Goal: Information Seeking & Learning: Learn about a topic

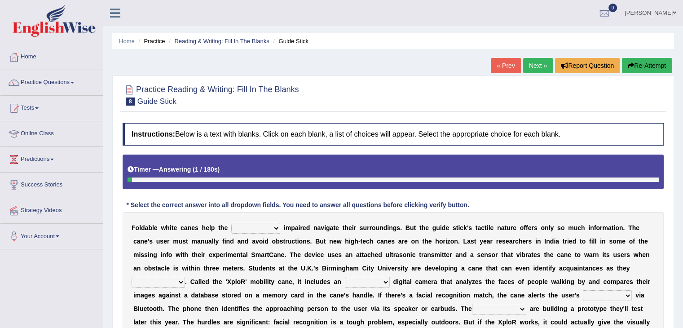
scroll to position [135, 0]
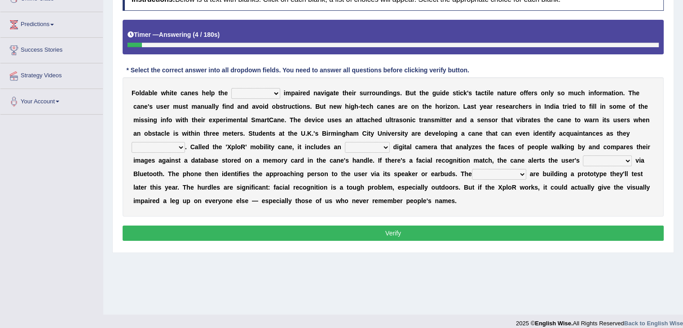
click at [273, 92] on select "felicity insensitivity visually malleability" at bounding box center [255, 93] width 49 height 11
click at [268, 135] on b "n" at bounding box center [268, 133] width 4 height 7
click at [275, 92] on select "felicity insensitivity visually malleability" at bounding box center [255, 93] width 49 height 11
select select "visually"
click at [231, 88] on select "felicity insensitivity visually malleability" at bounding box center [255, 93] width 49 height 11
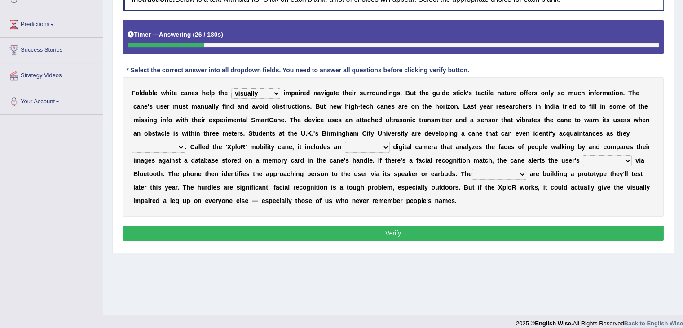
click at [180, 144] on select "likelihood throat northernmost approach" at bounding box center [158, 147] width 53 height 11
select select "approach"
click at [132, 142] on select "likelihood throat northernmost approach" at bounding box center [158, 147] width 53 height 11
click at [386, 145] on select "untested embedded deadest skinhead" at bounding box center [367, 147] width 45 height 11
select select "untested"
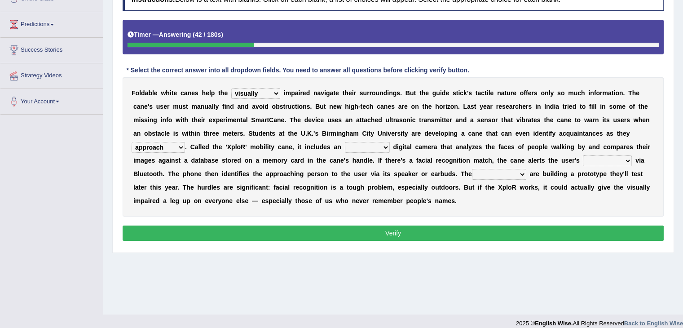
click at [345, 142] on select "untested embedded deadest skinhead" at bounding box center [367, 147] width 45 height 11
click at [626, 158] on select "waterborne alone smartphone postpone" at bounding box center [607, 160] width 49 height 11
select select "smartphone"
click at [583, 155] on select "waterborne alone smartphone postpone" at bounding box center [607, 160] width 49 height 11
click at [524, 173] on select "jurisprudence bootless students jukebox" at bounding box center [499, 174] width 54 height 11
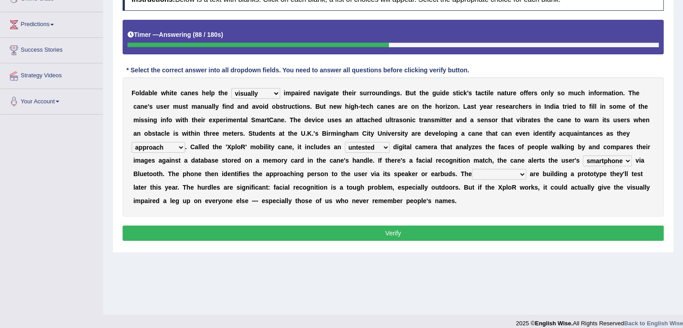
select select "students"
click at [472, 169] on select "jurisprudence bootless students jukebox" at bounding box center [499, 174] width 54 height 11
click at [486, 235] on button "Verify" at bounding box center [393, 232] width 541 height 15
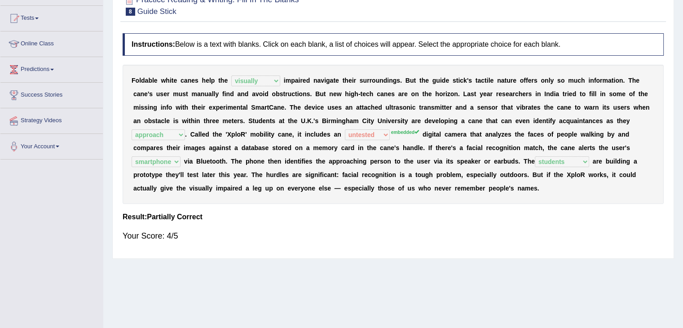
scroll to position [0, 0]
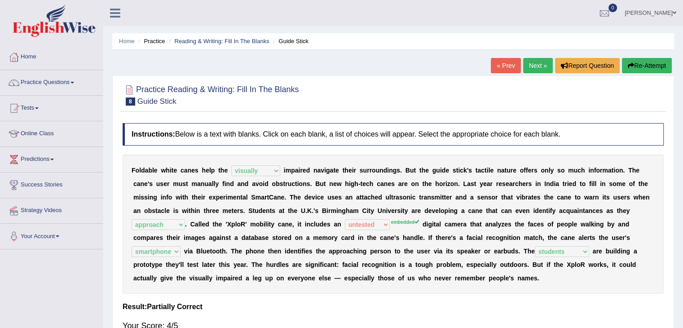
click at [539, 61] on link "Next »" at bounding box center [538, 65] width 30 height 15
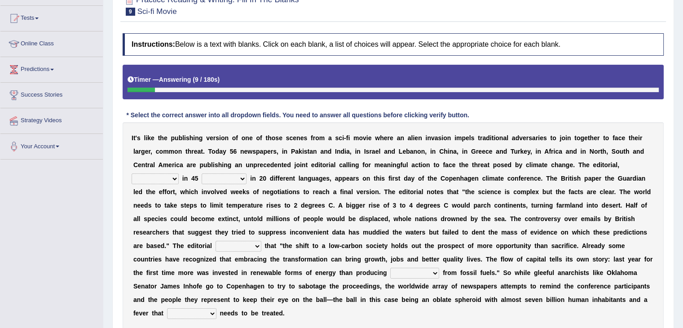
click at [175, 178] on select "published publicized burnished transmitted" at bounding box center [155, 178] width 47 height 11
select select "published"
click at [132, 173] on select "published publicized burnished transmitted" at bounding box center [155, 178] width 47 height 11
click at [243, 176] on select "clans countries continents terraces" at bounding box center [224, 178] width 45 height 11
select select "countries"
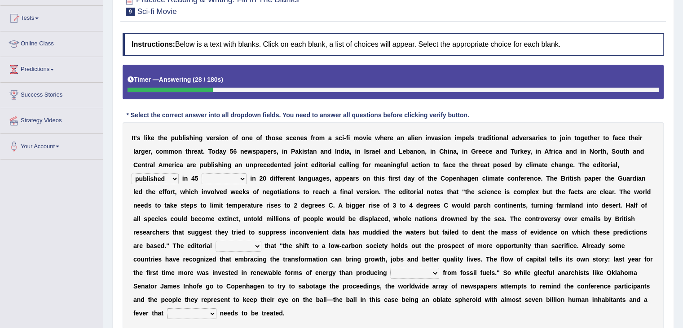
click at [202, 173] on select "clans countries continents terraces" at bounding box center [224, 178] width 45 height 11
click at [255, 246] on select "modified protested recognized declined" at bounding box center [238, 246] width 46 height 11
select select "modified"
click at [215, 241] on select "modified protested recognized declined" at bounding box center [238, 246] width 46 height 11
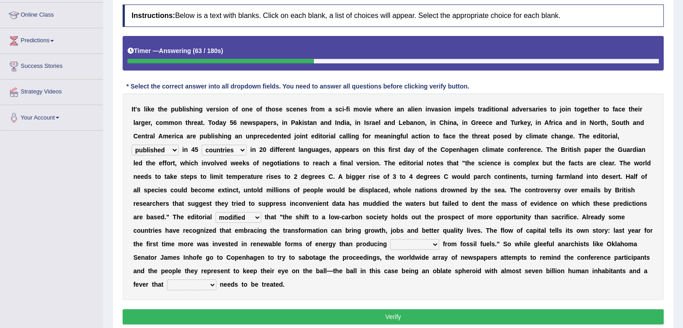
scroll to position [135, 0]
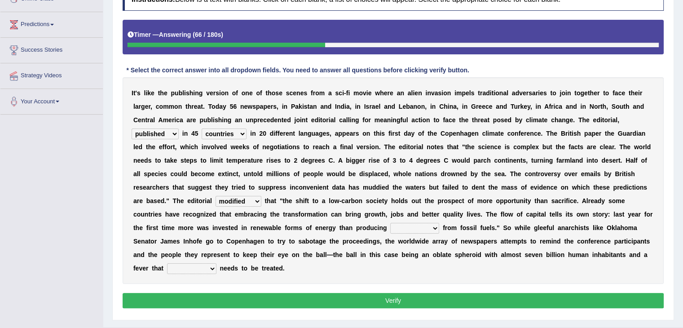
click at [433, 227] on select "electricity indivisibility negativity significance" at bounding box center [414, 228] width 49 height 11
select select "electricity"
click at [390, 223] on select "electricity indivisibility negativity significance" at bounding box center [414, 228] width 49 height 11
click at [212, 266] on select "solicitously desperately ephemerally peripherally" at bounding box center [191, 268] width 49 height 11
select select "solicitously"
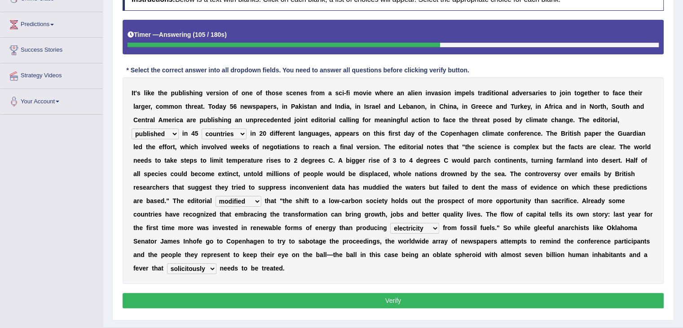
click at [167, 263] on select "solicitously desperately ephemerally peripherally" at bounding box center [191, 268] width 49 height 11
click at [352, 303] on button "Verify" at bounding box center [393, 300] width 541 height 15
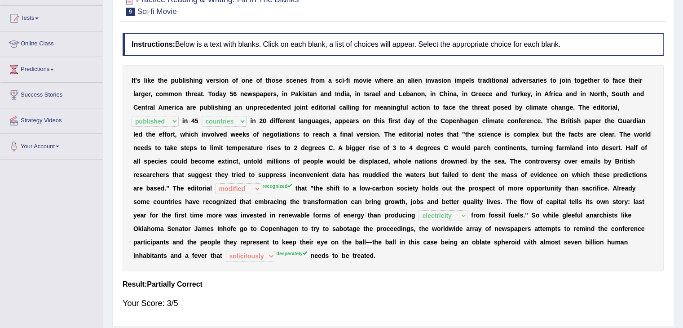
scroll to position [45, 0]
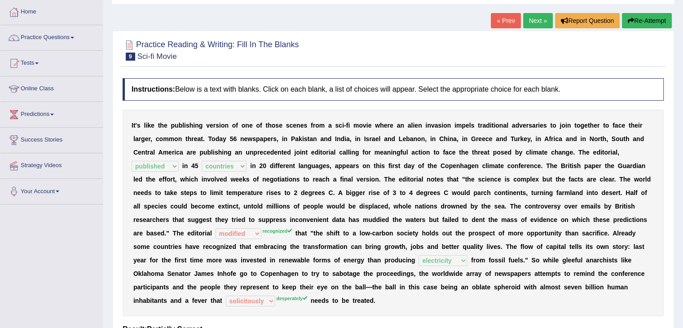
click at [533, 18] on link "Next »" at bounding box center [538, 20] width 30 height 15
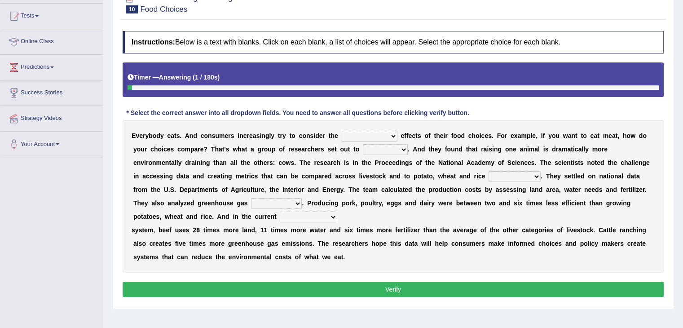
scroll to position [45, 0]
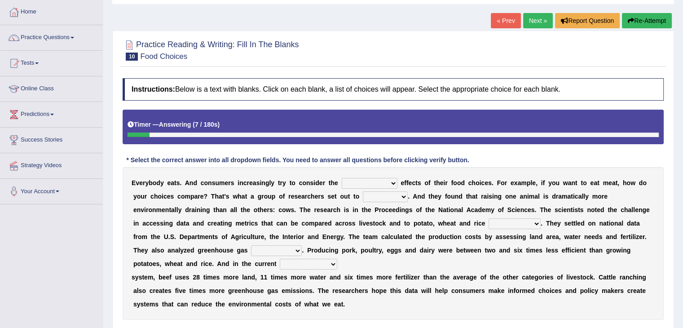
click at [391, 183] on select "spiritual economic environmental material" at bounding box center [370, 183] width 56 height 11
select select "economic"
click at [342, 178] on select "spiritual economic environmental material" at bounding box center [370, 183] width 56 height 11
click at [404, 196] on select "exemplify squander discover purchase" at bounding box center [385, 196] width 45 height 11
select select "discover"
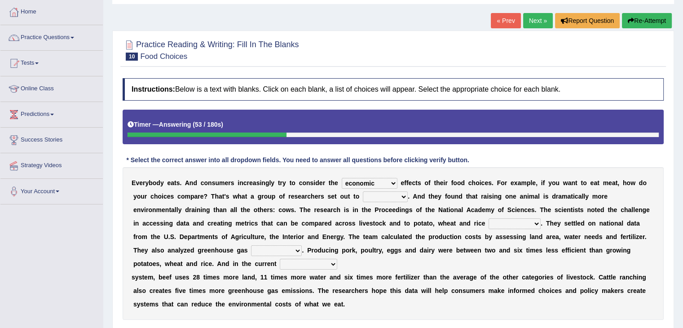
click at [363, 191] on select "exemplify squander discover purchase" at bounding box center [385, 196] width 45 height 11
click at [539, 222] on select "production corruption consumption inventory" at bounding box center [514, 223] width 52 height 11
select select "production"
click at [488, 218] on select "production corruption consumption inventory" at bounding box center [514, 223] width 52 height 11
click at [297, 249] on select "conjectures manufacture emissions purification" at bounding box center [276, 250] width 51 height 11
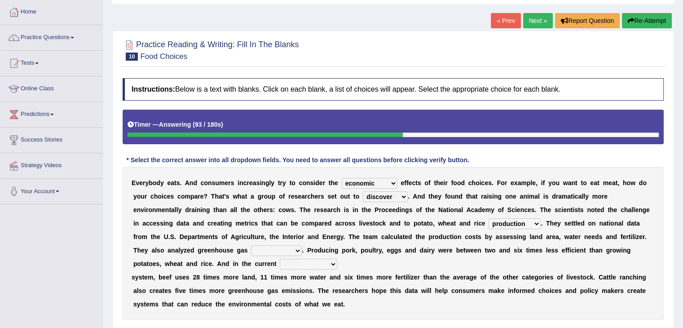
select select "emissions"
click at [251, 245] on select "conjectures manufacture emissions purification" at bounding box center [276, 250] width 51 height 11
click at [332, 260] on select "agricultural impalpable ungrammatical terminal" at bounding box center [308, 264] width 57 height 11
select select "agricultural"
click at [280, 259] on select "agricultural impalpable ungrammatical terminal" at bounding box center [308, 264] width 57 height 11
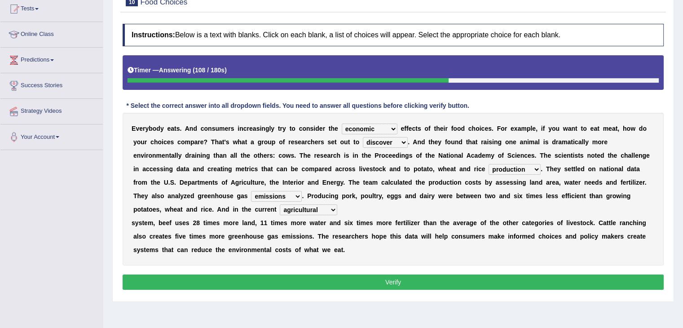
scroll to position [144, 0]
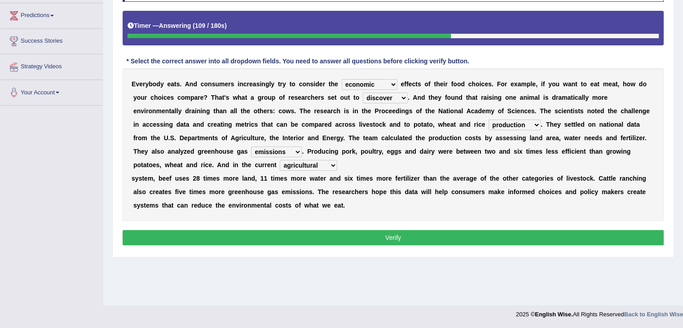
click at [408, 241] on button "Verify" at bounding box center [393, 237] width 541 height 15
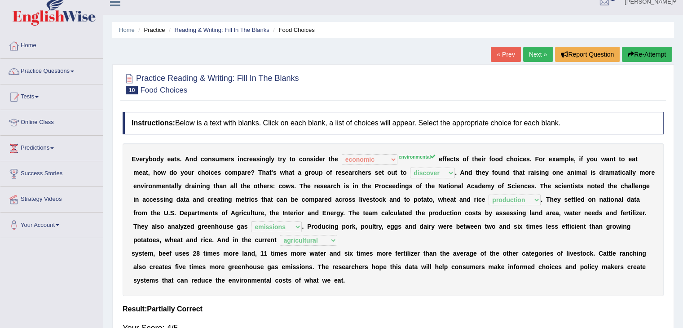
scroll to position [0, 0]
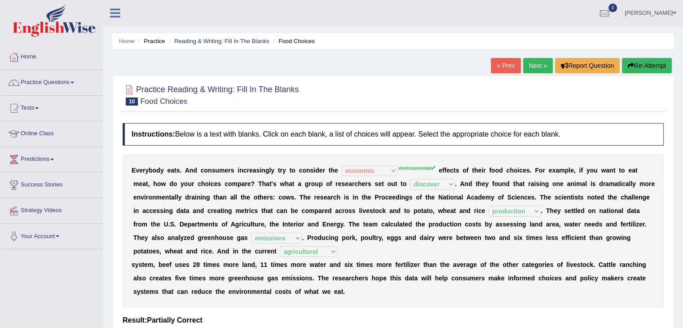
click at [539, 65] on link "Next »" at bounding box center [538, 65] width 30 height 15
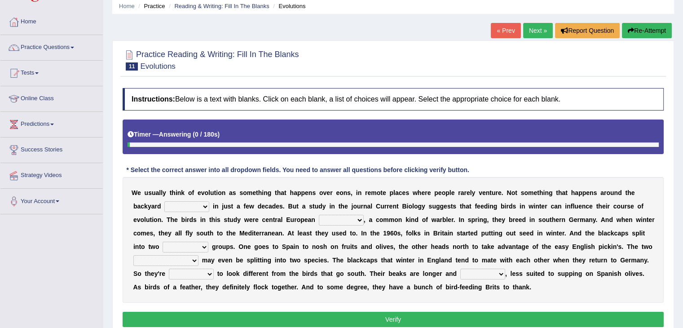
scroll to position [90, 0]
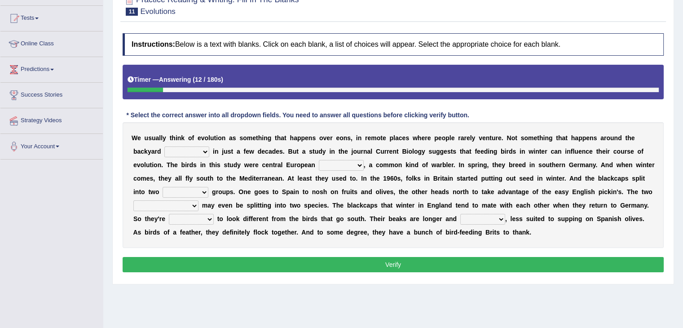
click at [206, 151] on select "beaver believer birdfeeder phonier" at bounding box center [186, 151] width 45 height 11
select select "believer"
click at [164, 146] on select "beaver believer birdfeeder phonier" at bounding box center [186, 151] width 45 height 11
click at [361, 166] on select "blackcaps pox flaps chats" at bounding box center [341, 165] width 45 height 11
select select "flaps"
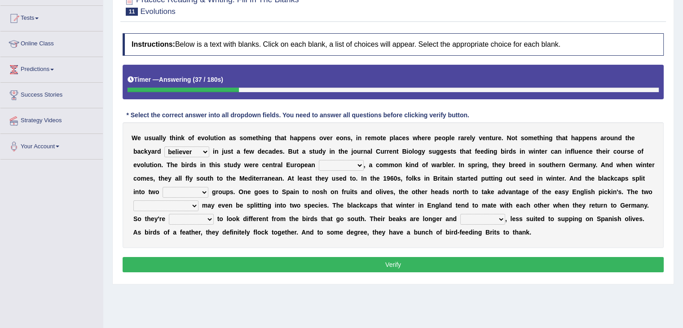
click at [319, 160] on select "blackcaps pox flaps chats" at bounding box center [341, 165] width 45 height 11
click at [206, 193] on select "distinct bit disconnect split" at bounding box center [185, 192] width 46 height 11
select select "distinct"
click at [162, 187] on select "distinct bit disconnect split" at bounding box center [185, 192] width 46 height 11
click at [194, 204] on select "elevators populations breakers contraindications" at bounding box center [165, 205] width 65 height 11
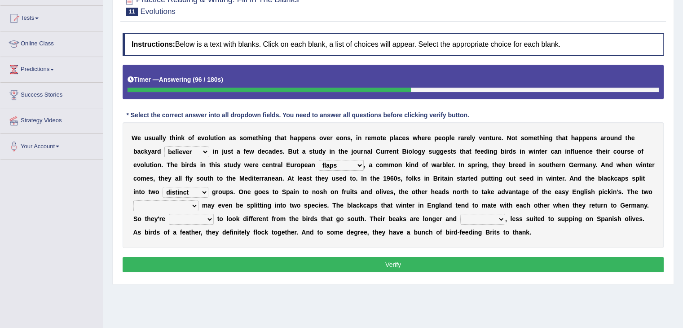
select select "populations"
click at [133, 200] on select "elevators populations breakers contraindications" at bounding box center [165, 205] width 65 height 11
click at [211, 216] on select "starting blotting wanting padding" at bounding box center [191, 219] width 45 height 11
select select "starting"
click at [169, 214] on select "starting blotting wanting padding" at bounding box center [191, 219] width 45 height 11
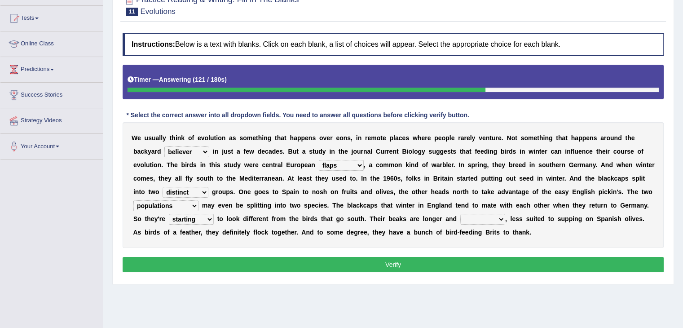
click at [503, 218] on select "freshwater spillover scheduler narrower" at bounding box center [482, 219] width 45 height 11
select select "narrower"
click at [460, 214] on select "freshwater spillover scheduler narrower" at bounding box center [482, 219] width 45 height 11
click at [452, 261] on button "Verify" at bounding box center [393, 264] width 541 height 15
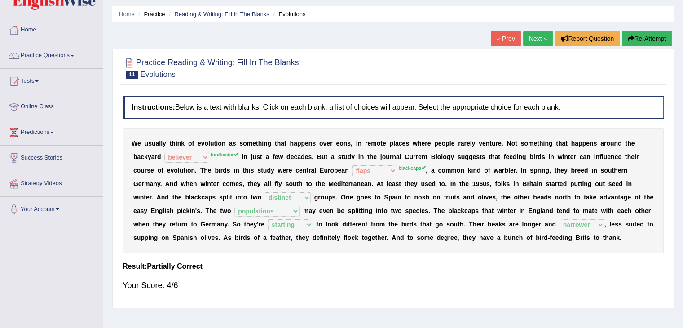
scroll to position [0, 0]
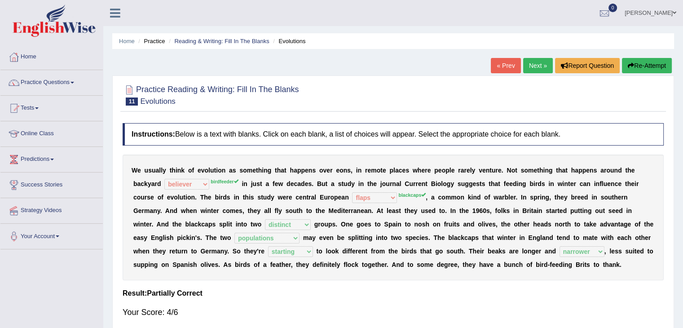
click at [537, 69] on link "Next »" at bounding box center [538, 65] width 30 height 15
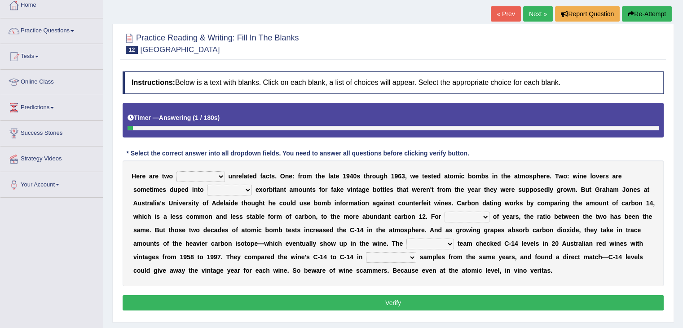
scroll to position [99, 0]
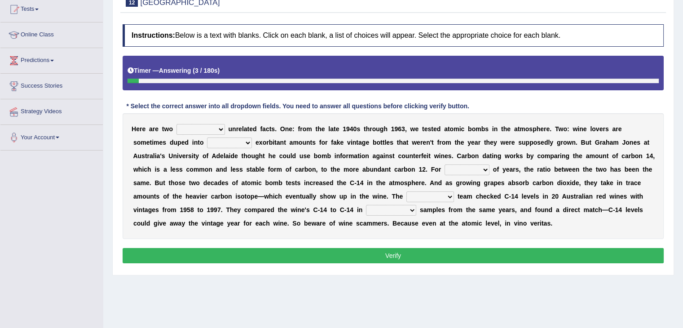
click at [220, 125] on select "seemingly feelingly endearingly entreatingly" at bounding box center [200, 129] width 48 height 11
select select "seemingly"
click at [176, 124] on select "seemingly feelingly endearingly entreatingly" at bounding box center [200, 129] width 48 height 11
click at [248, 141] on select "dipping trekking spending swinging" at bounding box center [229, 142] width 45 height 11
select select "dipping"
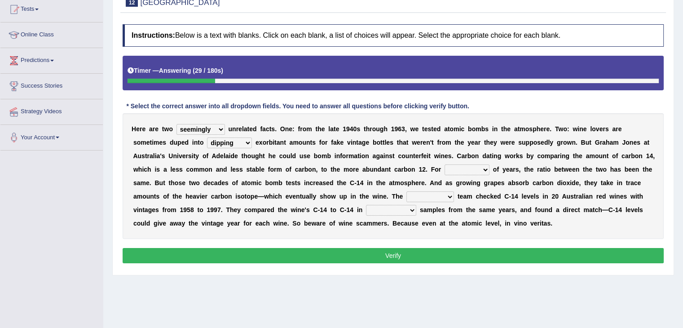
click at [207, 137] on select "dipping trekking spending swinging" at bounding box center [229, 142] width 45 height 11
click at [487, 168] on select "couples much thousands numerous" at bounding box center [466, 169] width 45 height 11
select select "thousands"
click at [444, 164] on select "couples much thousands numerous" at bounding box center [466, 169] width 45 height 11
click at [450, 194] on select "research individual preparation strange" at bounding box center [430, 196] width 48 height 11
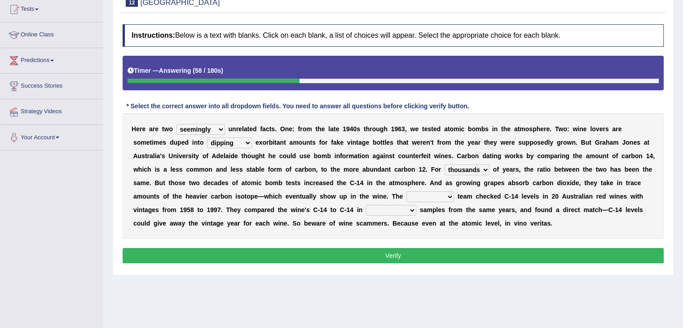
select select "research"
click at [406, 191] on select "research individual preparation strange" at bounding box center [430, 196] width 48 height 11
click at [448, 194] on select "research individual preparation strange" at bounding box center [430, 196] width 48 height 11
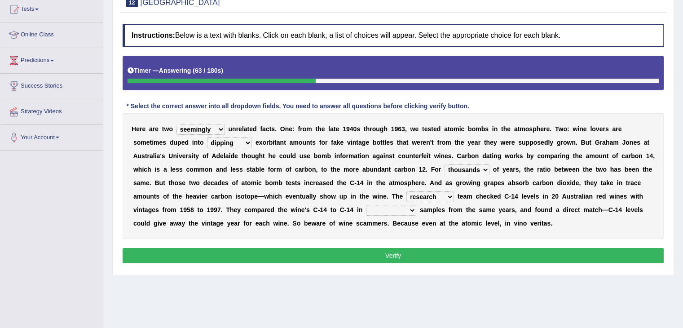
click at [448, 194] on select "research individual preparation strange" at bounding box center [430, 196] width 48 height 11
click at [412, 208] on select "physical atmospheric fluid solid" at bounding box center [391, 210] width 50 height 11
select select "fluid"
click at [366, 205] on select "physical atmospheric fluid solid" at bounding box center [391, 210] width 50 height 11
click at [404, 254] on button "Verify" at bounding box center [393, 255] width 541 height 15
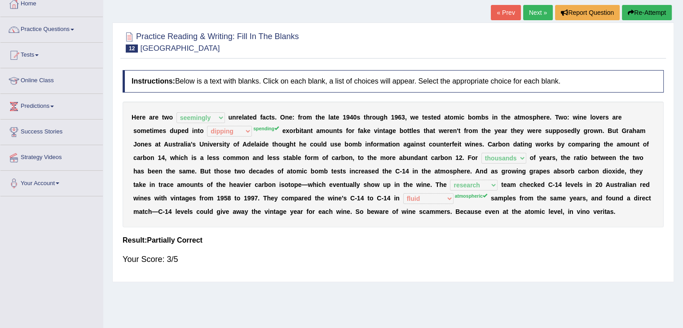
scroll to position [0, 0]
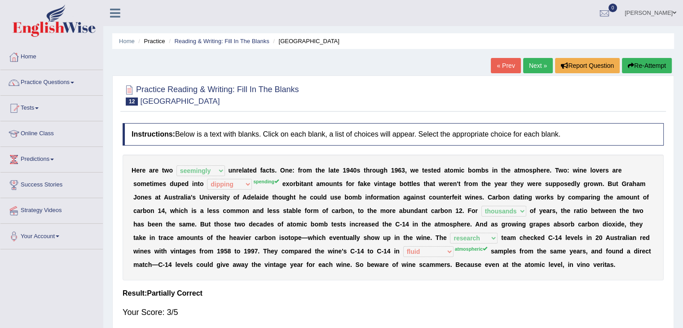
click at [524, 66] on link "Next »" at bounding box center [538, 65] width 30 height 15
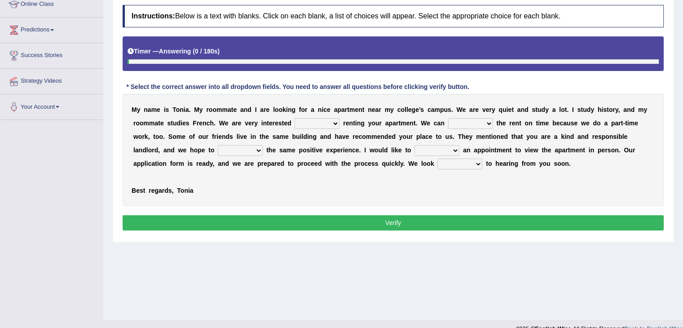
scroll to position [135, 0]
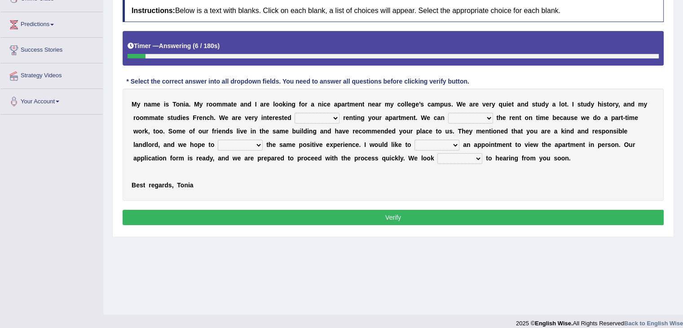
click at [335, 115] on select "for about at in" at bounding box center [316, 118] width 45 height 11
select select "in"
click at [294, 113] on select "for about at in" at bounding box center [316, 118] width 45 height 11
click at [493, 116] on b at bounding box center [495, 117] width 4 height 7
click at [490, 117] on select "afford get pay bring" at bounding box center [470, 118] width 45 height 11
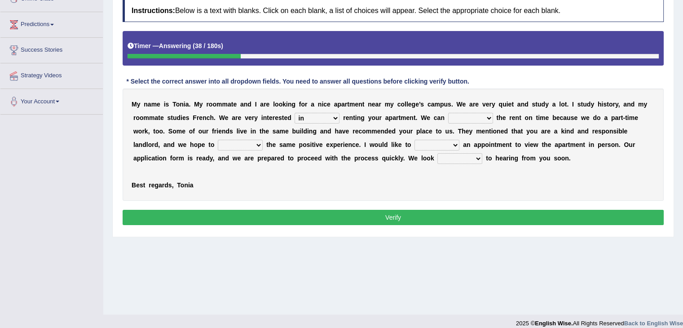
click at [448, 113] on select "afford get pay bring" at bounding box center [470, 118] width 45 height 11
click at [488, 115] on select "afford get pay bring" at bounding box center [470, 118] width 45 height 11
select select "afford"
click at [448, 113] on select "afford get pay bring" at bounding box center [470, 118] width 45 height 11
click at [259, 142] on select "form meet have decide" at bounding box center [240, 145] width 45 height 11
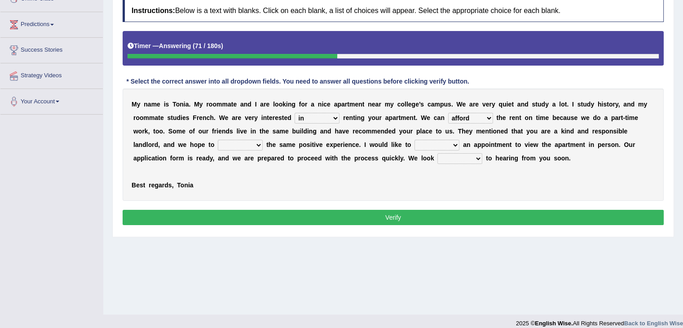
select select "have"
click at [218, 140] on select "form meet have decide" at bounding box center [240, 145] width 45 height 11
click at [456, 142] on select "own recall revise make" at bounding box center [436, 145] width 45 height 11
select select "make"
click at [414, 140] on select "own recall revise make" at bounding box center [436, 145] width 45 height 11
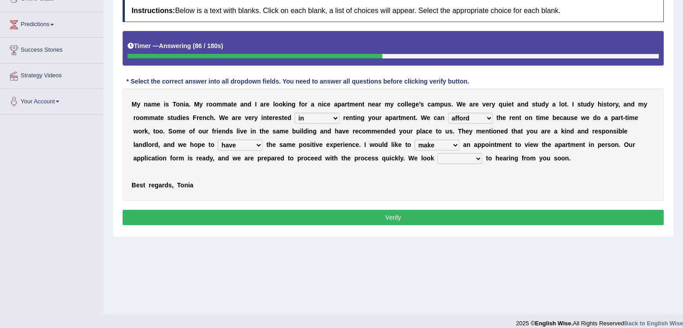
click at [479, 157] on select "around out in forward" at bounding box center [459, 158] width 45 height 11
select select "forward"
click at [437, 153] on select "around out in forward" at bounding box center [459, 158] width 45 height 11
click at [429, 214] on button "Verify" at bounding box center [393, 217] width 541 height 15
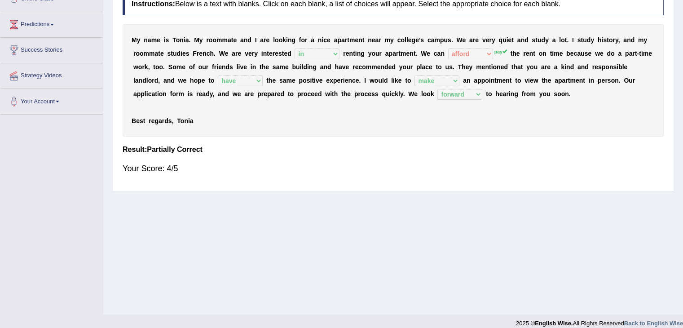
scroll to position [45, 0]
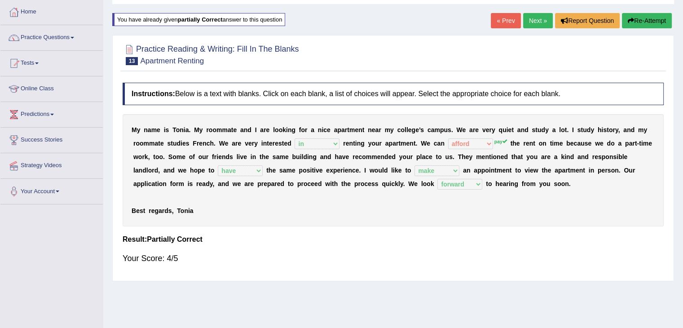
click at [541, 25] on link "Next »" at bounding box center [538, 20] width 30 height 15
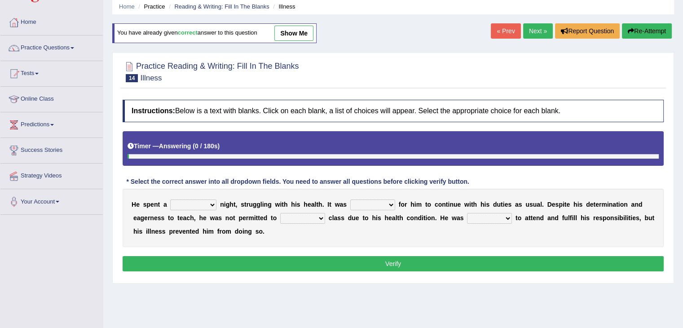
scroll to position [45, 0]
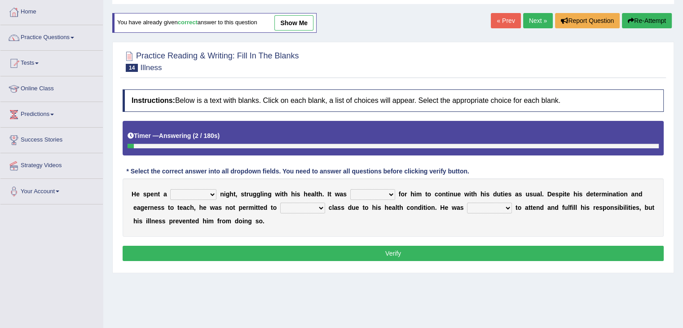
drag, startPoint x: 213, startPoint y: 195, endPoint x: 236, endPoint y: 201, distance: 23.7
click at [213, 194] on select "cheerful restful meaningful painful" at bounding box center [193, 194] width 46 height 11
select select "painful"
click at [170, 189] on select "cheerful restful meaningful painful" at bounding box center [193, 194] width 46 height 11
click at [393, 193] on select "enjoyable simple difficult natural" at bounding box center [372, 194] width 45 height 11
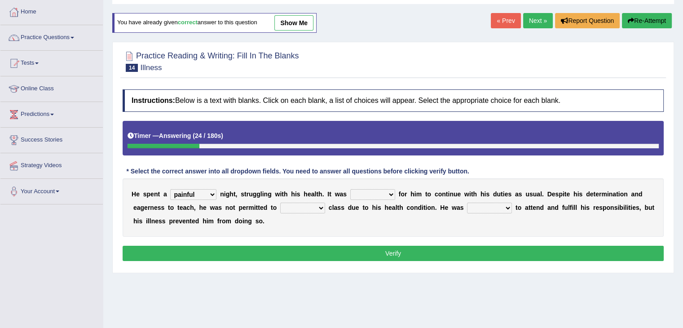
select select "difficult"
click at [350, 189] on select "enjoyable simple difficult natural" at bounding box center [372, 194] width 45 height 11
click at [319, 206] on select "teach leave cancel attend" at bounding box center [302, 207] width 45 height 11
click at [280, 202] on select "teach leave cancel attend" at bounding box center [302, 207] width 45 height 11
click at [508, 208] on select "anxious forced lazy happy" at bounding box center [489, 207] width 45 height 11
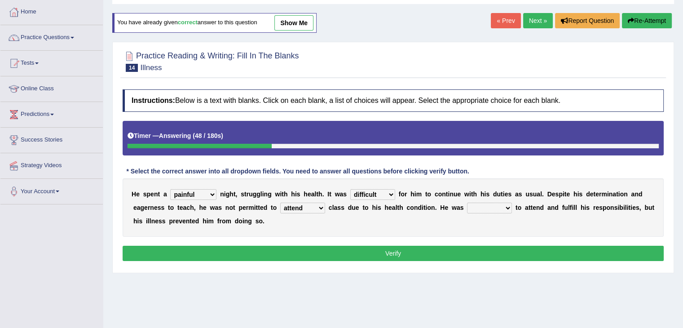
click at [320, 207] on select "teach leave cancel attend" at bounding box center [302, 207] width 45 height 11
select select "teach"
click at [280, 202] on select "teach leave cancel attend" at bounding box center [302, 207] width 45 height 11
click at [505, 205] on select "anxious forced lazy happy" at bounding box center [489, 207] width 45 height 11
select select "lazy"
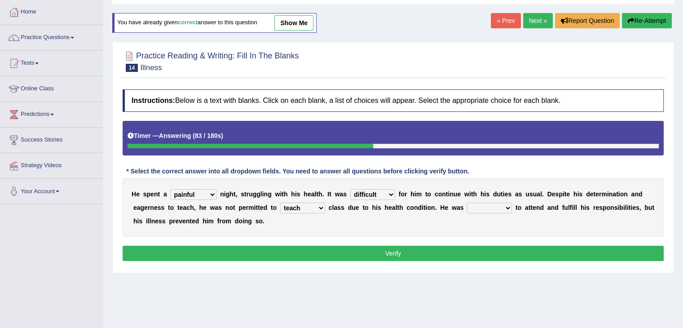
click at [467, 202] on select "anxious forced lazy happy" at bounding box center [489, 207] width 45 height 11
click at [475, 253] on button "Verify" at bounding box center [393, 253] width 541 height 15
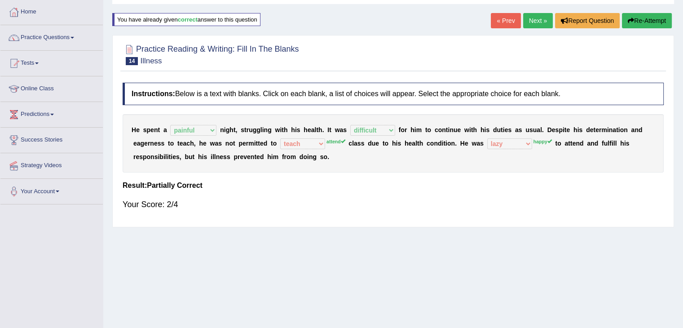
click at [541, 18] on link "Next »" at bounding box center [538, 20] width 30 height 15
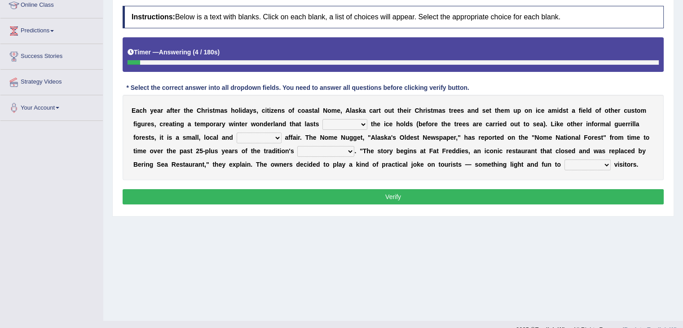
scroll to position [135, 0]
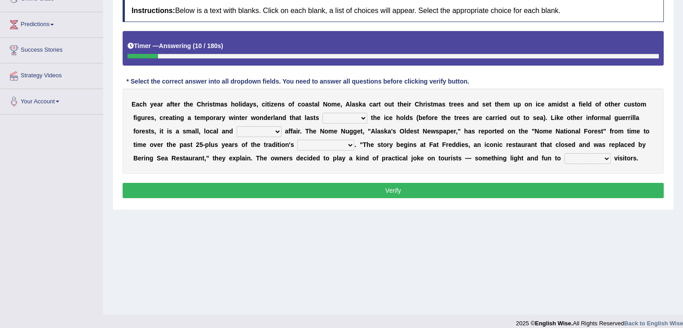
click at [362, 117] on select "as long as before after although" at bounding box center [344, 118] width 45 height 11
select select "after"
click at [322, 113] on select "as long as before after although" at bounding box center [344, 118] width 45 height 11
click at [277, 129] on select "nasty fuzzy cozy greasy" at bounding box center [259, 131] width 45 height 11
select select "cozy"
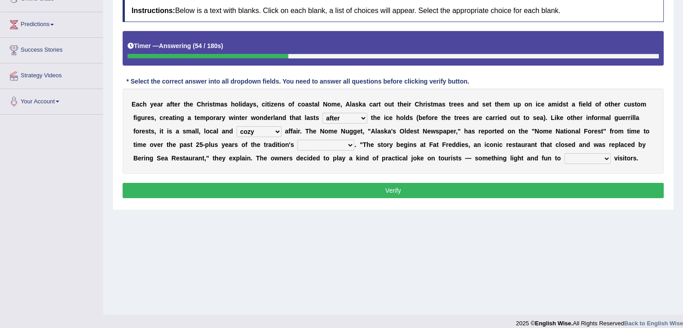
click at [237, 126] on select "nasty fuzzy cozy greasy" at bounding box center [259, 131] width 45 height 11
click at [351, 144] on select "life existence disappearance emotions" at bounding box center [325, 145] width 57 height 11
select select "life"
click at [297, 140] on select "life existence disappearance emotions" at bounding box center [325, 145] width 57 height 11
click at [609, 157] on select "purchase confound distinguish repel" at bounding box center [587, 158] width 46 height 11
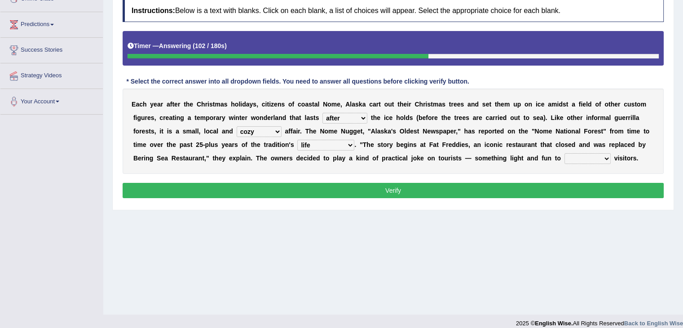
select select "confound"
click at [564, 153] on select "purchase confound distinguish repel" at bounding box center [587, 158] width 46 height 11
click at [526, 191] on button "Verify" at bounding box center [393, 190] width 541 height 15
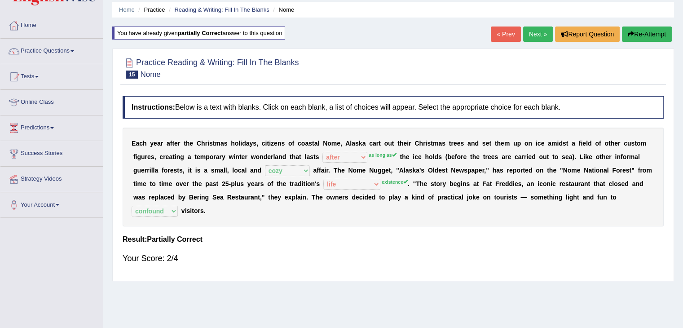
scroll to position [0, 0]
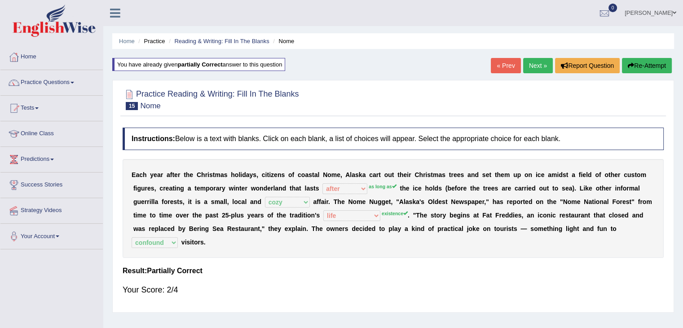
click at [538, 63] on link "Next »" at bounding box center [538, 65] width 30 height 15
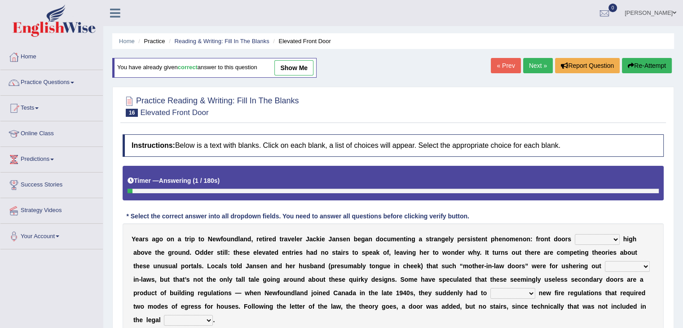
scroll to position [90, 0]
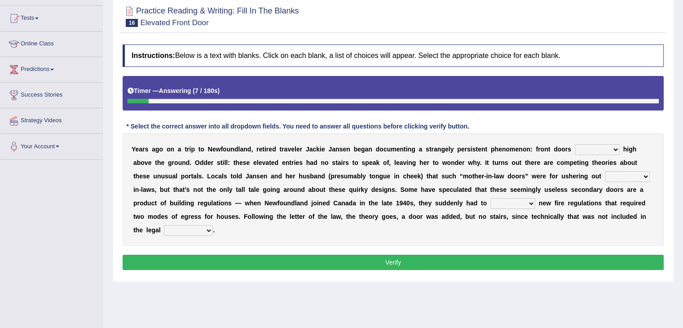
click at [617, 148] on select "raised visited painted lowered" at bounding box center [597, 149] width 45 height 11
select select "raised"
click at [575, 144] on select "raised visited painted lowered" at bounding box center [597, 149] width 45 height 11
click at [646, 176] on select "unbiased underlined unwanted united" at bounding box center [627, 176] width 45 height 11
select select "unwanted"
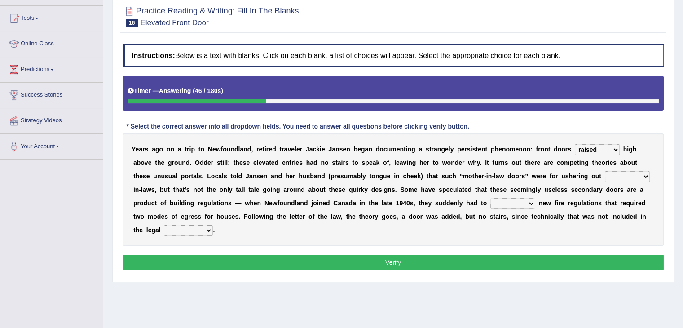
click at [605, 171] on select "unbiased underlined unwanted united" at bounding box center [627, 176] width 45 height 11
click at [526, 203] on select "illuminate appreciate match disobey" at bounding box center [512, 203] width 45 height 11
select select "match"
click at [490, 198] on select "illuminate appreciate match disobey" at bounding box center [512, 203] width 45 height 11
click at [208, 228] on select "religion paces manager requirement" at bounding box center [188, 230] width 49 height 11
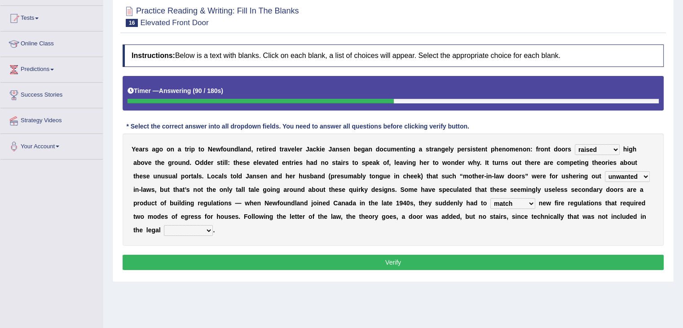
select select "requirement"
click at [164, 225] on select "religion paces manager requirement" at bounding box center [188, 230] width 49 height 11
click at [310, 256] on button "Verify" at bounding box center [393, 262] width 541 height 15
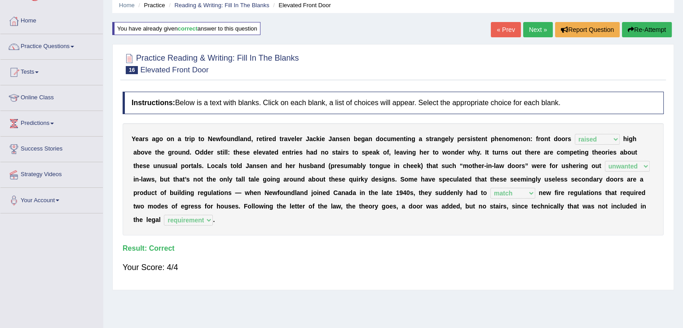
scroll to position [0, 0]
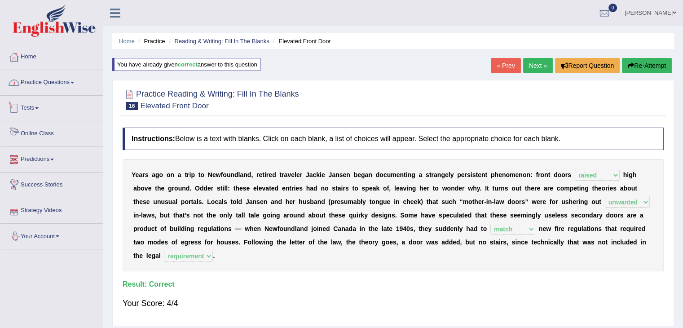
click at [73, 88] on link "Practice Questions" at bounding box center [51, 81] width 102 height 22
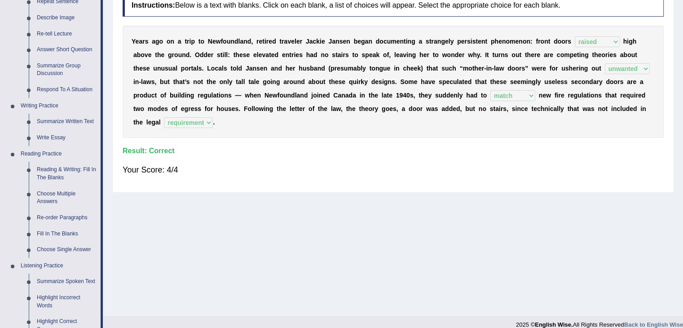
scroll to position [135, 0]
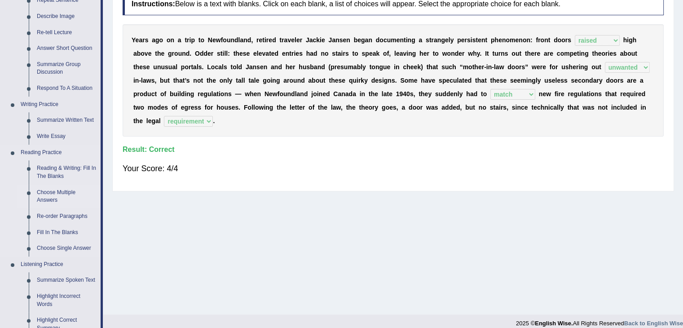
click at [60, 193] on link "Choose Multiple Answers" at bounding box center [67, 196] width 68 height 24
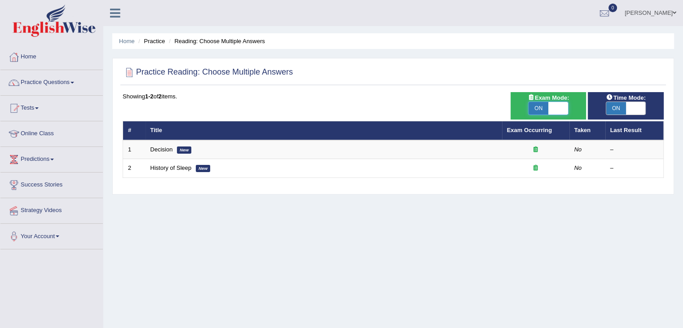
click at [555, 102] on span at bounding box center [558, 108] width 20 height 13
checkbox input "false"
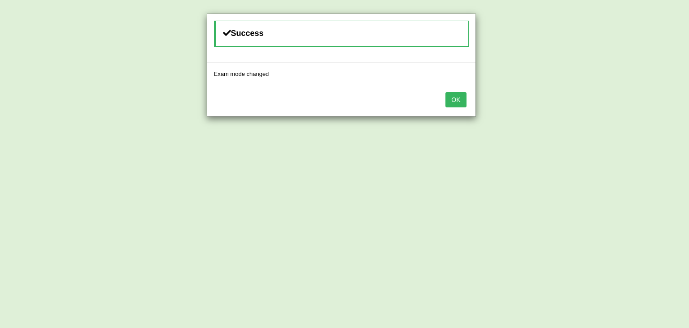
click at [461, 99] on button "OK" at bounding box center [456, 99] width 21 height 15
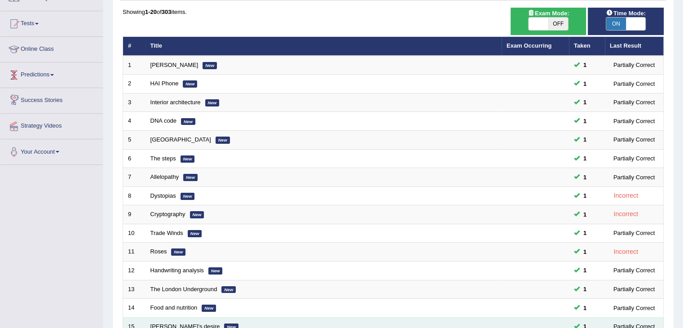
scroll to position [219, 0]
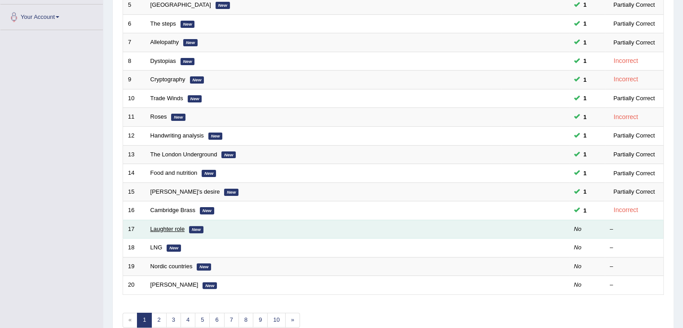
click at [171, 225] on link "Laughter role" at bounding box center [167, 228] width 35 height 7
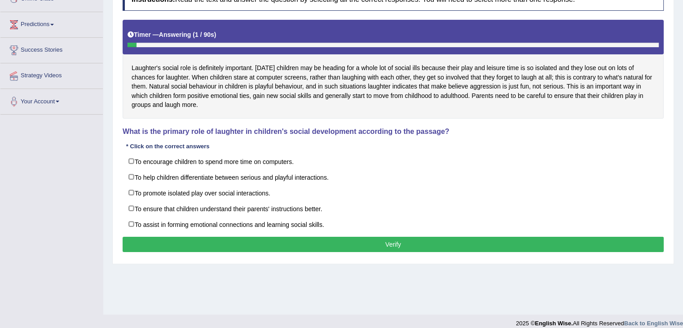
scroll to position [90, 0]
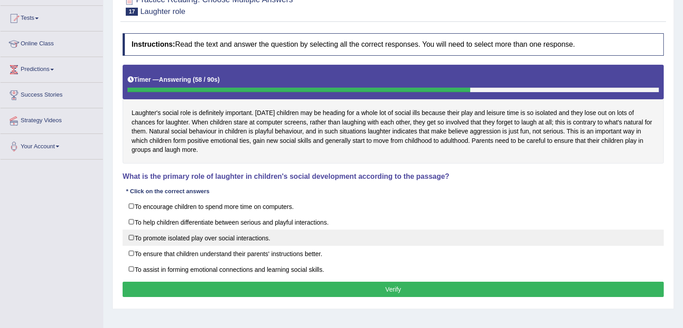
click at [197, 236] on label "To promote isolated play over social interactions." at bounding box center [393, 237] width 541 height 16
checkbox input "true"
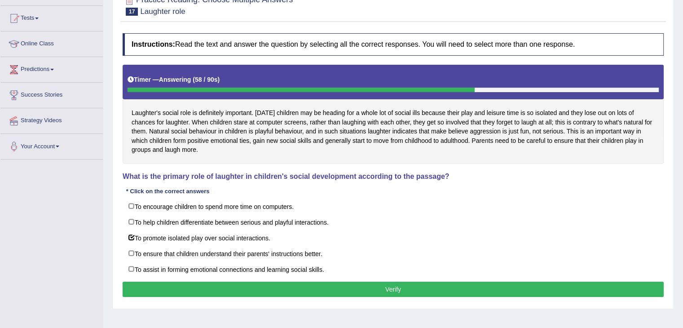
drag, startPoint x: 195, startPoint y: 282, endPoint x: 306, endPoint y: 270, distance: 111.1
click at [196, 282] on button "Verify" at bounding box center [393, 288] width 541 height 15
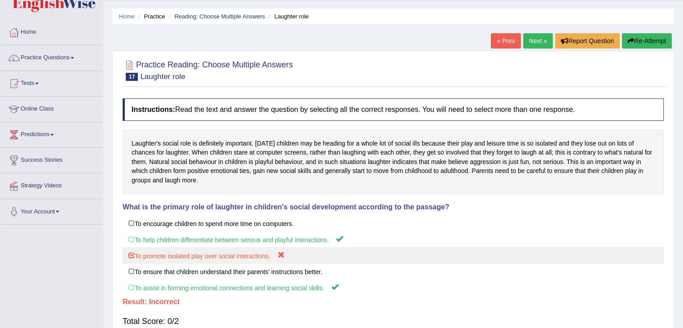
scroll to position [9, 0]
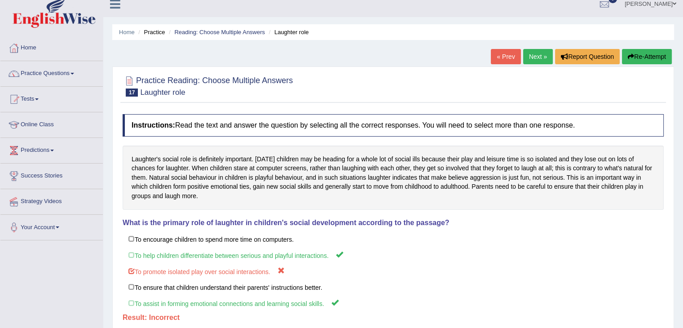
click at [532, 57] on link "Next »" at bounding box center [538, 56] width 30 height 15
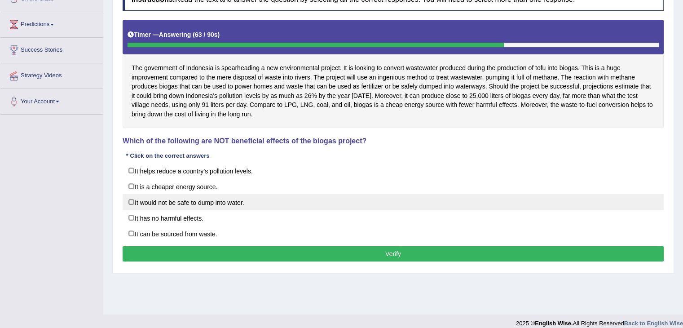
click at [196, 202] on label "It would not be safe to dump into water." at bounding box center [393, 202] width 541 height 16
checkbox input "true"
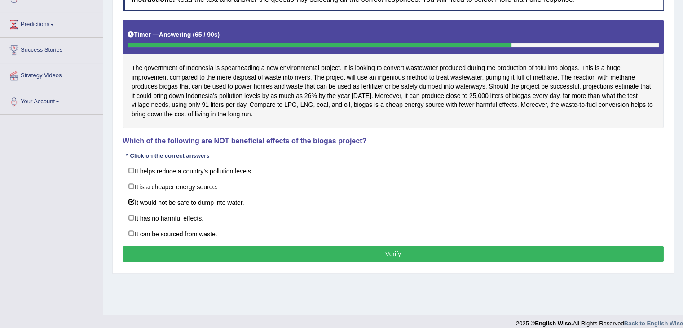
click at [362, 257] on button "Verify" at bounding box center [393, 253] width 541 height 15
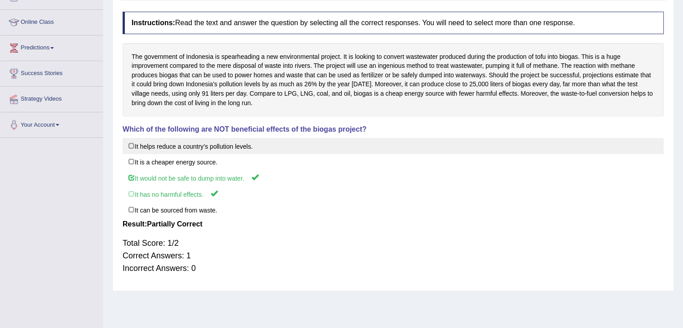
scroll to position [54, 0]
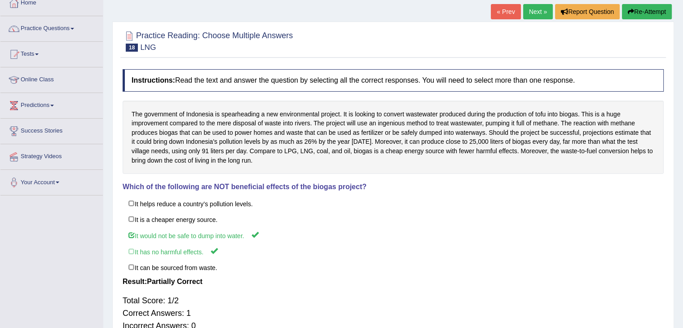
click at [530, 14] on link "Next »" at bounding box center [538, 11] width 30 height 15
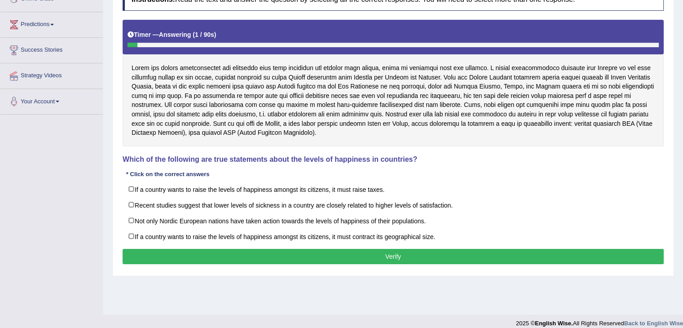
scroll to position [90, 0]
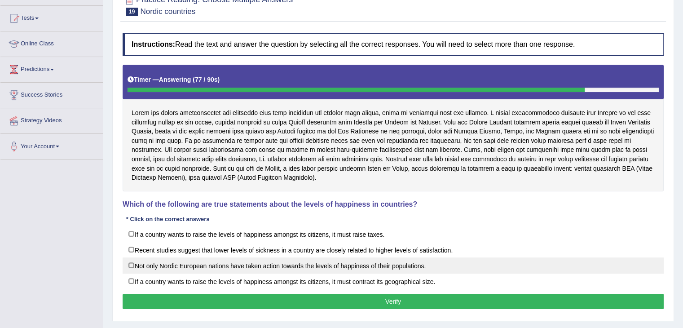
click at [133, 269] on label "Not only Nordic European nations have taken action towards the levels of happin…" at bounding box center [393, 265] width 541 height 16
checkbox input "true"
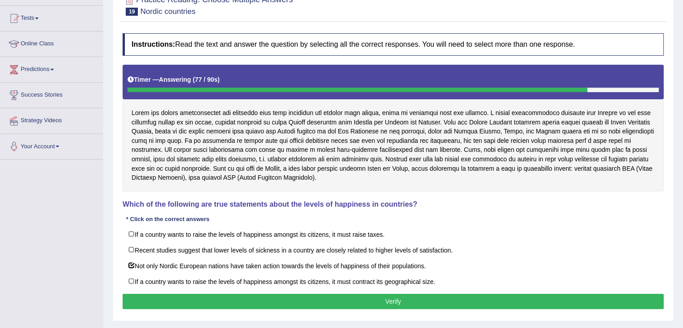
click at [228, 294] on button "Verify" at bounding box center [393, 301] width 541 height 15
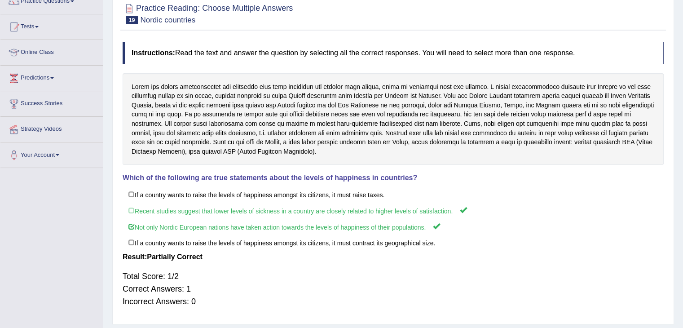
scroll to position [0, 0]
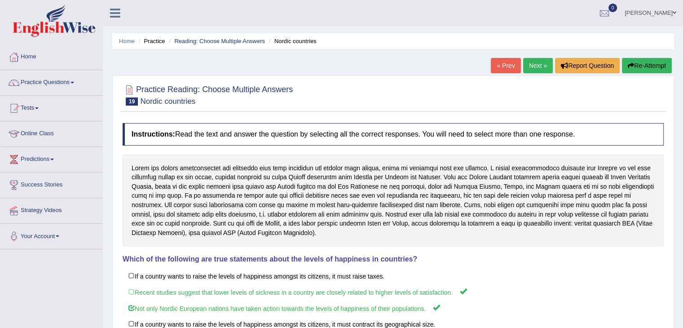
click at [533, 68] on link "Next »" at bounding box center [538, 65] width 30 height 15
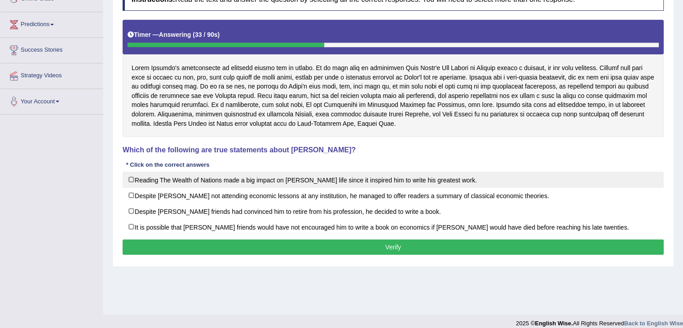
click at [132, 180] on label "Reading The Wealth of Nations made a big impact on Adam Smith’s life since it i…" at bounding box center [393, 179] width 541 height 16
checkbox input "true"
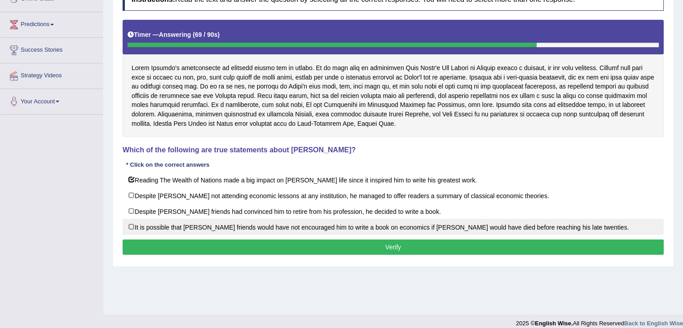
click at [382, 222] on label "It is possible that David Ricardo’s friends would have not encouraged him to wr…" at bounding box center [393, 227] width 541 height 16
checkbox input "true"
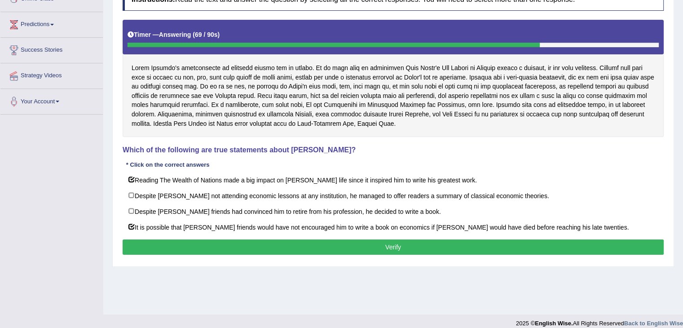
click at [382, 235] on div "Instructions: Read the text and answer the question by selecting all the correc…" at bounding box center [392, 123] width 545 height 278
click at [377, 245] on button "Verify" at bounding box center [393, 246] width 541 height 15
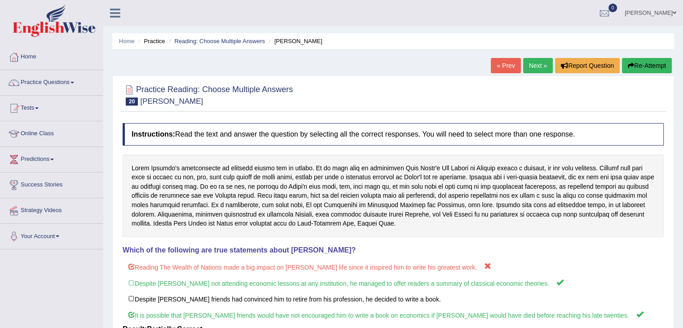
click at [533, 65] on link "Next »" at bounding box center [538, 65] width 30 height 15
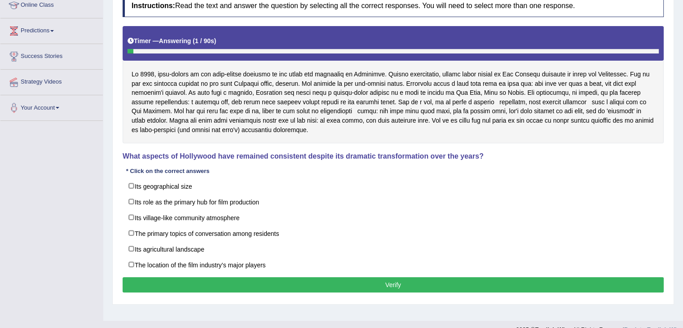
scroll to position [135, 0]
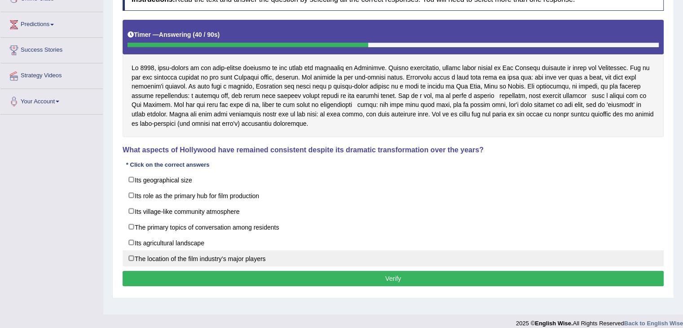
click at [132, 256] on label "The location of the film industry’s major players" at bounding box center [393, 258] width 541 height 16
checkbox input "true"
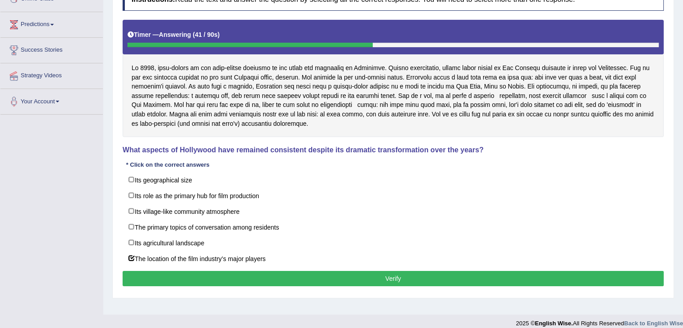
click at [308, 274] on button "Verify" at bounding box center [393, 278] width 541 height 15
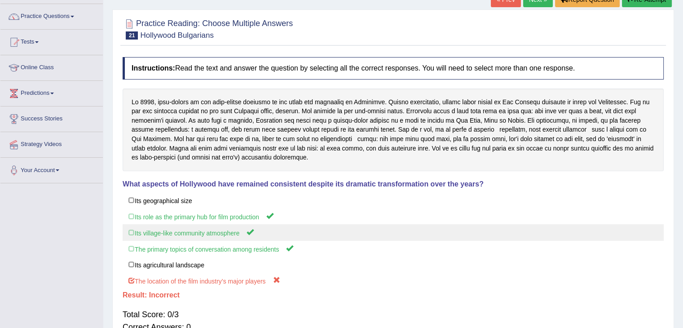
scroll to position [0, 0]
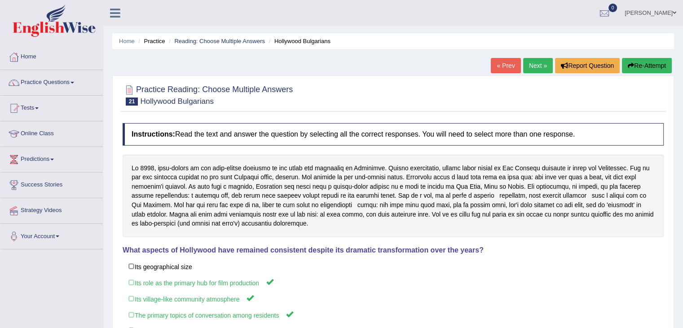
drag, startPoint x: 541, startPoint y: 65, endPoint x: 536, endPoint y: 65, distance: 5.4
click at [541, 65] on link "Next »" at bounding box center [538, 65] width 30 height 15
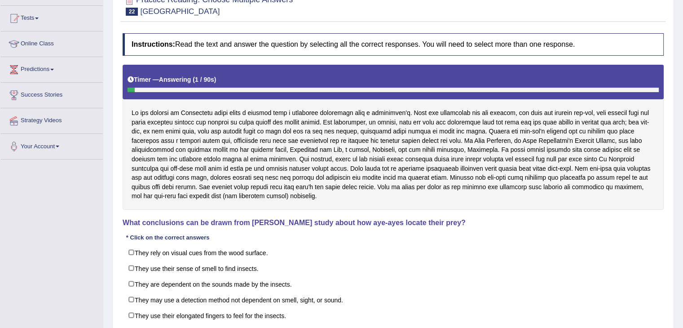
scroll to position [135, 0]
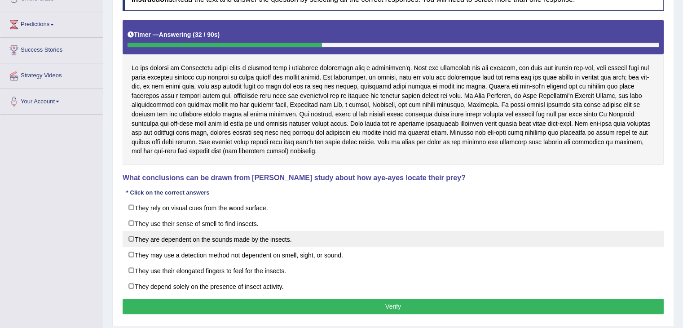
click at [134, 241] on label "They are dependent on the sounds made by the insects." at bounding box center [393, 239] width 541 height 16
checkbox input "true"
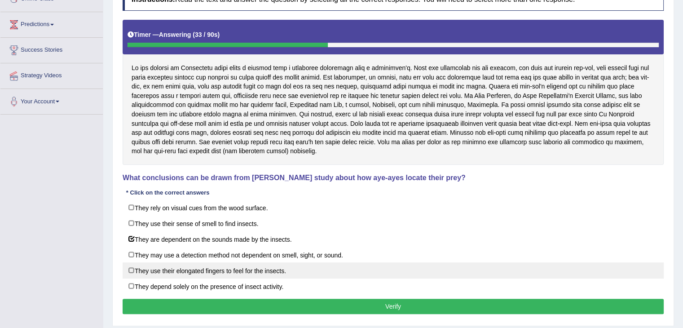
click at [129, 268] on label "They use their elongated fingers to feel for the insects." at bounding box center [393, 270] width 541 height 16
checkbox input "true"
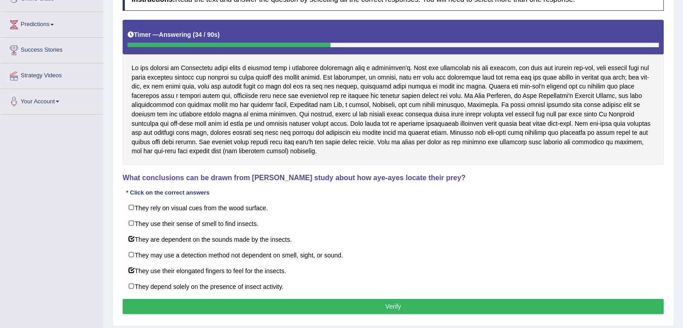
click at [193, 299] on button "Verify" at bounding box center [393, 306] width 541 height 15
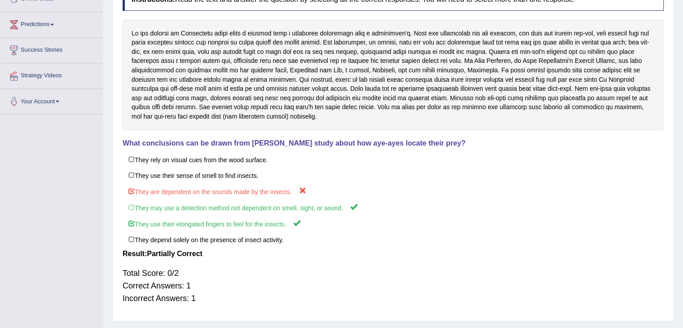
scroll to position [45, 0]
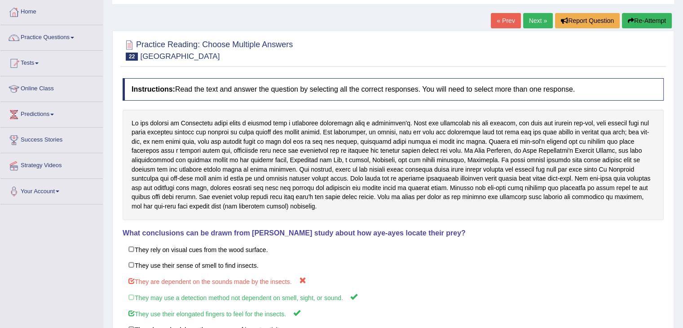
click at [532, 19] on link "Next »" at bounding box center [538, 20] width 30 height 15
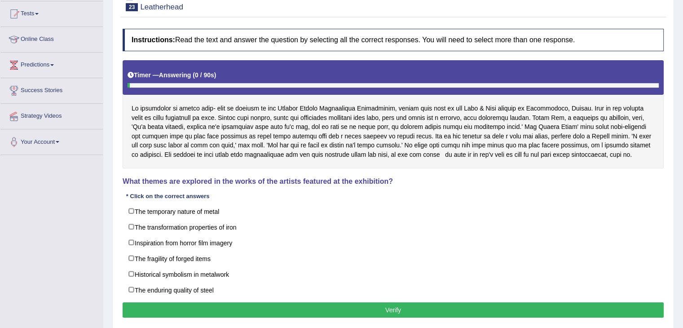
scroll to position [135, 0]
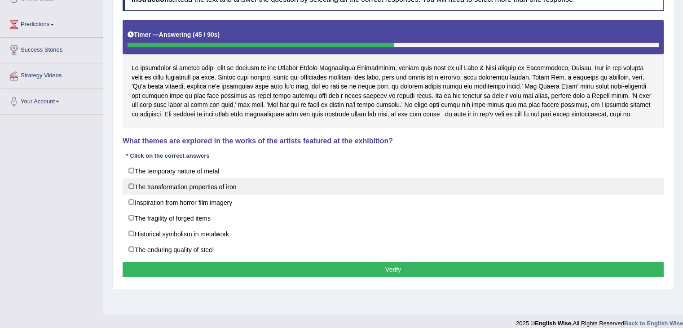
click at [199, 188] on label "The transformation properties of iron" at bounding box center [393, 186] width 541 height 16
checkbox input "true"
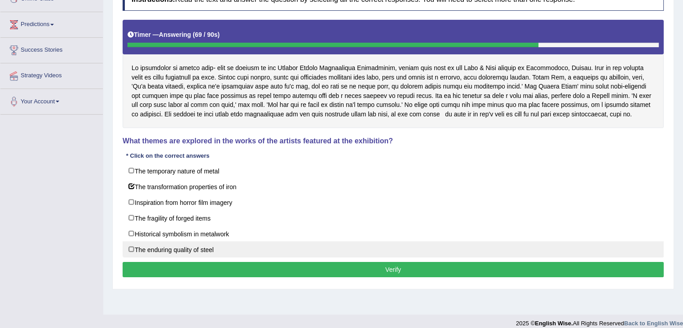
click at [128, 253] on label "The enduring quality of steel" at bounding box center [393, 249] width 541 height 16
checkbox input "true"
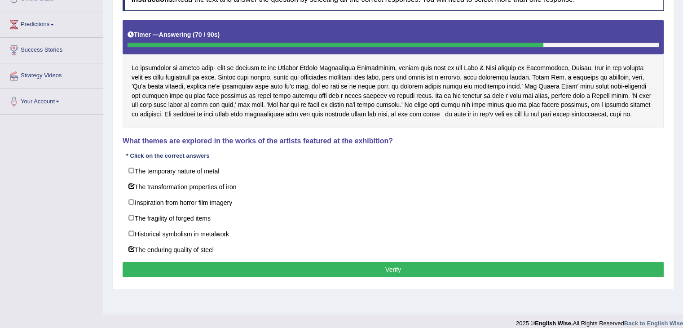
click at [192, 269] on button "Verify" at bounding box center [393, 269] width 541 height 15
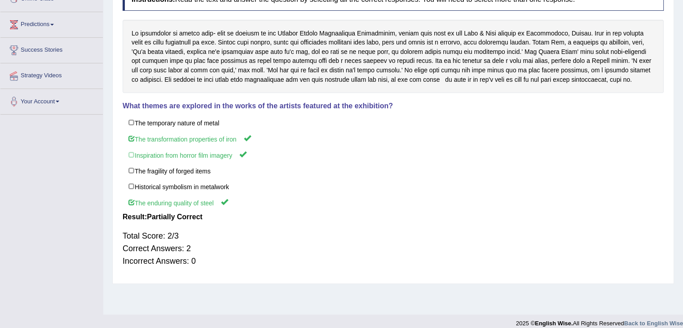
scroll to position [0, 0]
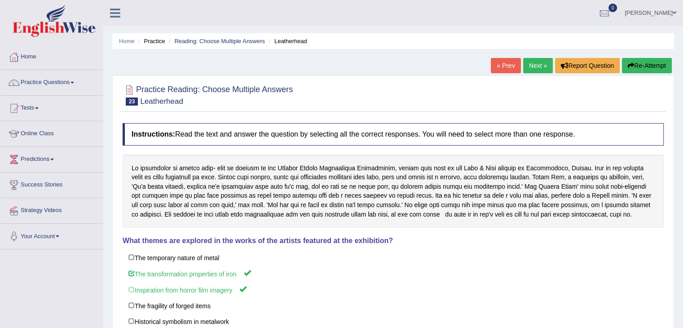
click at [539, 67] on link "Next »" at bounding box center [538, 65] width 30 height 15
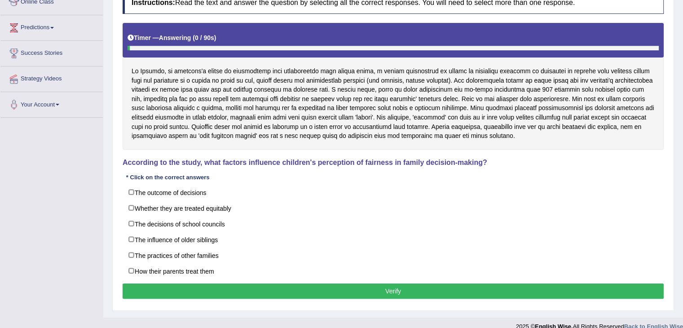
scroll to position [135, 0]
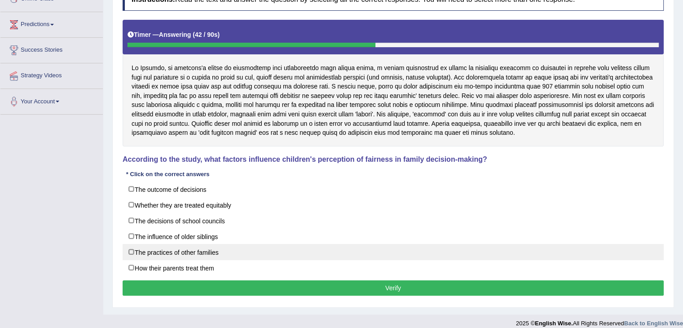
click at [131, 250] on label "The practices of other families" at bounding box center [393, 252] width 541 height 16
checkbox input "true"
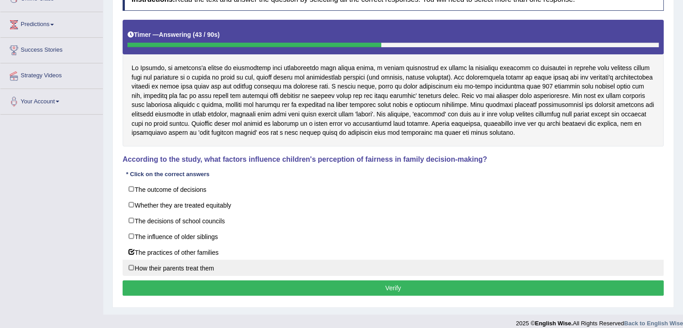
click at [127, 266] on label "How their parents treat them" at bounding box center [393, 267] width 541 height 16
checkbox input "true"
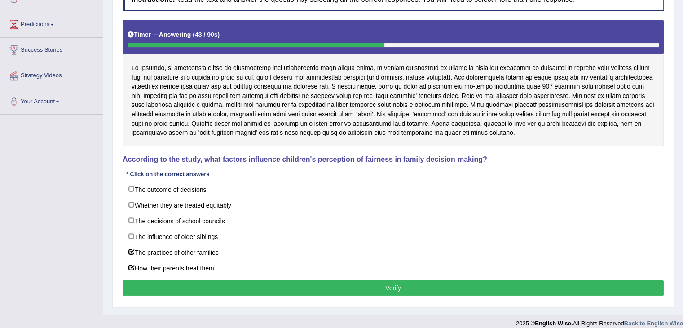
click at [160, 287] on button "Verify" at bounding box center [393, 287] width 541 height 15
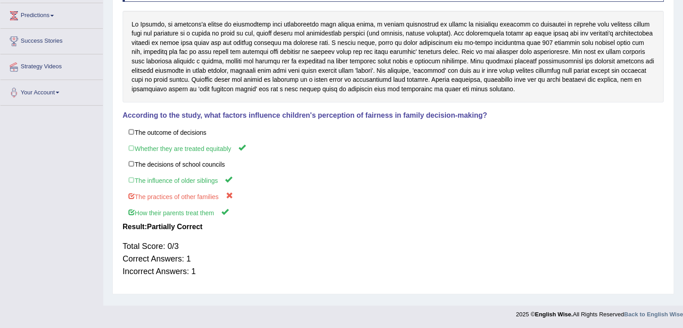
scroll to position [9, 0]
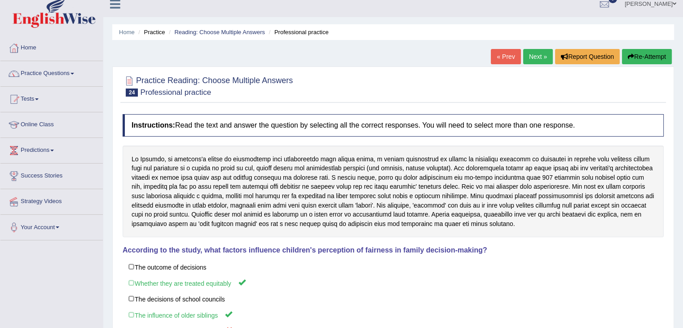
click at [537, 56] on link "Next »" at bounding box center [538, 56] width 30 height 15
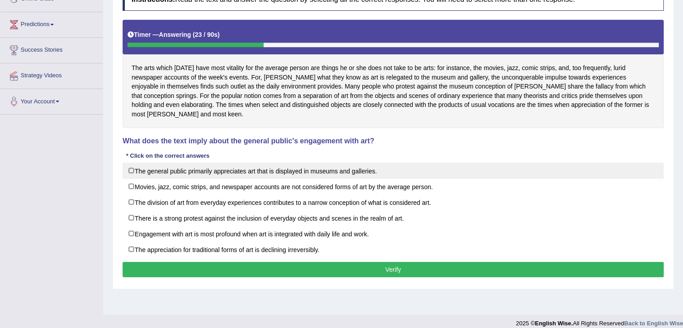
click at [129, 162] on label "The general public primarily appreciates art that is displayed in museums and g…" at bounding box center [393, 170] width 541 height 16
checkbox input "true"
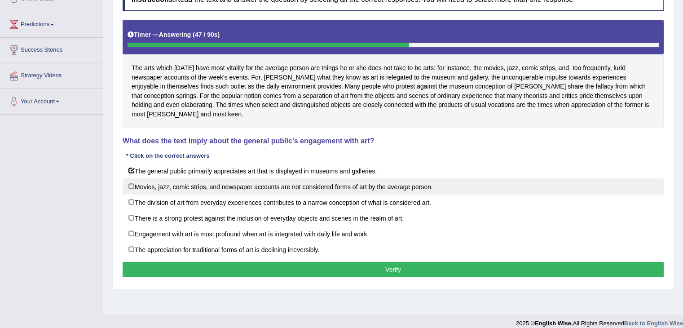
click at [395, 178] on label "Movies, jazz, comic strips, and newspaper accounts are not considered forms of …" at bounding box center [393, 186] width 541 height 16
checkbox input "true"
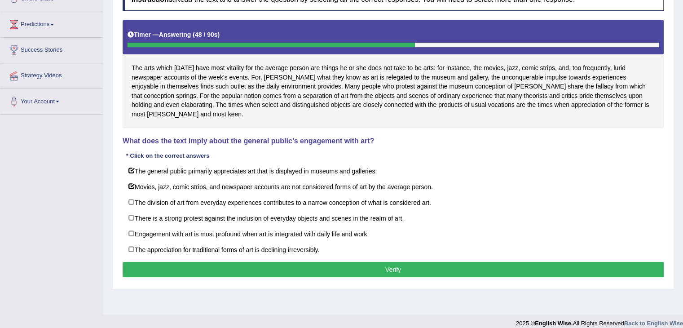
click at [259, 262] on button "Verify" at bounding box center [393, 269] width 541 height 15
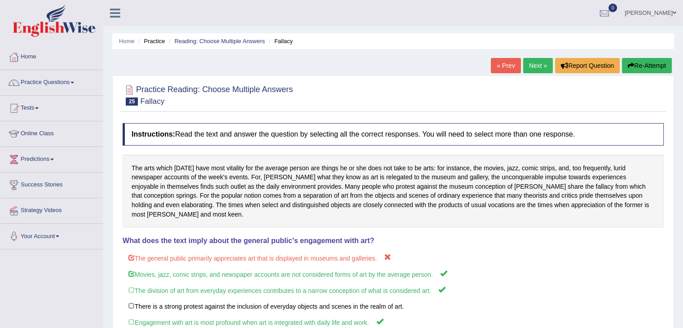
click at [536, 70] on link "Next »" at bounding box center [538, 65] width 30 height 15
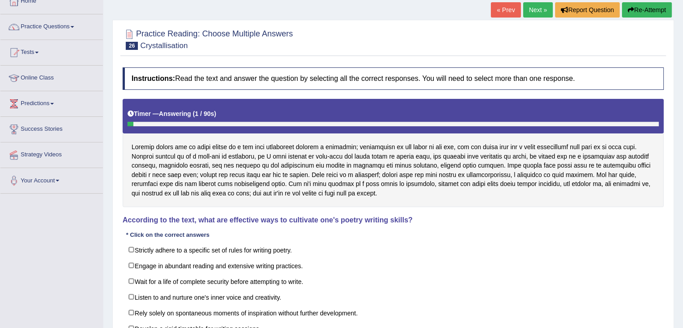
scroll to position [135, 0]
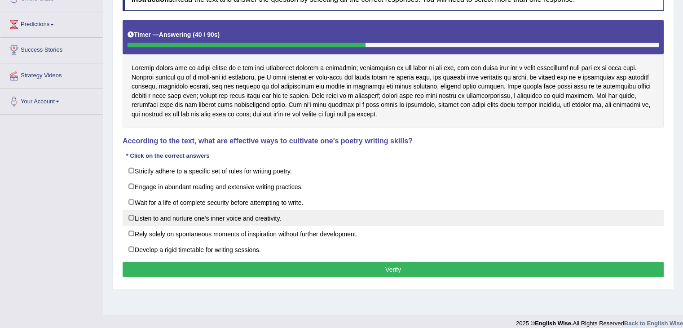
click at [267, 220] on label "Listen to and nurture one's inner voice and creativity." at bounding box center [393, 218] width 541 height 16
checkbox input "true"
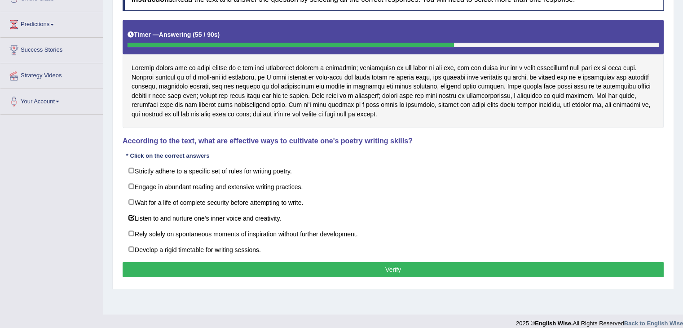
click at [225, 262] on button "Verify" at bounding box center [393, 269] width 541 height 15
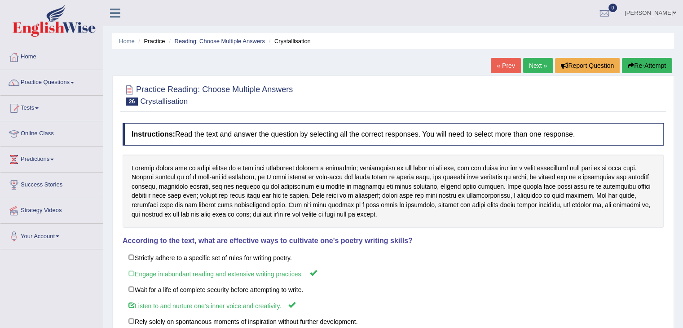
scroll to position [0, 0]
click at [76, 84] on link "Practice Questions" at bounding box center [51, 81] width 102 height 22
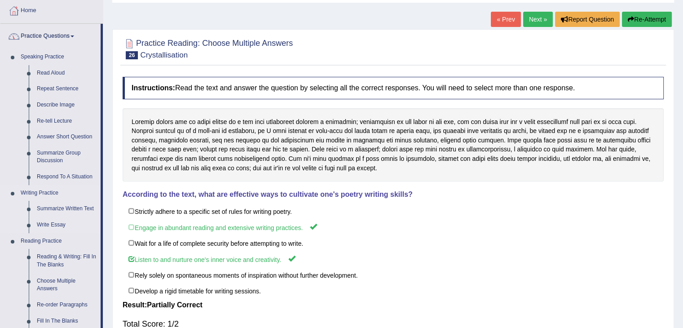
scroll to position [135, 0]
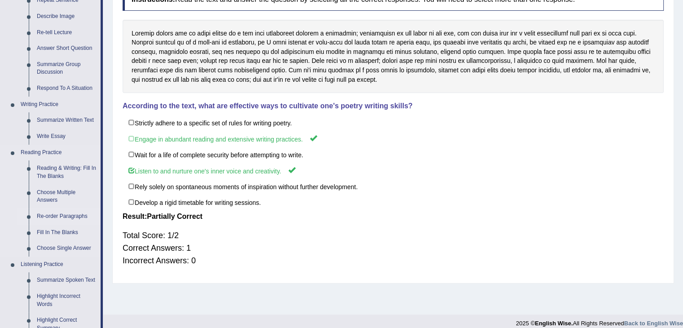
click at [77, 216] on link "Re-order Paragraphs" at bounding box center [67, 216] width 68 height 16
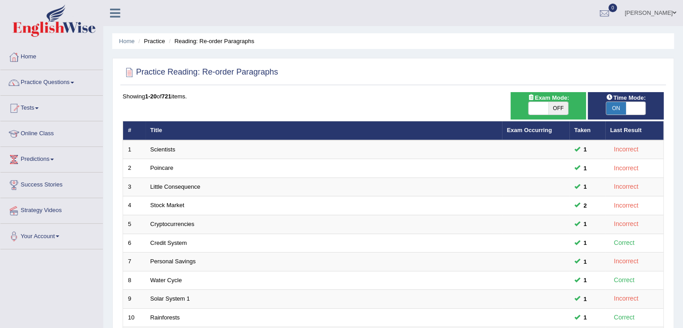
click at [539, 114] on div "ON OFF" at bounding box center [548, 107] width 40 height 13
click at [539, 110] on span at bounding box center [538, 108] width 20 height 13
checkbox input "true"
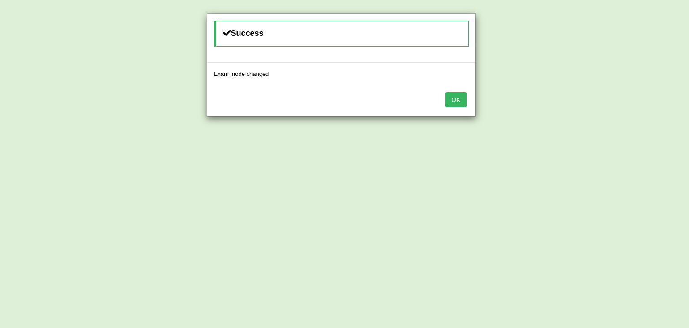
click at [463, 103] on button "OK" at bounding box center [456, 99] width 21 height 15
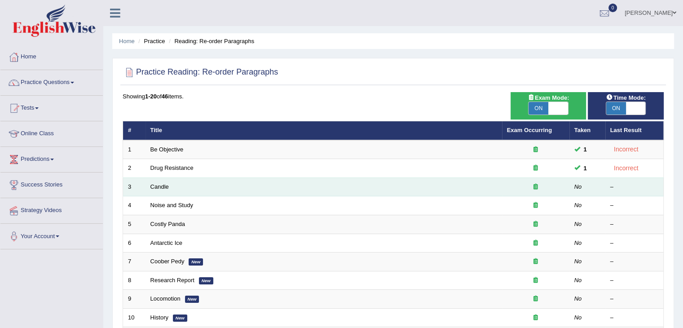
click at [302, 189] on td "Candle" at bounding box center [323, 186] width 356 height 19
click at [162, 188] on link "Candle" at bounding box center [159, 186] width 18 height 7
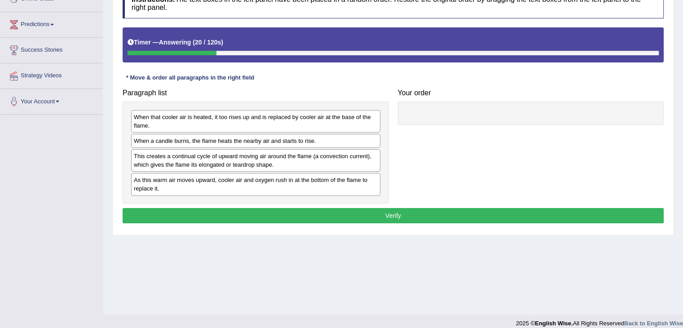
click at [299, 142] on div "When a candle burns, the flame heats the nearby air and starts to rise." at bounding box center [255, 141] width 249 height 14
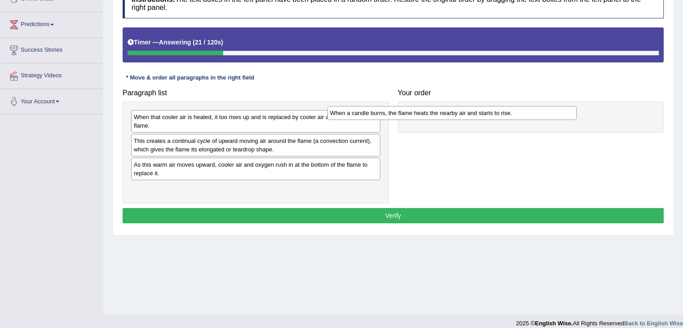
drag, startPoint x: 294, startPoint y: 141, endPoint x: 491, endPoint y: 112, distance: 199.1
click at [491, 112] on div "When a candle burns, the flame heats the nearby air and starts to rise." at bounding box center [451, 113] width 249 height 14
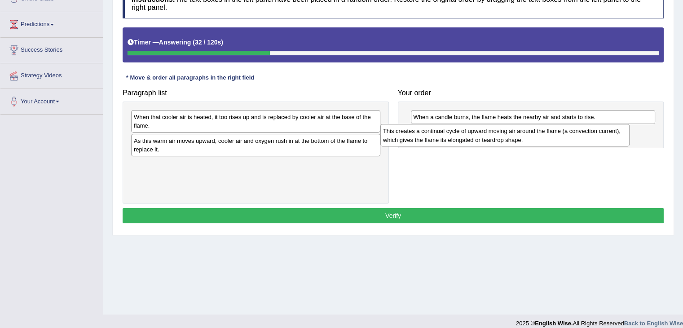
drag, startPoint x: 298, startPoint y: 148, endPoint x: 547, endPoint y: 139, distance: 249.3
click at [547, 139] on div "This creates a continual cycle of upward moving air around the flame (a convect…" at bounding box center [504, 135] width 249 height 22
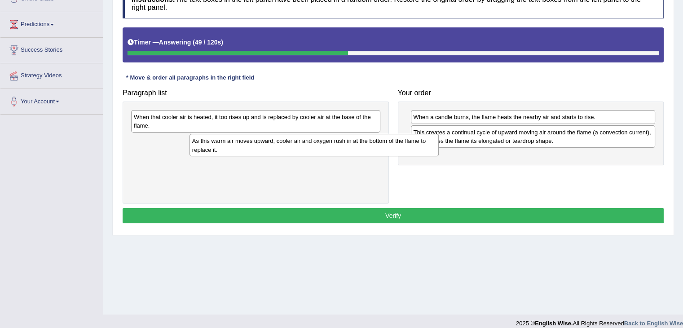
drag, startPoint x: 250, startPoint y: 145, endPoint x: 303, endPoint y: 147, distance: 53.0
click at [303, 147] on div "As this warm air moves upward, cooler air and oxygen rush in at the bottom of t…" at bounding box center [313, 145] width 249 height 22
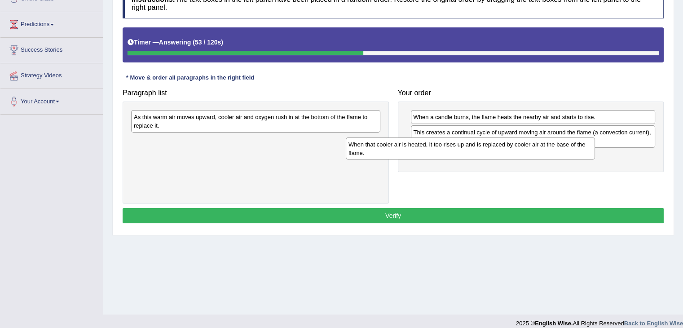
drag, startPoint x: 292, startPoint y: 127, endPoint x: 510, endPoint y: 157, distance: 220.6
click at [516, 157] on div "When that cooler air is heated, it too rises up and is replaced by cooler air a…" at bounding box center [470, 148] width 249 height 22
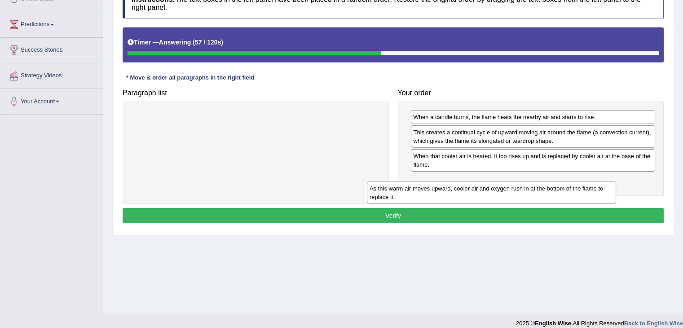
drag, startPoint x: 251, startPoint y: 126, endPoint x: 509, endPoint y: 184, distance: 264.1
click at [509, 184] on div "As this warm air moves upward, cooler air and oxygen rush in at the bottom of t…" at bounding box center [491, 192] width 249 height 22
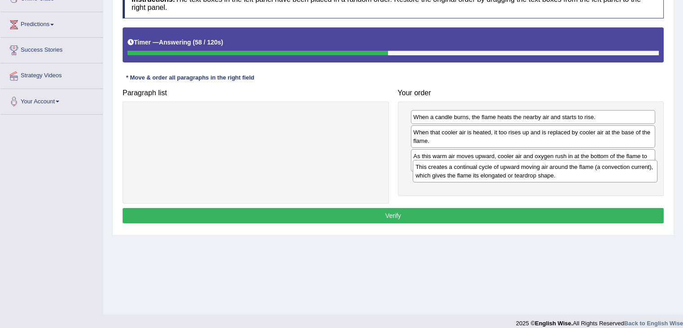
drag, startPoint x: 483, startPoint y: 143, endPoint x: 485, endPoint y: 180, distance: 36.9
click at [485, 178] on div "This creates a continual cycle of upward moving air around the flame (a convect…" at bounding box center [535, 171] width 245 height 22
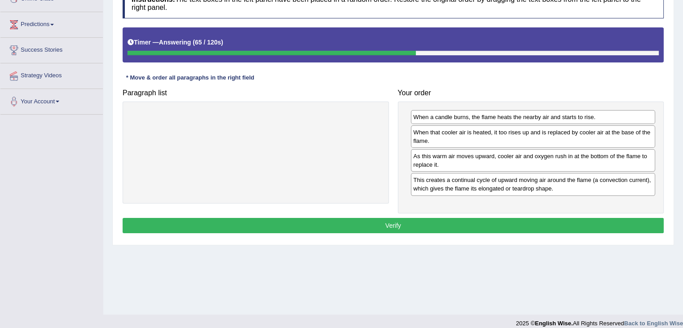
click at [391, 228] on button "Verify" at bounding box center [393, 225] width 541 height 15
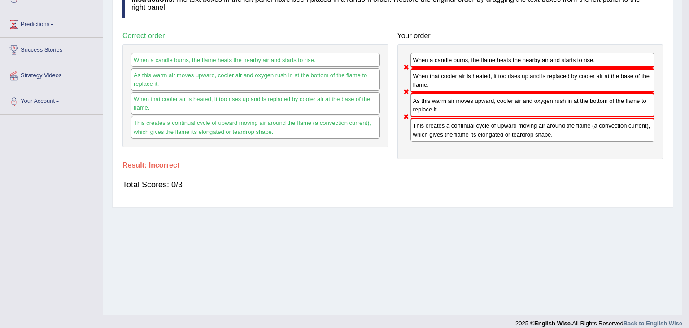
click at [393, 225] on div "Saving your answer..." at bounding box center [344, 164] width 689 height 328
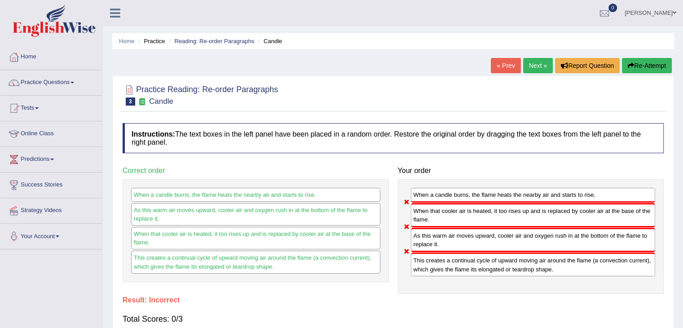
click at [540, 60] on link "Next »" at bounding box center [538, 65] width 30 height 15
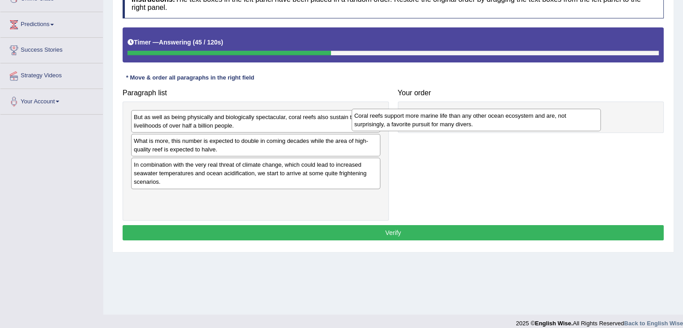
drag, startPoint x: 277, startPoint y: 175, endPoint x: 553, endPoint y: 115, distance: 282.9
click at [553, 115] on div "Coral reefs support more marine life than any other ocean ecosystem and are, no…" at bounding box center [475, 120] width 249 height 22
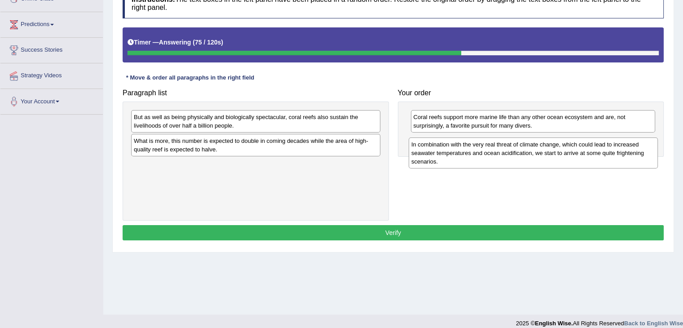
drag, startPoint x: 261, startPoint y: 178, endPoint x: 537, endPoint y: 158, distance: 276.8
click at [537, 158] on div "In combination with the very real threat of climate change, which could lead to…" at bounding box center [532, 152] width 249 height 31
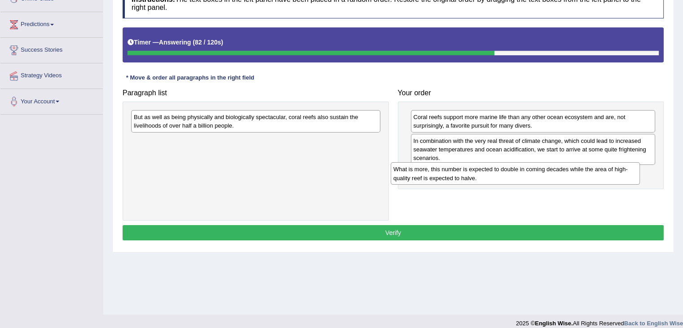
drag, startPoint x: 303, startPoint y: 146, endPoint x: 562, endPoint y: 175, distance: 261.0
click at [562, 175] on div "What is more, this number is expected to double in coming decades while the are…" at bounding box center [515, 173] width 249 height 22
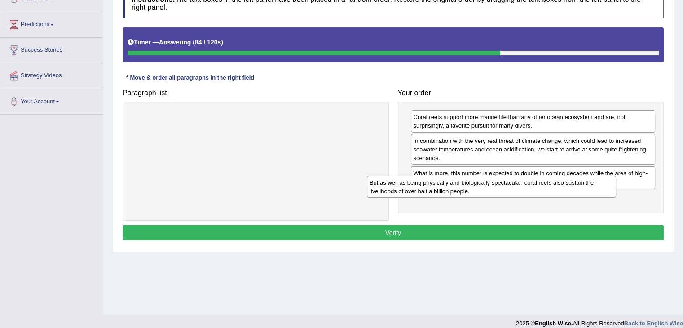
drag, startPoint x: 298, startPoint y: 124, endPoint x: 565, endPoint y: 198, distance: 277.5
click at [563, 195] on div "But as well as being physically and biologically spectacular, coral reefs also …" at bounding box center [491, 187] width 249 height 22
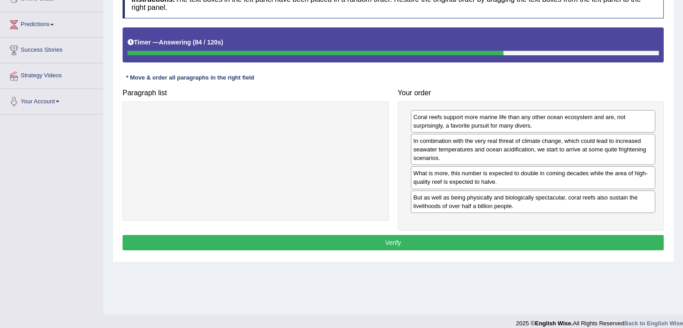
click at [451, 235] on button "Verify" at bounding box center [393, 242] width 541 height 15
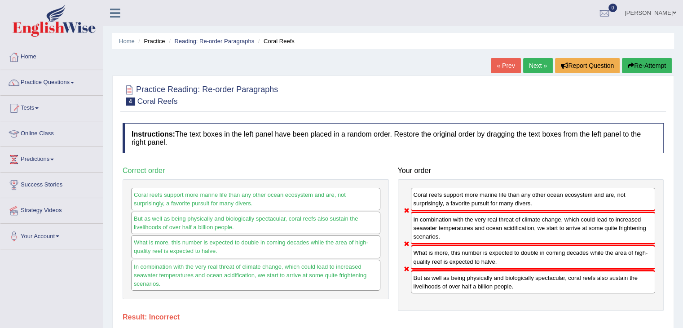
click at [543, 65] on link "Next »" at bounding box center [538, 65] width 30 height 15
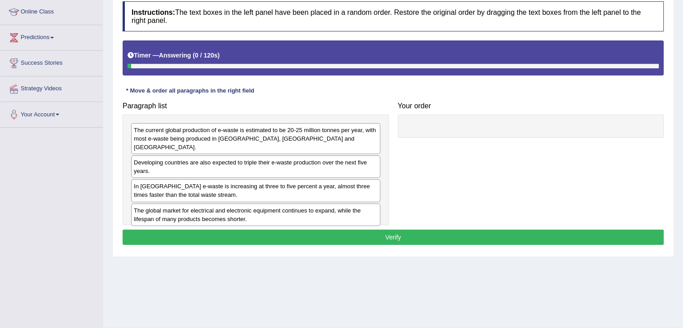
scroll to position [135, 0]
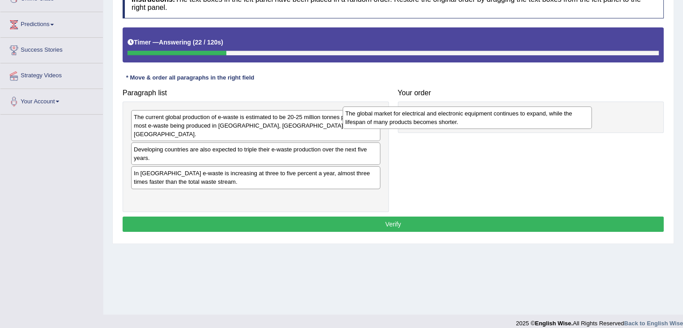
drag, startPoint x: 259, startPoint y: 198, endPoint x: 476, endPoint y: 127, distance: 228.8
click at [476, 127] on div "The global market for electrical and electronic equipment continues to expand, …" at bounding box center [466, 117] width 249 height 22
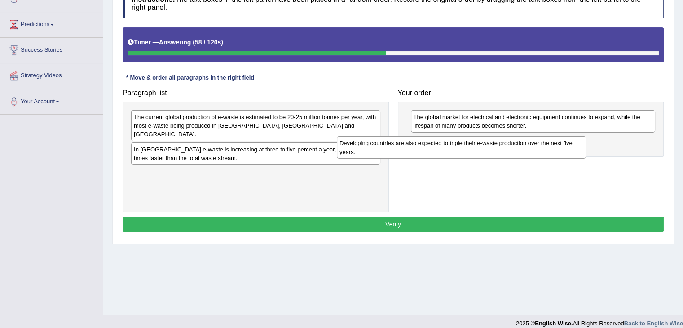
drag, startPoint x: 356, startPoint y: 148, endPoint x: 542, endPoint y: 148, distance: 186.3
click at [542, 148] on div "Developing countries are also expected to triple their e-waste production over …" at bounding box center [461, 147] width 249 height 22
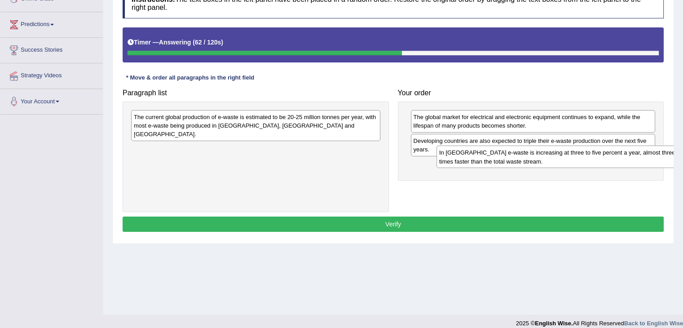
drag, startPoint x: 302, startPoint y: 148, endPoint x: 607, endPoint y: 160, distance: 305.5
click at [607, 160] on div "In [GEOGRAPHIC_DATA] e-waste is increasing at three to five percent a year, alm…" at bounding box center [560, 156] width 249 height 22
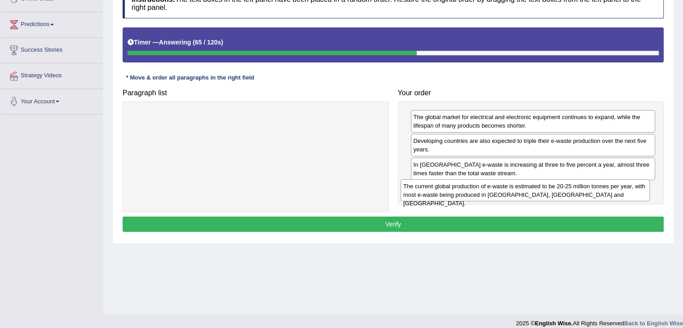
drag, startPoint x: 268, startPoint y: 127, endPoint x: 534, endPoint y: 196, distance: 274.9
click at [534, 196] on div "The current global production of e-waste is estimated to be 20-25 million tonne…" at bounding box center [524, 190] width 249 height 22
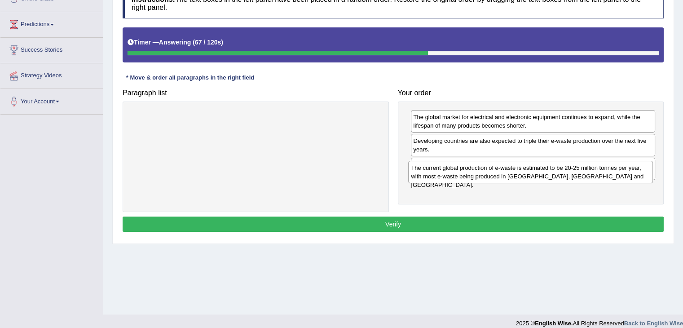
drag, startPoint x: 482, startPoint y: 194, endPoint x: 479, endPoint y: 171, distance: 23.5
click at [479, 171] on div "The current global production of e-waste is estimated to be 20-25 million tonne…" at bounding box center [530, 172] width 245 height 22
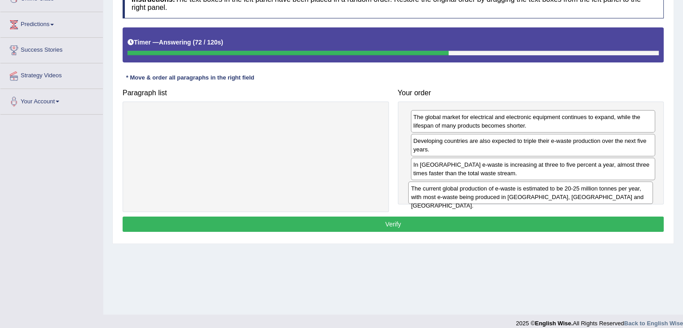
click at [474, 193] on div "The current global production of e-waste is estimated to be 20-25 million tonne…" at bounding box center [530, 192] width 245 height 22
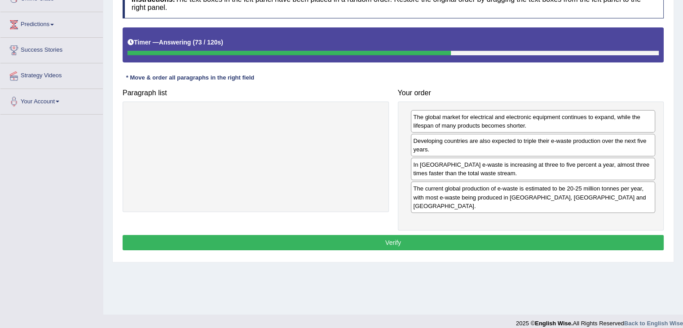
click at [460, 221] on div "Instructions: The text boxes in the left panel have been placed in a random ord…" at bounding box center [392, 120] width 545 height 273
click at [452, 235] on button "Verify" at bounding box center [393, 242] width 541 height 15
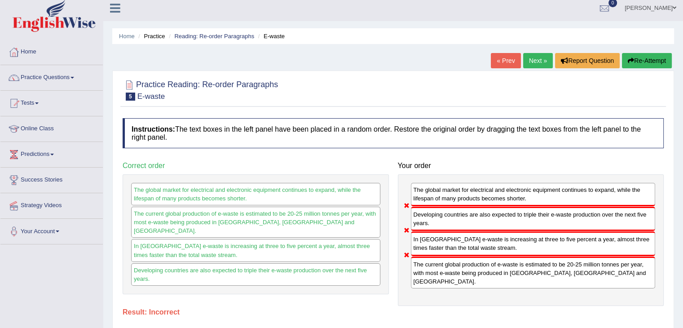
scroll to position [0, 0]
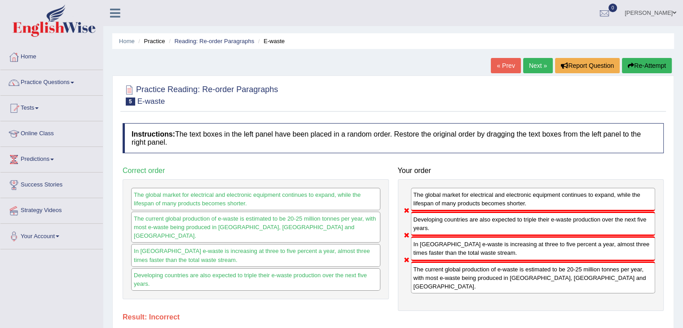
click at [533, 67] on link "Next »" at bounding box center [538, 65] width 30 height 15
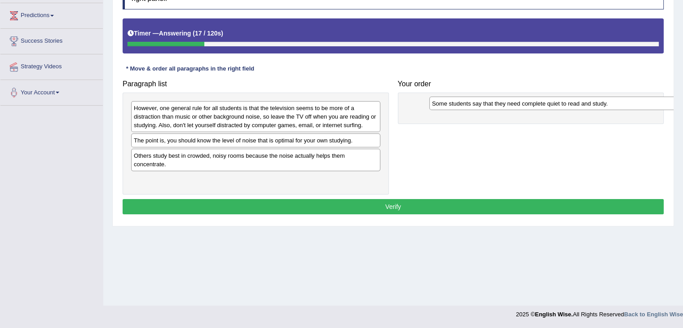
drag, startPoint x: 281, startPoint y: 141, endPoint x: 523, endPoint y: 103, distance: 245.0
click at [524, 103] on div "Some students say that they need complete quiet to read and study." at bounding box center [553, 104] width 249 height 14
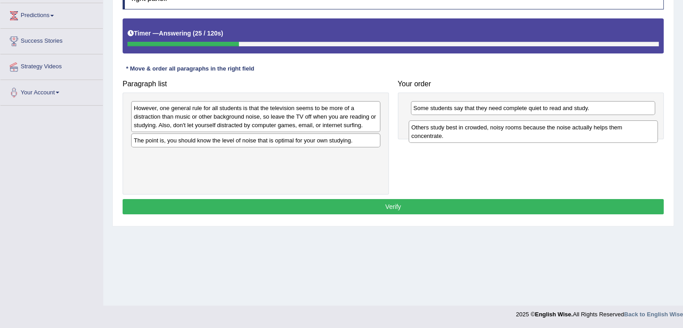
drag, startPoint x: 317, startPoint y: 165, endPoint x: 594, endPoint y: 137, distance: 278.8
click at [594, 137] on div "Others study best in crowded, noisy rooms because the noise actually helps them…" at bounding box center [532, 131] width 249 height 22
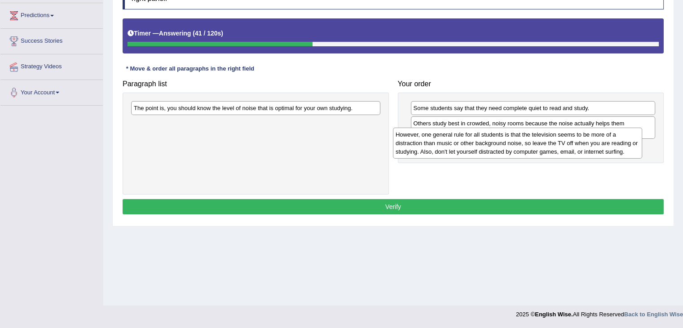
drag, startPoint x: 325, startPoint y: 127, endPoint x: 587, endPoint y: 154, distance: 263.0
click at [587, 154] on div "However, one general rule for all students is that the television seems to be m…" at bounding box center [517, 142] width 249 height 31
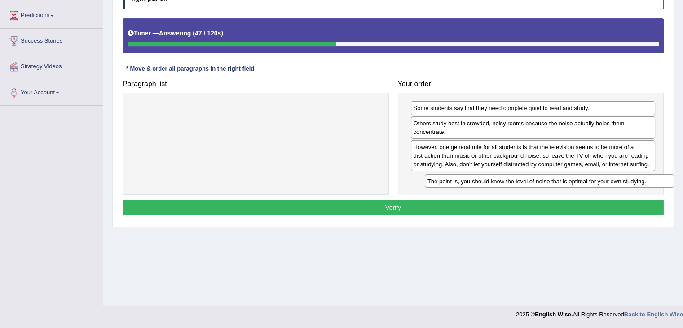
drag, startPoint x: 313, startPoint y: 108, endPoint x: 606, endPoint y: 181, distance: 301.7
click at [606, 181] on div "The point is, you should know the level of noise that is optimal for your own s…" at bounding box center [549, 181] width 249 height 14
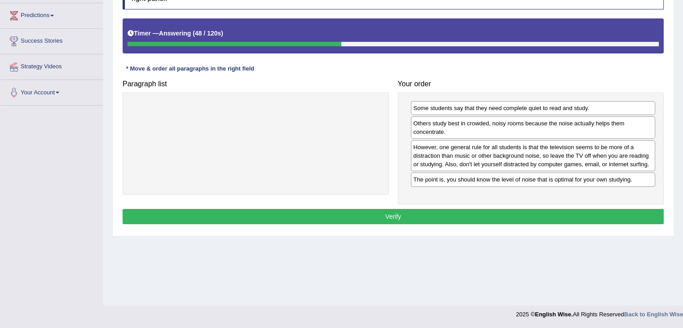
click at [489, 213] on button "Verify" at bounding box center [393, 216] width 541 height 15
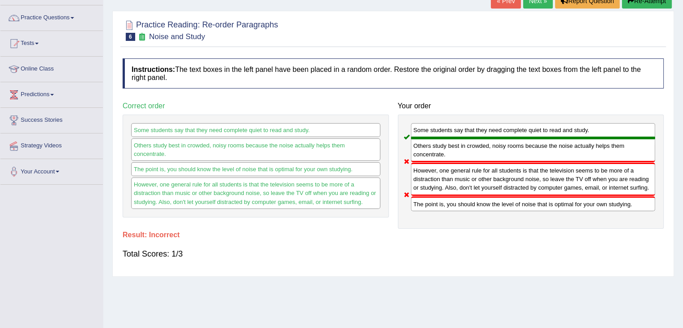
scroll to position [9, 0]
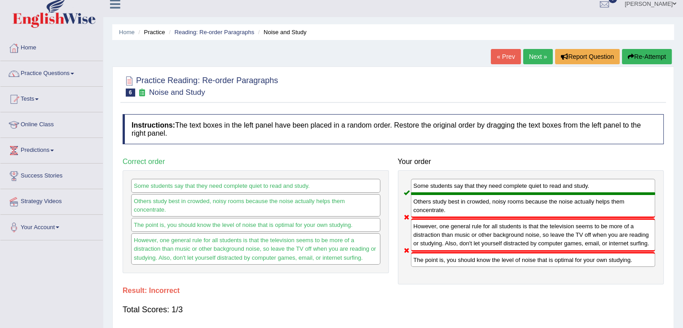
click at [537, 54] on link "Next »" at bounding box center [538, 56] width 30 height 15
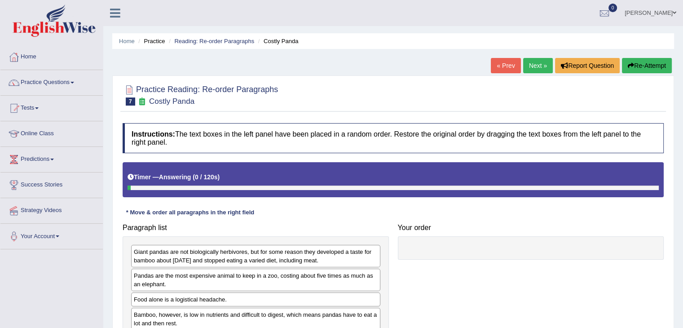
scroll to position [90, 0]
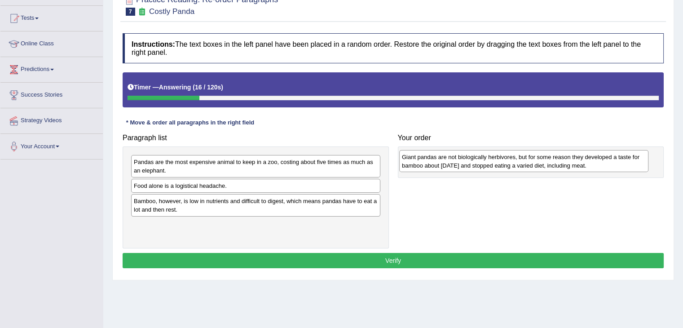
drag, startPoint x: 330, startPoint y: 171, endPoint x: 598, endPoint y: 166, distance: 268.0
click at [598, 166] on div "Giant pandas are not biologically herbivores, but for some reason they develope…" at bounding box center [523, 161] width 249 height 22
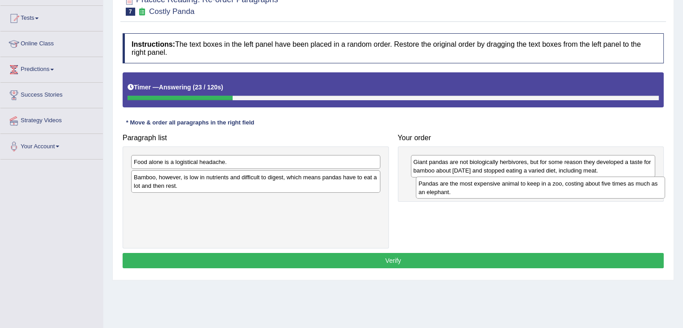
drag, startPoint x: 255, startPoint y: 169, endPoint x: 539, endPoint y: 191, distance: 285.4
click at [539, 191] on div "Pandas are the most expensive animal to keep in a zoo, costing about five times…" at bounding box center [540, 187] width 249 height 22
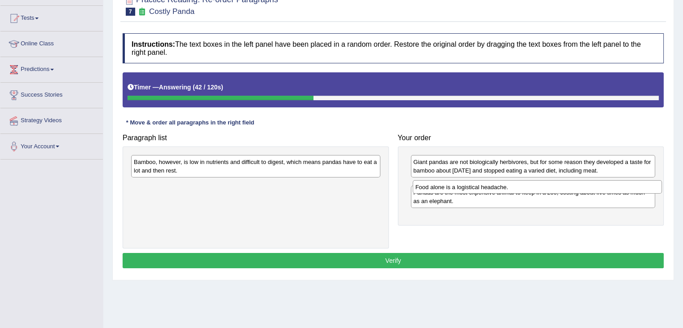
drag, startPoint x: 274, startPoint y: 164, endPoint x: 555, endPoint y: 188, distance: 281.5
click at [555, 188] on div "Food alone is a logistical headache." at bounding box center [537, 187] width 249 height 14
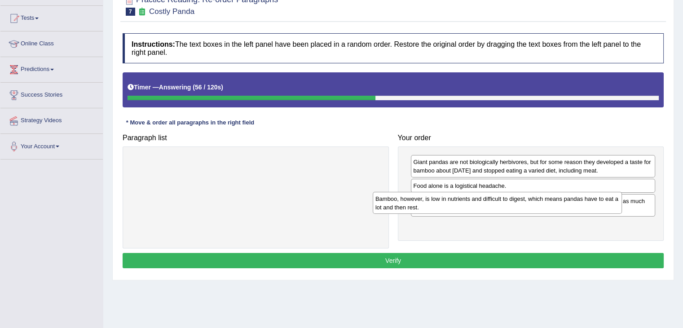
drag, startPoint x: 294, startPoint y: 170, endPoint x: 535, endPoint y: 206, distance: 244.3
click at [535, 206] on div "Bamboo, however, is low in nutrients and difficult to digest, which means panda…" at bounding box center [497, 203] width 249 height 22
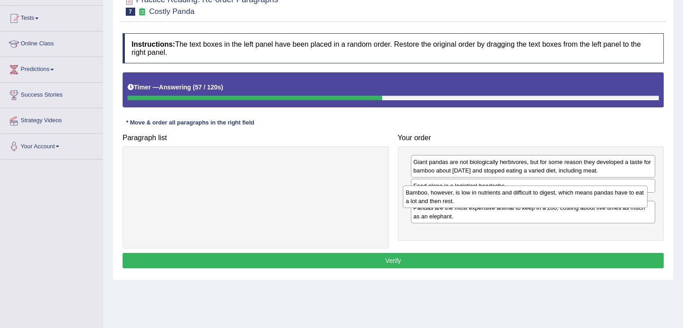
drag, startPoint x: 506, startPoint y: 229, endPoint x: 499, endPoint y: 197, distance: 32.8
click at [499, 197] on div "Bamboo, however, is low in nutrients and difficult to digest, which means panda…" at bounding box center [525, 196] width 245 height 22
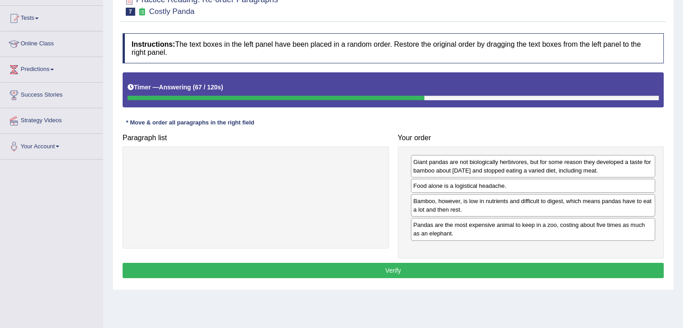
click at [464, 270] on button "Verify" at bounding box center [393, 270] width 541 height 15
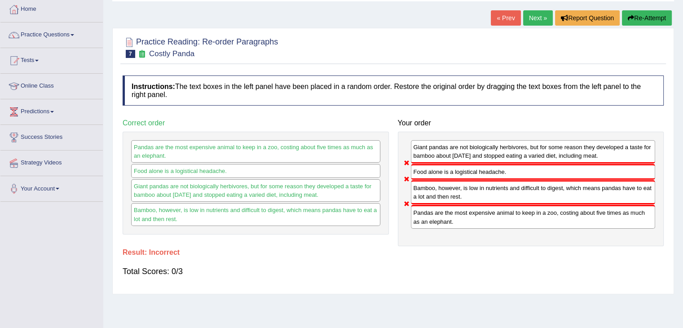
scroll to position [0, 0]
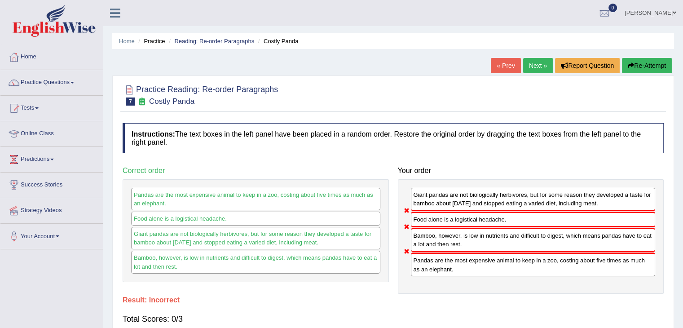
click at [528, 66] on link "Next »" at bounding box center [538, 65] width 30 height 15
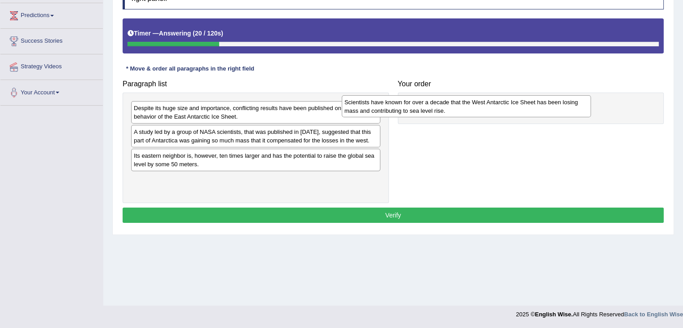
drag, startPoint x: 264, startPoint y: 116, endPoint x: 474, endPoint y: 110, distance: 210.6
click at [474, 110] on div "Scientists have known for over a decade that the West Antarctic Ice Sheet has b…" at bounding box center [466, 106] width 249 height 22
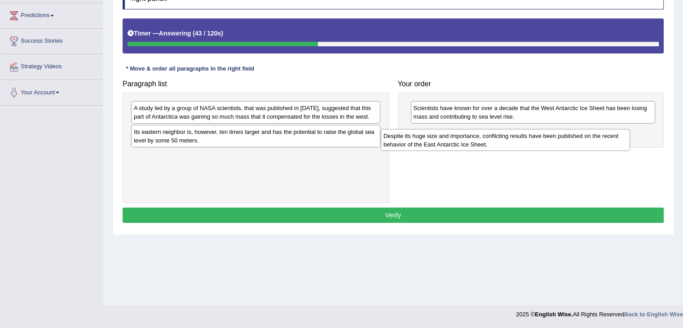
drag, startPoint x: 245, startPoint y: 116, endPoint x: 496, endPoint y: 144, distance: 252.5
click at [496, 144] on div "Despite its huge size and importance, conflicting results have been published o…" at bounding box center [505, 140] width 249 height 22
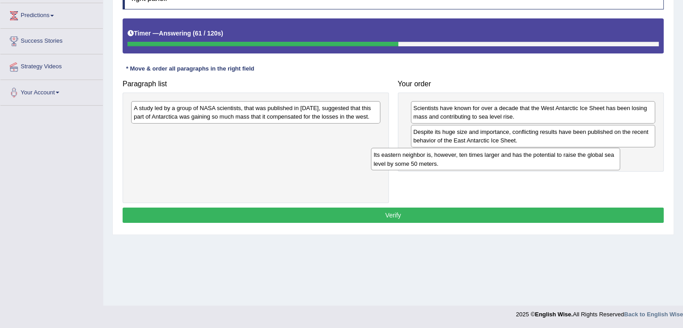
drag, startPoint x: 322, startPoint y: 137, endPoint x: 534, endPoint y: 156, distance: 212.7
click at [562, 159] on div "Its eastern neighbor is, however, ten times larger and has the potential to rai…" at bounding box center [495, 159] width 249 height 22
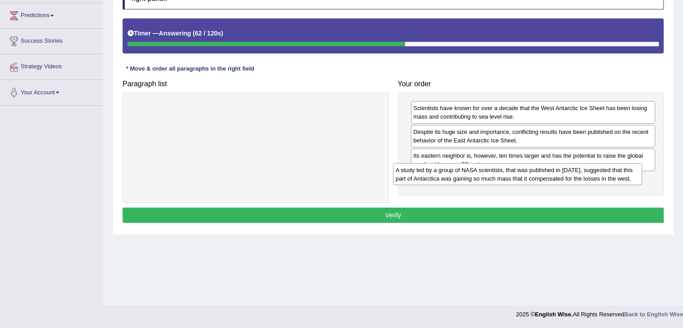
drag, startPoint x: 248, startPoint y: 114, endPoint x: 510, endPoint y: 176, distance: 268.9
click at [510, 176] on div "A study led by a group of NASA scientists, that was published in [DATE], sugges…" at bounding box center [517, 174] width 249 height 22
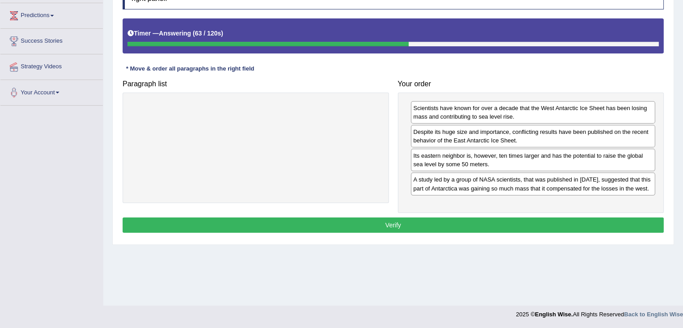
click at [455, 218] on button "Verify" at bounding box center [393, 224] width 541 height 15
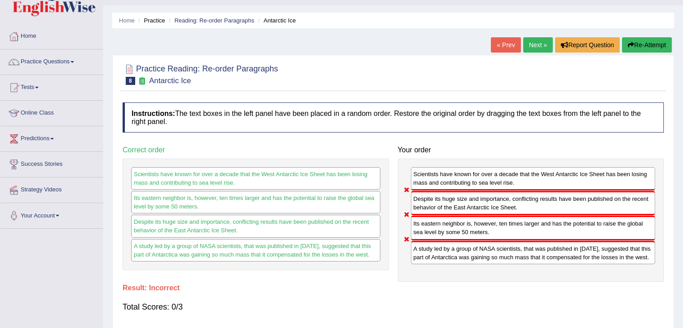
scroll to position [9, 0]
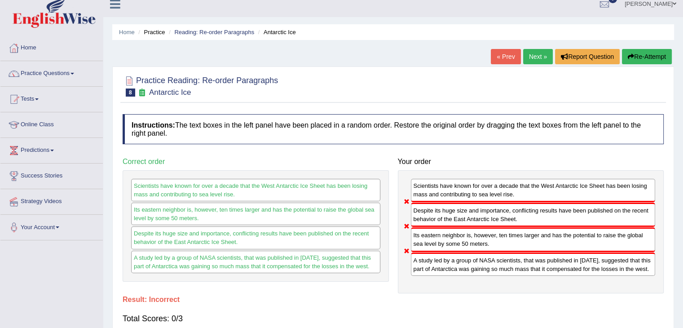
click at [535, 61] on link "Next »" at bounding box center [538, 56] width 30 height 15
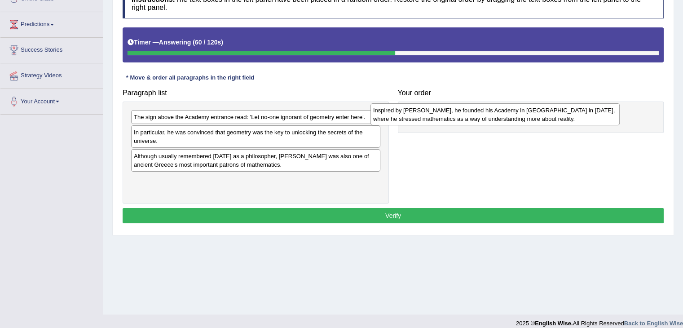
drag, startPoint x: 300, startPoint y: 124, endPoint x: 540, endPoint y: 117, distance: 240.7
click at [540, 117] on div "Inspired by [PERSON_NAME], he founded his Academy in [GEOGRAPHIC_DATA] in [DATE…" at bounding box center [494, 114] width 249 height 22
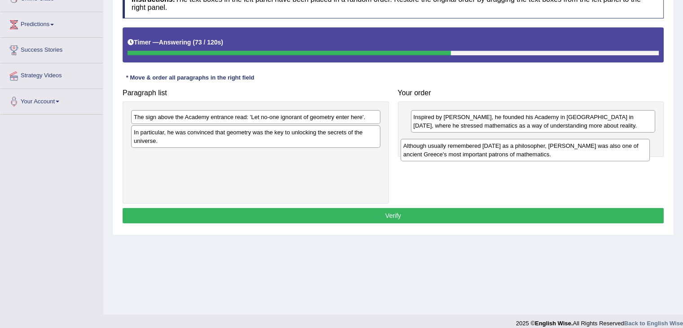
drag, startPoint x: 302, startPoint y: 167, endPoint x: 575, endPoint y: 155, distance: 274.1
click at [583, 155] on div "Although usually remembered [DATE] as a philosopher, [PERSON_NAME] was also one…" at bounding box center [524, 150] width 249 height 22
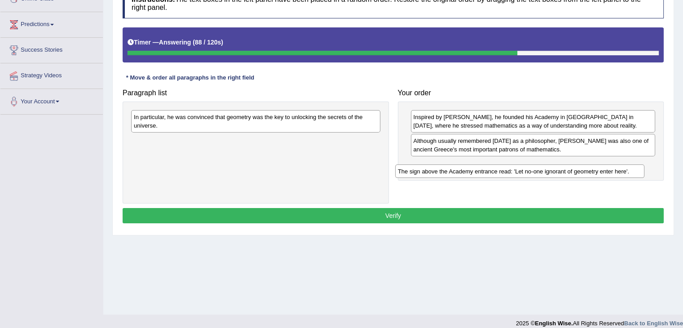
drag, startPoint x: 241, startPoint y: 117, endPoint x: 505, endPoint y: 171, distance: 269.5
click at [505, 171] on div "The sign above the Academy entrance read: 'Let no-one ignorant of geometry ente…" at bounding box center [519, 171] width 249 height 14
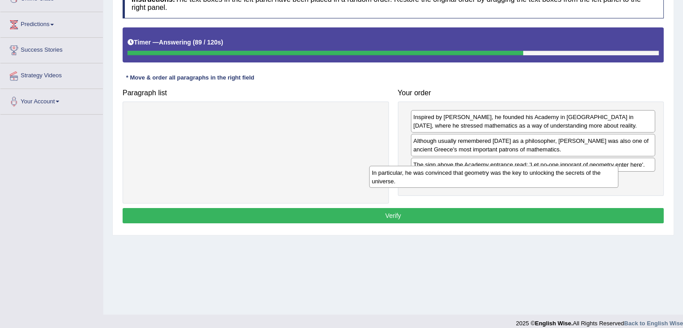
drag, startPoint x: 313, startPoint y: 121, endPoint x: 580, endPoint y: 178, distance: 273.2
click at [580, 178] on div "In particular, he was convinced that geometry was the key to unlocking the secr…" at bounding box center [493, 177] width 249 height 22
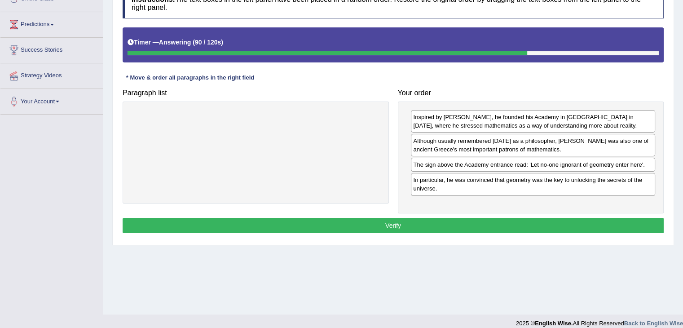
click at [430, 223] on button "Verify" at bounding box center [393, 225] width 541 height 15
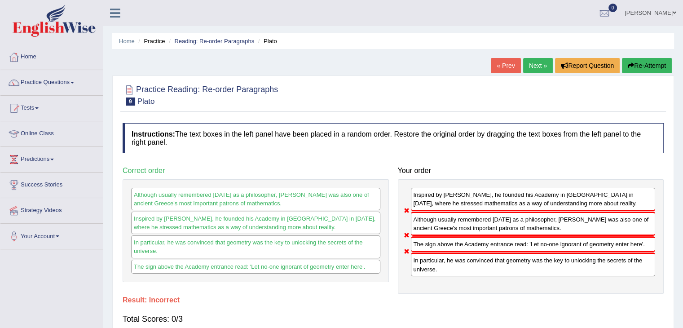
click at [541, 71] on link "Next »" at bounding box center [538, 65] width 30 height 15
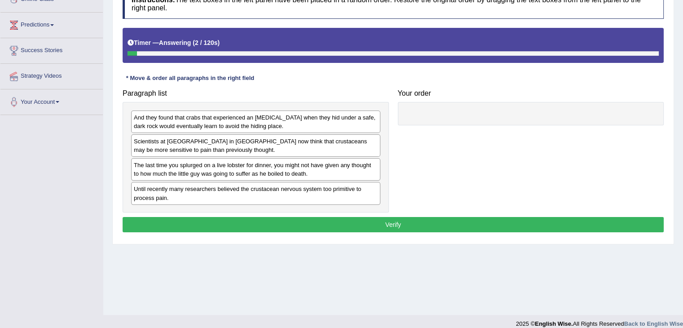
scroll to position [135, 0]
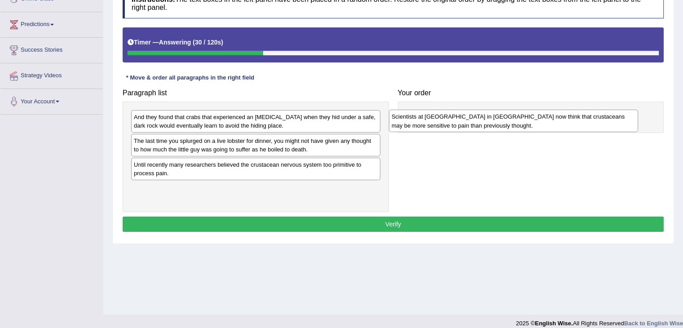
drag, startPoint x: 198, startPoint y: 145, endPoint x: 455, endPoint y: 121, distance: 258.8
click at [455, 121] on div "Scientists at [GEOGRAPHIC_DATA] in [GEOGRAPHIC_DATA] now think that crustaceans…" at bounding box center [513, 121] width 249 height 22
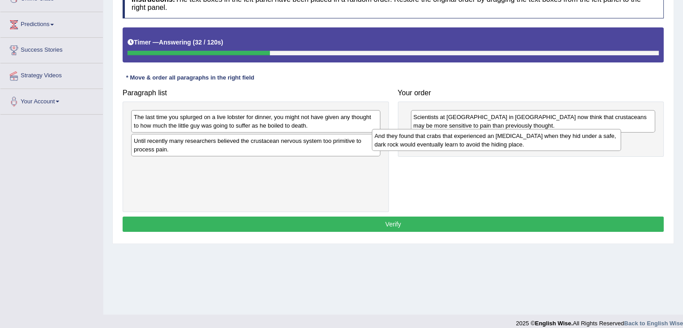
drag, startPoint x: 266, startPoint y: 126, endPoint x: 534, endPoint y: 148, distance: 269.3
click at [534, 148] on div "And they found that crabs that experienced an [MEDICAL_DATA] when they hid unde…" at bounding box center [496, 140] width 249 height 22
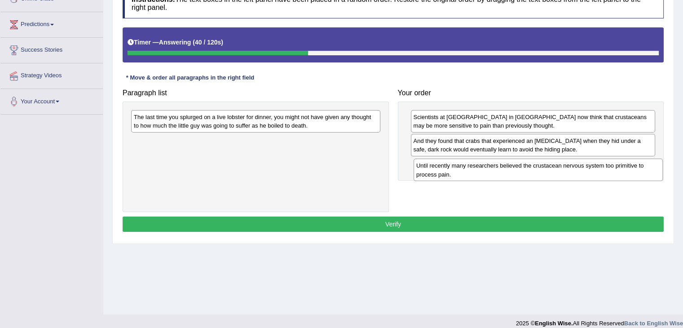
drag, startPoint x: 312, startPoint y: 141, endPoint x: 595, endPoint y: 167, distance: 283.5
click at [595, 167] on div "Until recently many researchers believed the crustacean nervous system too prim…" at bounding box center [537, 169] width 249 height 22
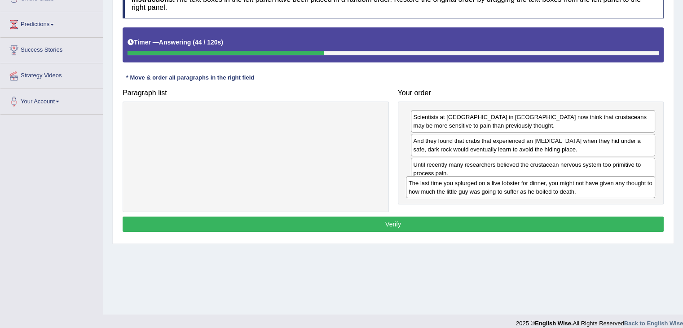
drag, startPoint x: 315, startPoint y: 124, endPoint x: 579, endPoint y: 200, distance: 275.2
click at [590, 191] on div "The last time you splurged on a live lobster for dinner, you might not have giv…" at bounding box center [530, 187] width 249 height 22
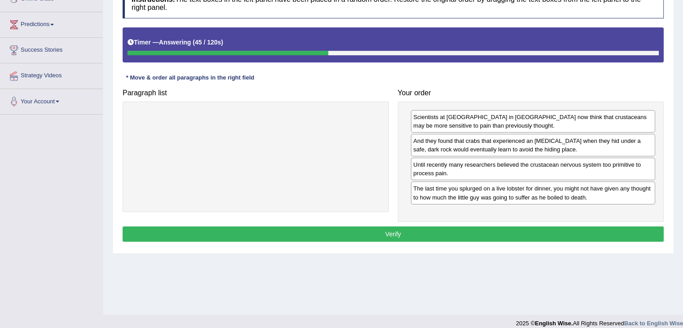
click at [477, 230] on button "Verify" at bounding box center [393, 233] width 541 height 15
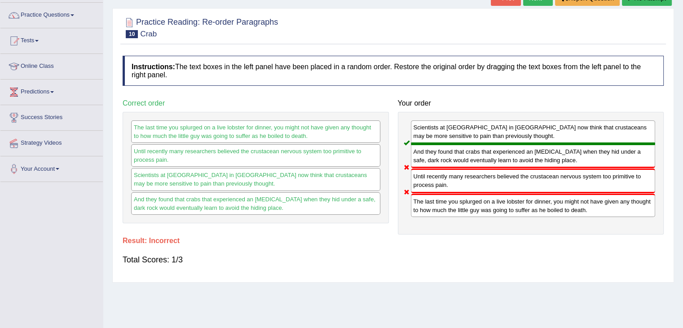
scroll to position [45, 0]
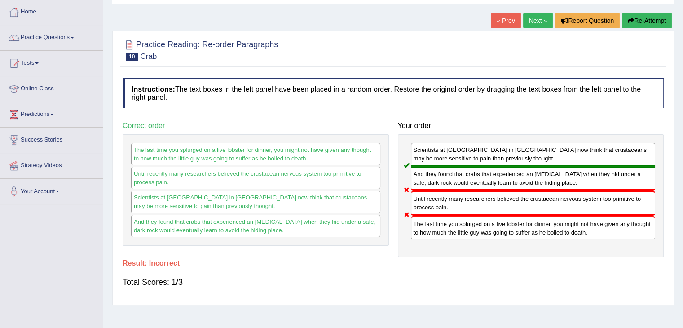
click at [542, 18] on link "Next »" at bounding box center [538, 20] width 30 height 15
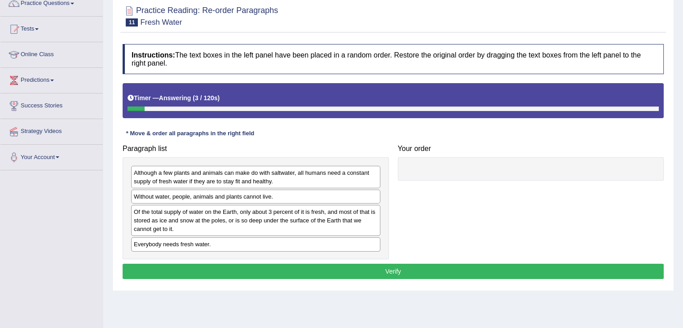
scroll to position [90, 0]
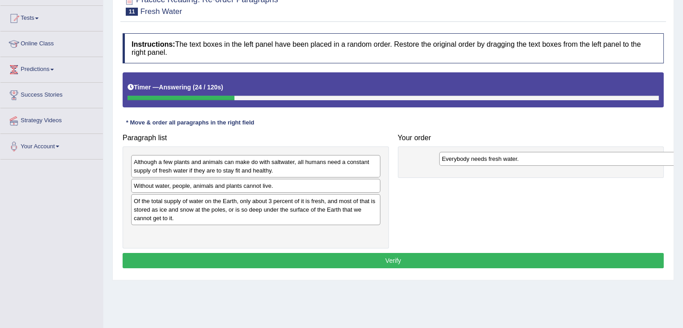
drag, startPoint x: 193, startPoint y: 233, endPoint x: 493, endPoint y: 161, distance: 309.0
click at [496, 160] on div "Everybody needs fresh water." at bounding box center [563, 159] width 249 height 14
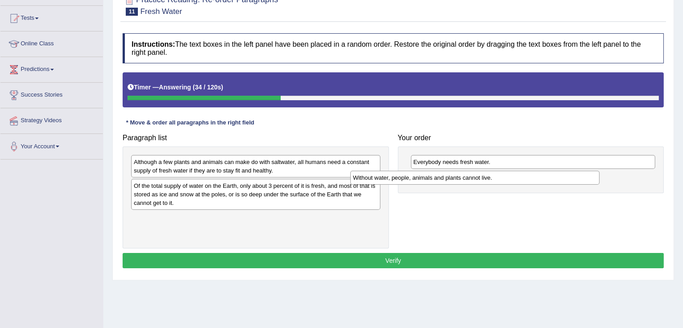
drag, startPoint x: 274, startPoint y: 188, endPoint x: 495, endPoint y: 180, distance: 221.4
click at [495, 180] on div "Without water, people, animals and plants cannot live." at bounding box center [474, 178] width 249 height 14
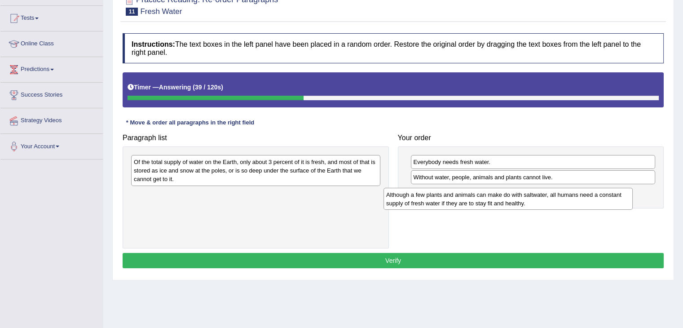
drag, startPoint x: 329, startPoint y: 175, endPoint x: 582, endPoint y: 207, distance: 254.4
click at [582, 207] on div "Although a few plants and animals can make do with saltwater, all humans need a…" at bounding box center [507, 199] width 249 height 22
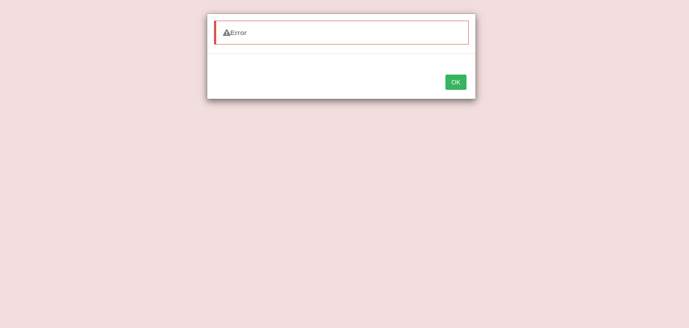
click at [459, 83] on button "OK" at bounding box center [456, 82] width 21 height 15
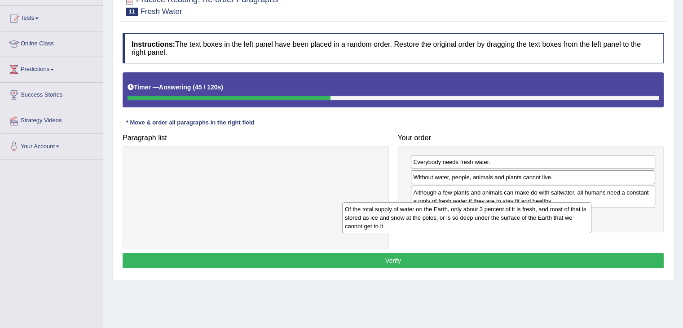
drag, startPoint x: 323, startPoint y: 165, endPoint x: 565, endPoint y: 223, distance: 248.7
click at [564, 223] on div "Of the total supply of water on the Earth, only about 3 percent of it is fresh,…" at bounding box center [466, 217] width 249 height 31
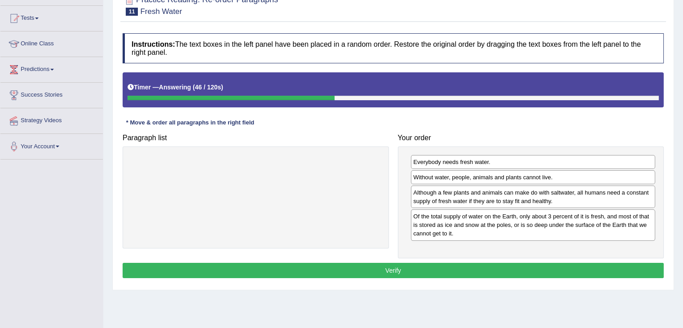
click at [414, 268] on button "Verify" at bounding box center [393, 270] width 541 height 15
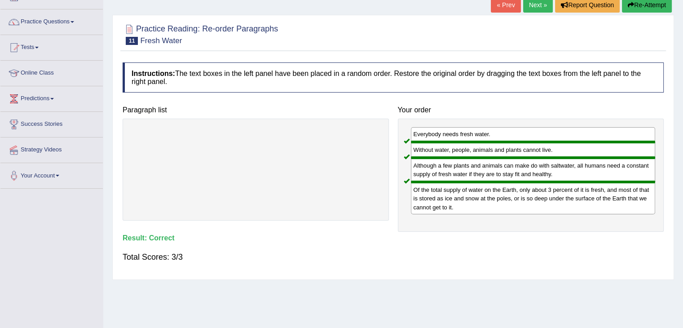
scroll to position [45, 0]
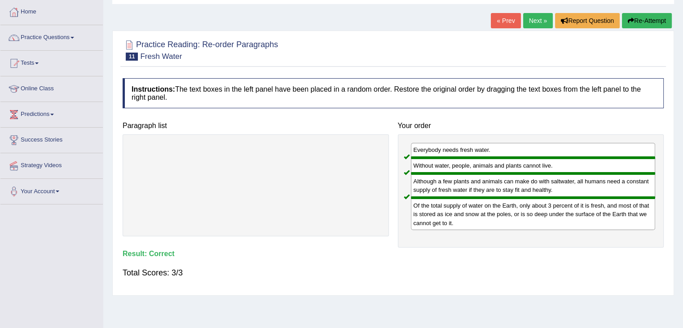
click at [535, 18] on link "Next »" at bounding box center [538, 20] width 30 height 15
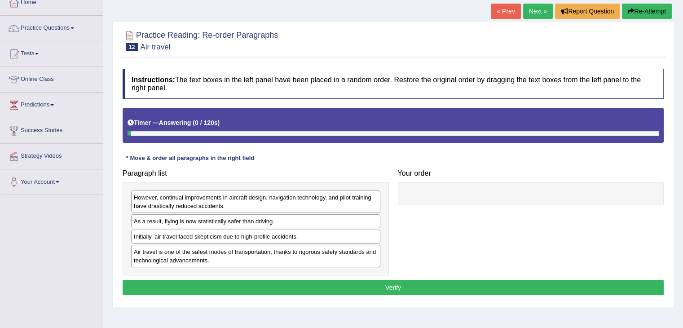
scroll to position [90, 0]
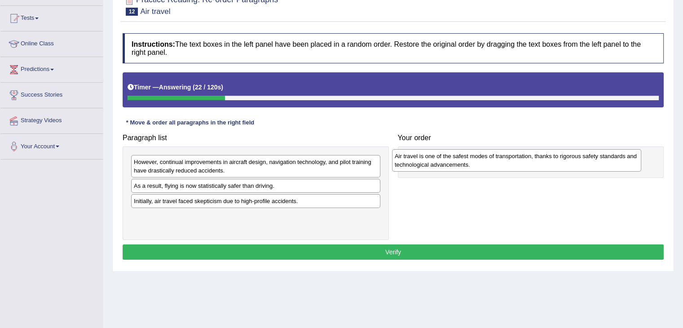
drag, startPoint x: 252, startPoint y: 222, endPoint x: 521, endPoint y: 162, distance: 275.4
click at [521, 162] on div "Air travel is one of the safest modes of transportation, thanks to rigorous saf…" at bounding box center [516, 160] width 249 height 22
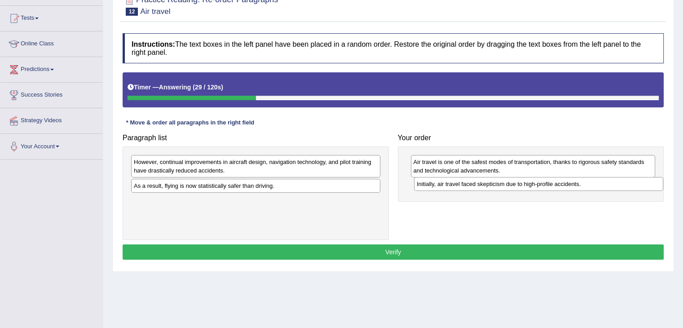
drag, startPoint x: 266, startPoint y: 203, endPoint x: 549, endPoint y: 186, distance: 283.7
click at [549, 186] on div "Initially, air travel faced skepticism due to high-profile accidents." at bounding box center [538, 184] width 249 height 14
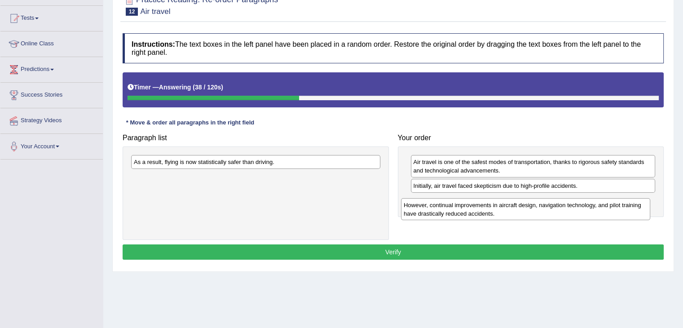
drag, startPoint x: 314, startPoint y: 170, endPoint x: 582, endPoint y: 210, distance: 270.9
click at [584, 212] on div "However, continual improvements in aircraft design, navigation technology, and …" at bounding box center [525, 209] width 249 height 22
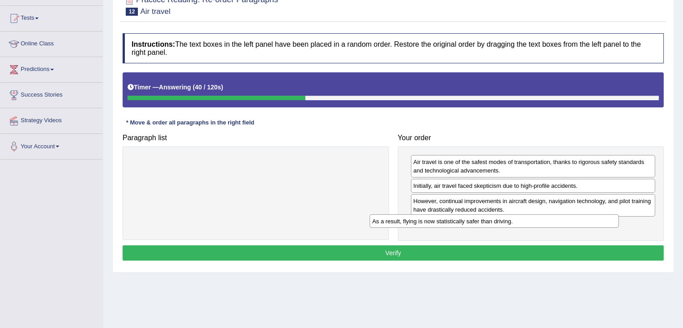
drag, startPoint x: 311, startPoint y: 168, endPoint x: 543, endPoint y: 225, distance: 239.0
click at [546, 222] on div "As a result, flying is now statistically safer than driving." at bounding box center [493, 221] width 249 height 14
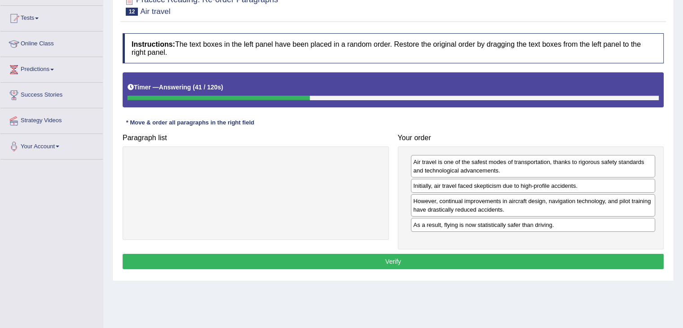
click at [450, 258] on button "Verify" at bounding box center [393, 261] width 541 height 15
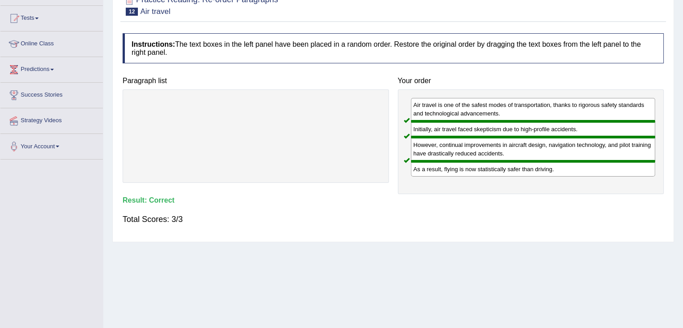
scroll to position [45, 0]
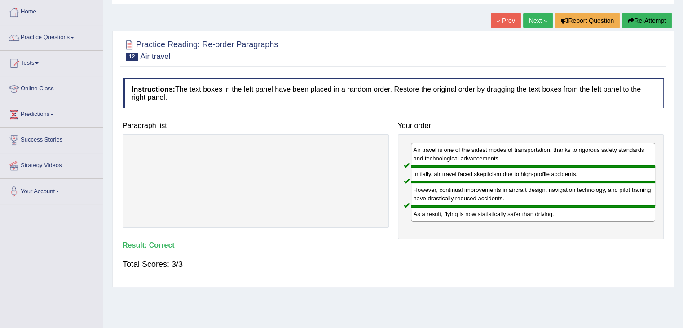
click at [536, 24] on link "Next »" at bounding box center [538, 20] width 30 height 15
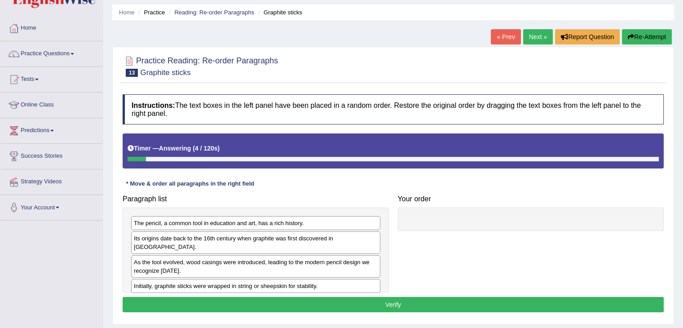
scroll to position [45, 0]
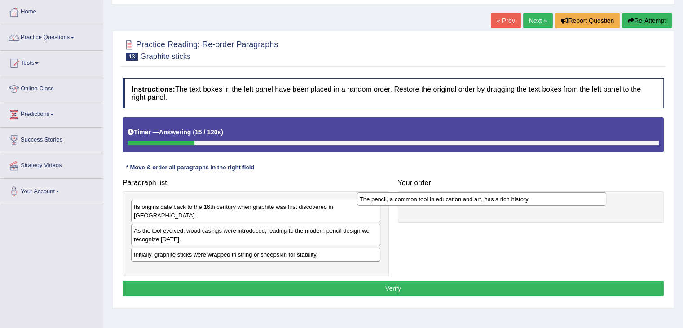
drag, startPoint x: 226, startPoint y: 207, endPoint x: 472, endPoint y: 199, distance: 246.1
click at [472, 199] on div "The pencil, a common tool in education and art, has a rich history." at bounding box center [481, 199] width 249 height 14
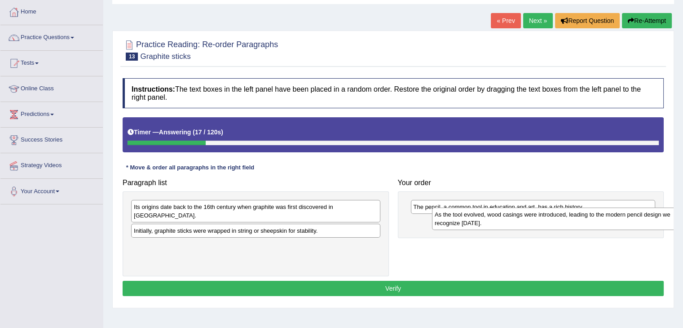
drag, startPoint x: 159, startPoint y: 231, endPoint x: 417, endPoint y: 228, distance: 257.7
click at [432, 228] on div "As the tool evolved, wood casings were introduced, leading to the modern pencil…" at bounding box center [556, 218] width 249 height 22
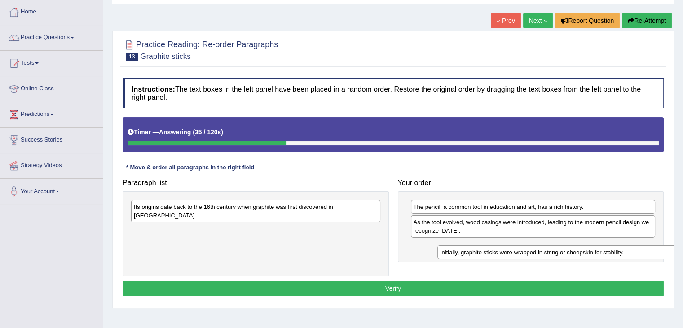
drag, startPoint x: 295, startPoint y: 225, endPoint x: 601, endPoint y: 256, distance: 307.7
click at [601, 256] on div "Initially, graphite sticks were wrapped in string or sheepskin for stability." at bounding box center [561, 252] width 249 height 14
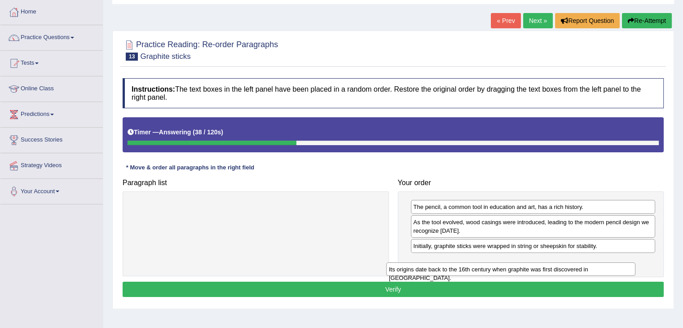
drag, startPoint x: 271, startPoint y: 209, endPoint x: 521, endPoint y: 272, distance: 258.5
click at [521, 272] on div "Its origins date back to the 16th century when graphite was first discovered in…" at bounding box center [510, 269] width 249 height 14
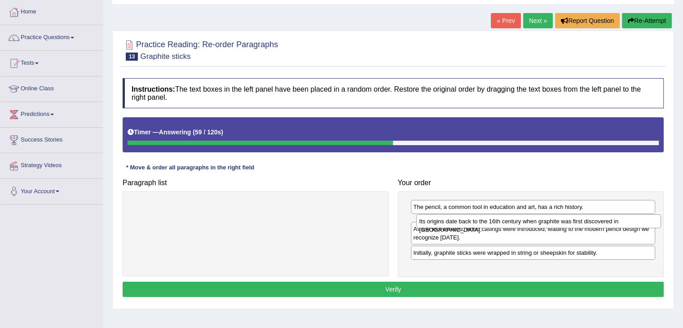
drag, startPoint x: 460, startPoint y: 263, endPoint x: 466, endPoint y: 223, distance: 39.9
click at [466, 223] on div "Its origins date back to the 16th century when graphite was first discovered in…" at bounding box center [538, 221] width 245 height 14
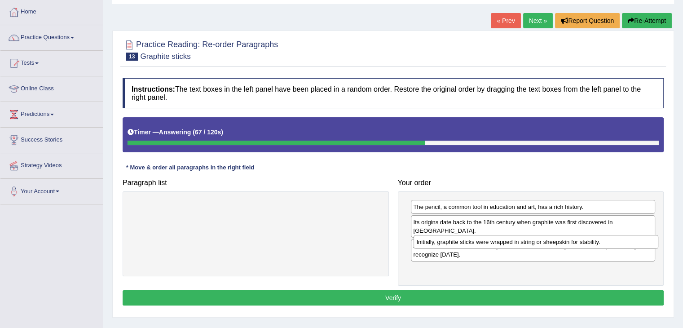
drag, startPoint x: 469, startPoint y: 266, endPoint x: 472, endPoint y: 246, distance: 20.0
click at [472, 246] on div "The pencil, a common tool in education and art, has a rich history. Its origins…" at bounding box center [531, 238] width 266 height 95
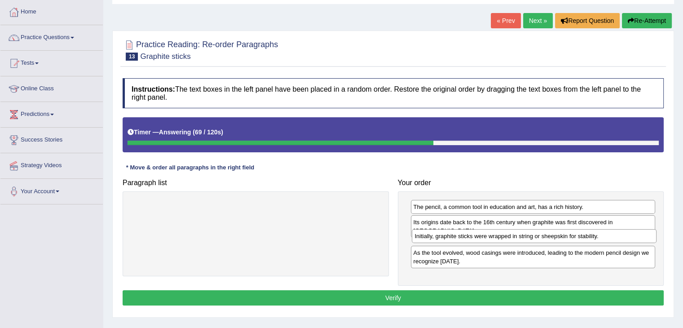
drag, startPoint x: 468, startPoint y: 263, endPoint x: 469, endPoint y: 239, distance: 24.7
click at [469, 239] on div "Initially, graphite sticks were wrapped in string or sheepskin for stability." at bounding box center [534, 236] width 245 height 14
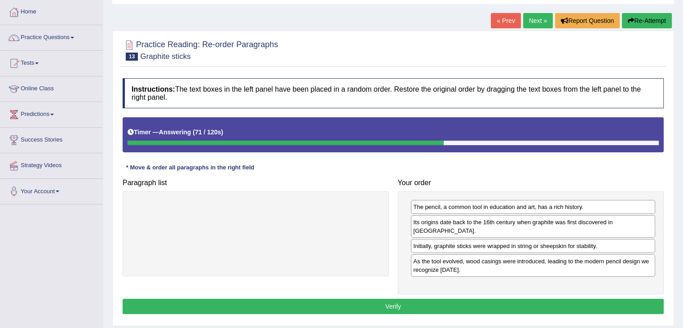
click at [543, 299] on button "Verify" at bounding box center [393, 306] width 541 height 15
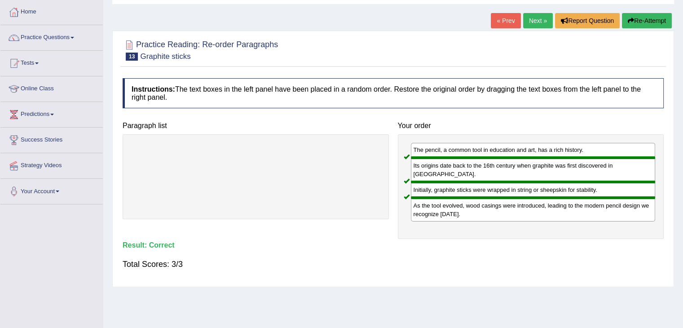
click at [537, 27] on link "Next »" at bounding box center [538, 20] width 30 height 15
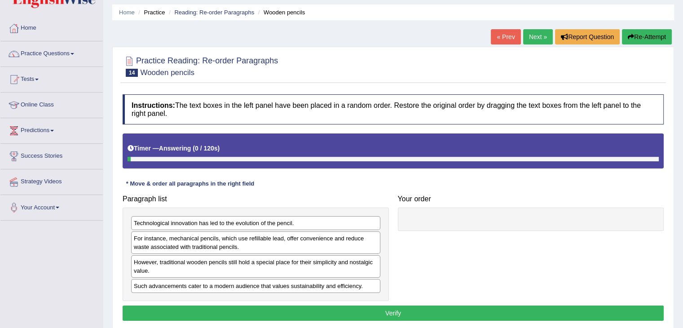
scroll to position [45, 0]
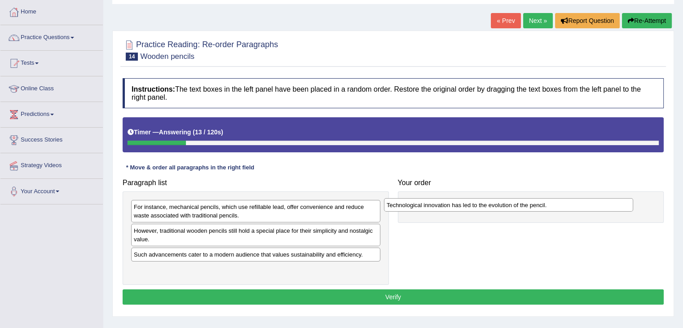
drag, startPoint x: 222, startPoint y: 209, endPoint x: 474, endPoint y: 207, distance: 252.7
click at [474, 207] on div "Technological innovation has led to the evolution of the pencil." at bounding box center [508, 205] width 249 height 14
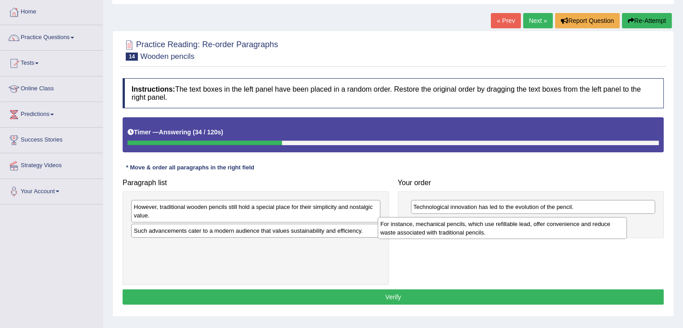
drag, startPoint x: 262, startPoint y: 218, endPoint x: 508, endPoint y: 235, distance: 247.0
click at [508, 235] on div "For instance, mechanical pencils, which use refillable lead, offer convenience …" at bounding box center [502, 228] width 249 height 22
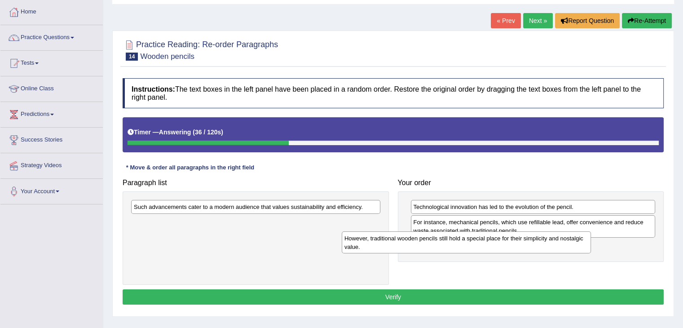
drag, startPoint x: 277, startPoint y: 209, endPoint x: 488, endPoint y: 239, distance: 213.1
click at [488, 239] on div "However, traditional wooden pencils still hold a special place for their simpli…" at bounding box center [466, 242] width 249 height 22
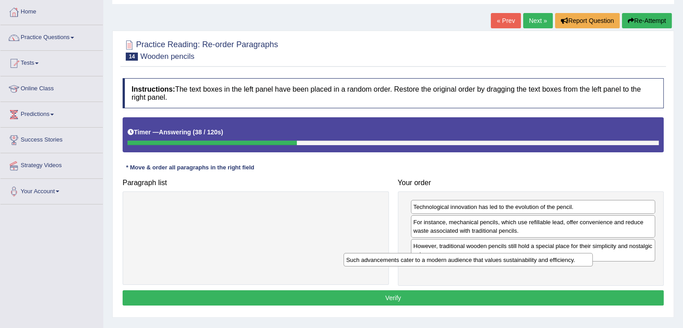
drag, startPoint x: 283, startPoint y: 209, endPoint x: 503, endPoint y: 275, distance: 229.2
click at [507, 261] on div "Such advancements cater to a modern audience that values sustainability and eff…" at bounding box center [467, 260] width 249 height 14
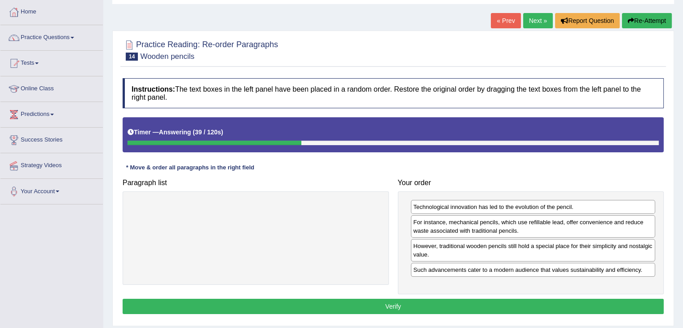
click at [443, 306] on button "Verify" at bounding box center [393, 306] width 541 height 15
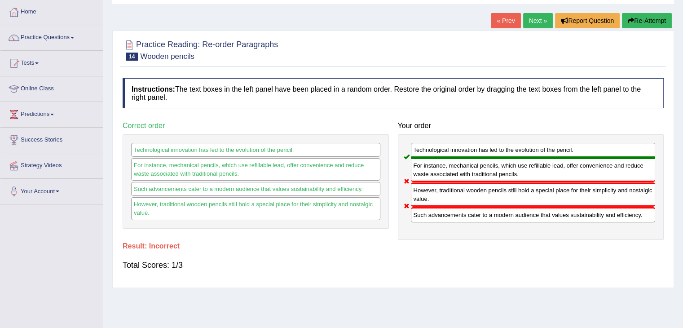
click at [532, 22] on link "Next »" at bounding box center [538, 20] width 30 height 15
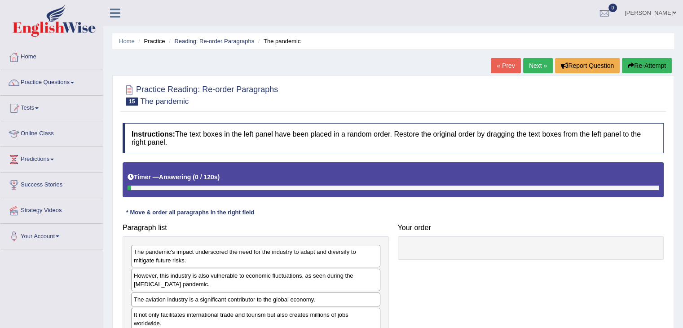
scroll to position [135, 0]
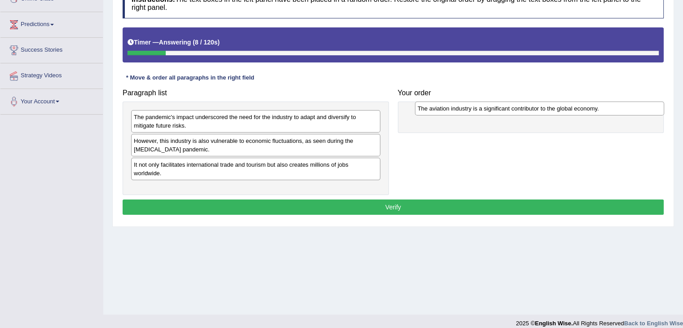
drag, startPoint x: 255, startPoint y: 166, endPoint x: 524, endPoint y: 120, distance: 273.2
click at [524, 115] on div "The aviation industry is a significant contributor to the global economy." at bounding box center [539, 108] width 249 height 14
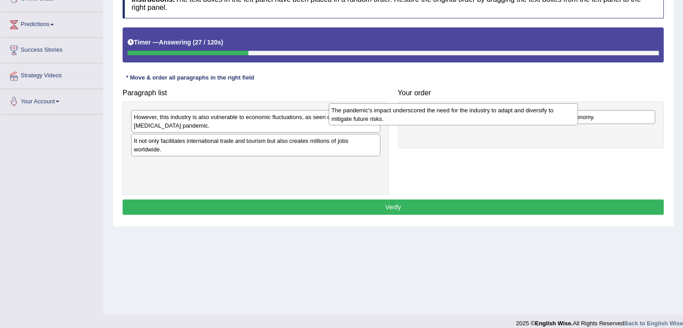
drag, startPoint x: 301, startPoint y: 126, endPoint x: 503, endPoint y: 117, distance: 201.7
click at [503, 117] on div "The pandemic's impact underscored the need for the industry to adapt and divers…" at bounding box center [453, 114] width 249 height 22
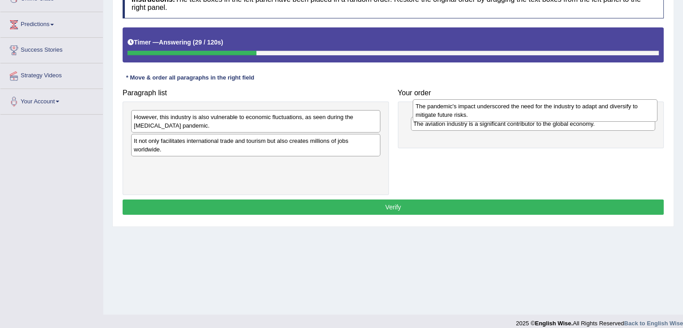
drag, startPoint x: 478, startPoint y: 136, endPoint x: 482, endPoint y: 106, distance: 29.9
click at [482, 106] on div "The pandemic's impact underscored the need for the industry to adapt and divers…" at bounding box center [535, 110] width 245 height 22
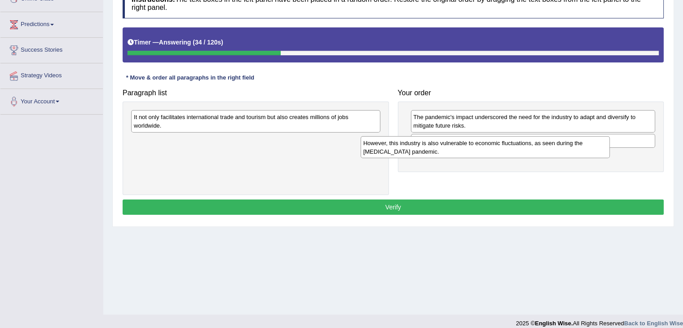
drag, startPoint x: 316, startPoint y: 123, endPoint x: 562, endPoint y: 146, distance: 247.1
click at [562, 146] on div "However, this industry is also vulnerable to economic fluctuations, as seen dur…" at bounding box center [484, 147] width 249 height 22
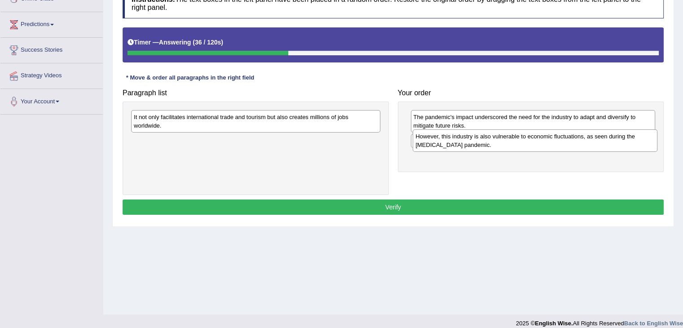
drag, startPoint x: 540, startPoint y: 159, endPoint x: 542, endPoint y: 138, distance: 20.8
click at [542, 139] on div "However, this industry is also vulnerable to economic fluctuations, as seen dur…" at bounding box center [535, 140] width 245 height 22
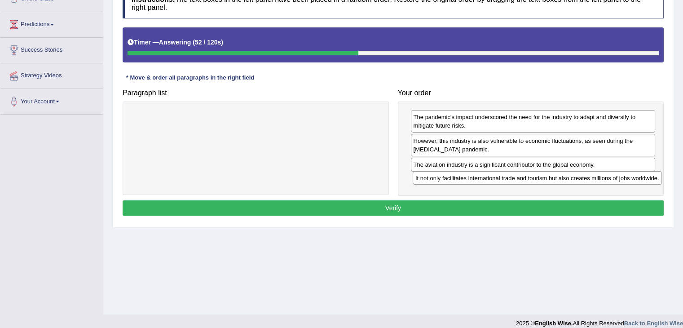
drag, startPoint x: 290, startPoint y: 119, endPoint x: 571, endPoint y: 180, distance: 288.0
click at [571, 180] on div "It not only facilitates international trade and tourism but also creates millio…" at bounding box center [537, 178] width 249 height 14
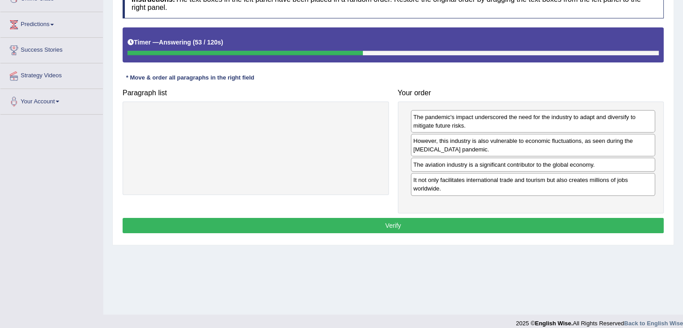
click at [496, 225] on button "Verify" at bounding box center [393, 225] width 541 height 15
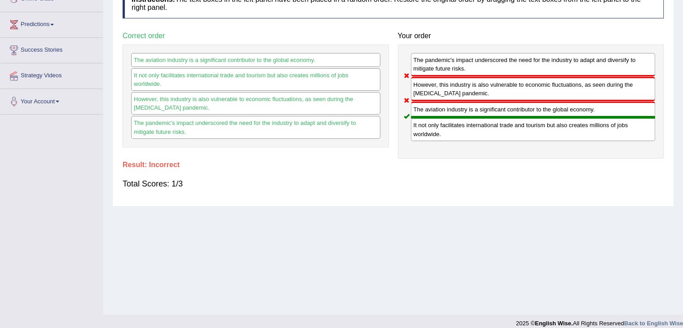
scroll to position [0, 0]
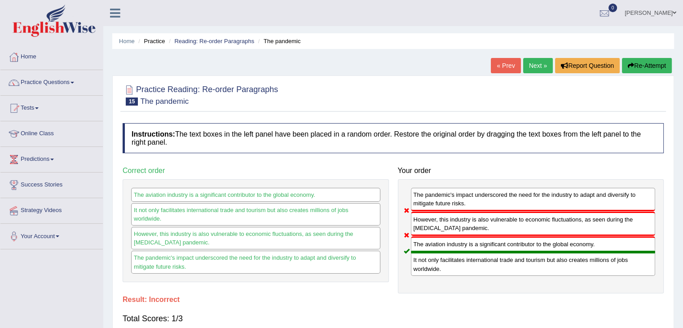
click at [537, 67] on link "Next »" at bounding box center [538, 65] width 30 height 15
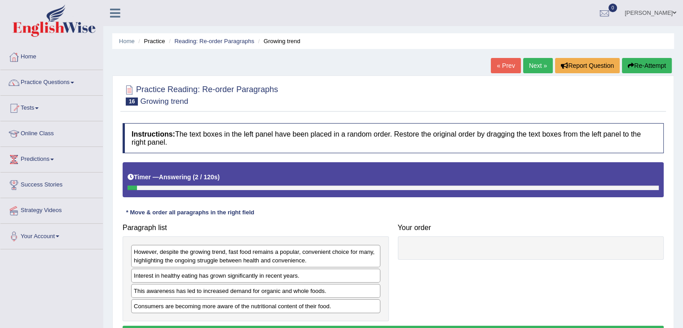
scroll to position [144, 0]
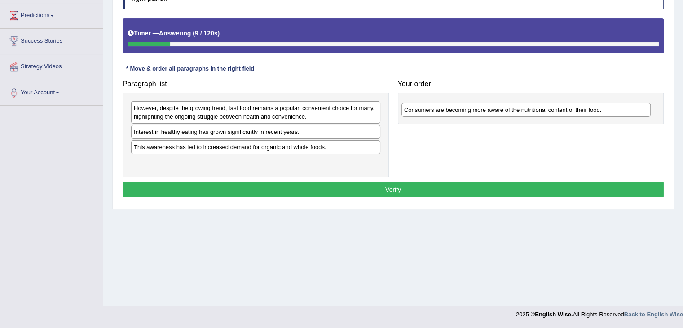
drag, startPoint x: 228, startPoint y: 164, endPoint x: 499, endPoint y: 108, distance: 276.0
click at [499, 108] on div "Consumers are becoming more aware of the nutritional content of their food." at bounding box center [525, 110] width 249 height 14
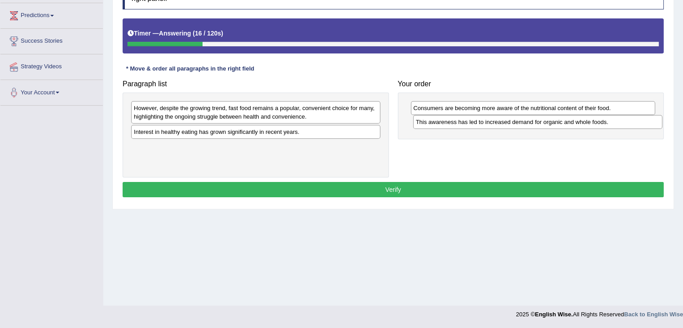
drag, startPoint x: 259, startPoint y: 148, endPoint x: 540, endPoint y: 123, distance: 283.0
click at [540, 123] on div "This awareness has led to increased demand for organic and whole foods." at bounding box center [537, 122] width 249 height 14
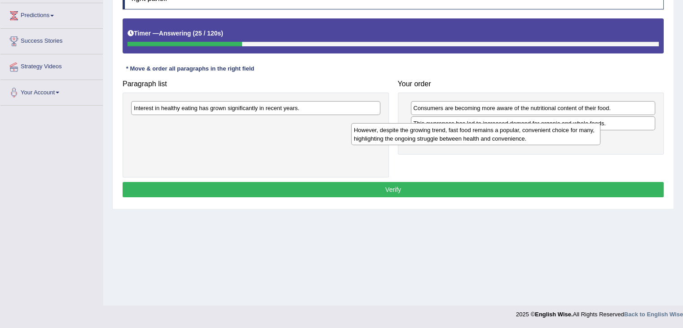
drag, startPoint x: 257, startPoint y: 116, endPoint x: 477, endPoint y: 138, distance: 221.0
click at [477, 138] on div "However, despite the growing trend, fast food remains a popular, convenient cho…" at bounding box center [475, 134] width 249 height 22
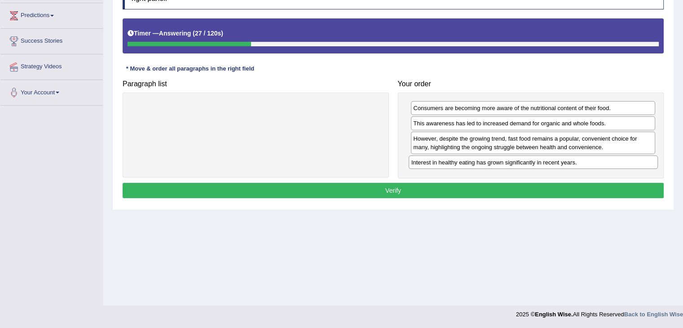
drag, startPoint x: 256, startPoint y: 109, endPoint x: 534, endPoint y: 164, distance: 282.8
click at [534, 164] on div "Interest in healthy eating has grown significantly in recent years." at bounding box center [532, 162] width 249 height 14
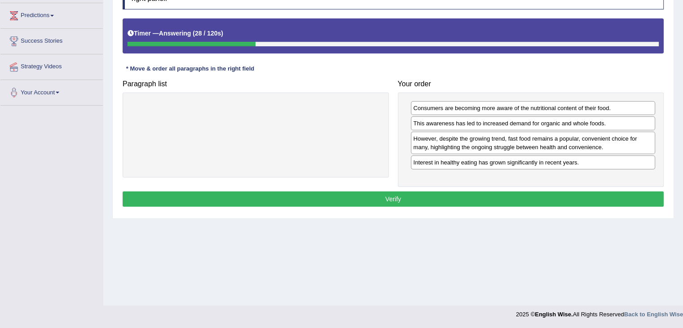
click at [469, 198] on button "Verify" at bounding box center [393, 198] width 541 height 15
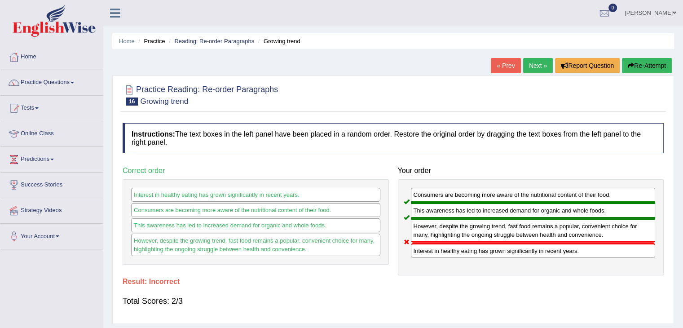
scroll to position [0, 0]
click at [74, 84] on link "Practice Questions" at bounding box center [51, 81] width 102 height 22
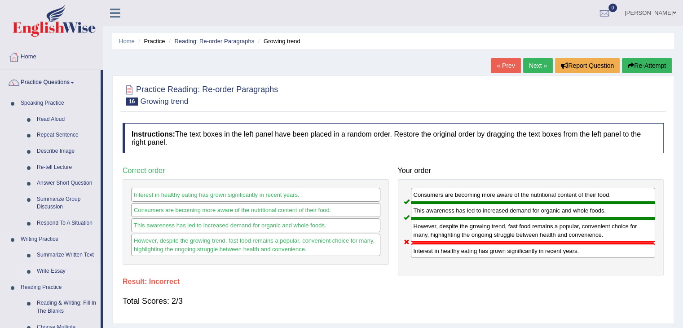
scroll to position [180, 0]
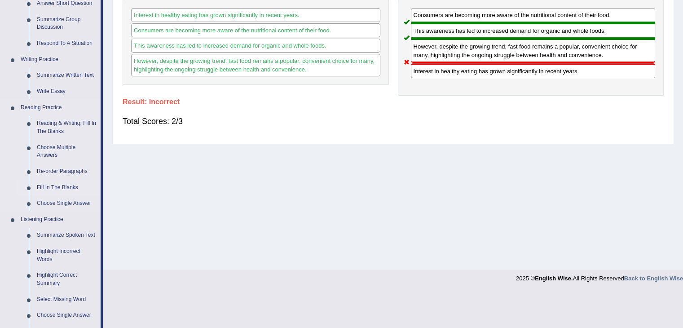
click at [68, 185] on link "Fill In The Blanks" at bounding box center [67, 188] width 68 height 16
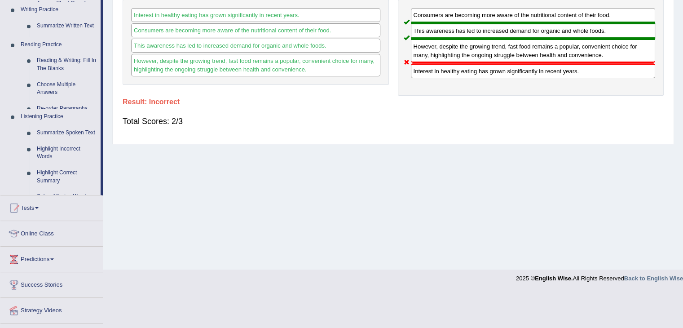
scroll to position [144, 0]
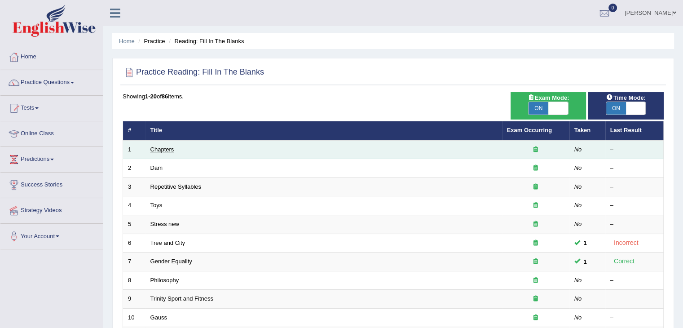
click at [164, 151] on link "Chapters" at bounding box center [162, 149] width 24 height 7
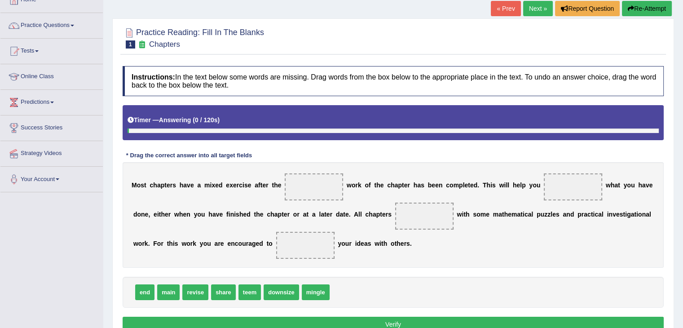
scroll to position [90, 0]
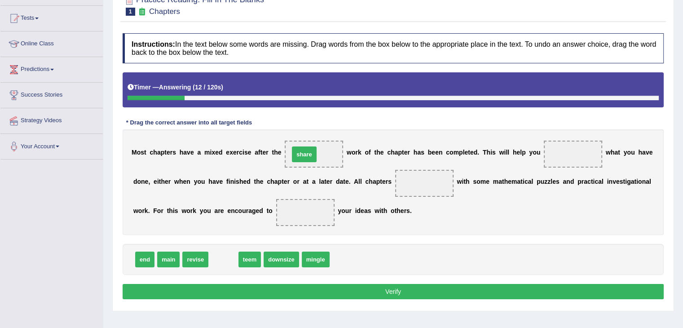
drag, startPoint x: 221, startPoint y: 261, endPoint x: 302, endPoint y: 156, distance: 132.5
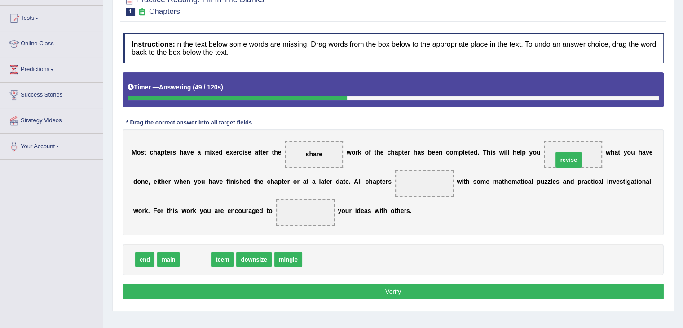
drag, startPoint x: 198, startPoint y: 262, endPoint x: 571, endPoint y: 162, distance: 386.1
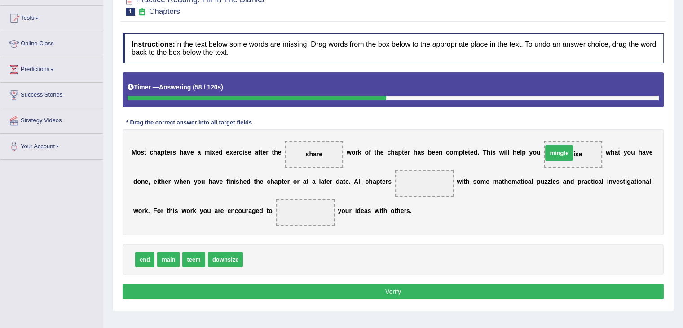
drag, startPoint x: 269, startPoint y: 259, endPoint x: 569, endPoint y: 153, distance: 317.7
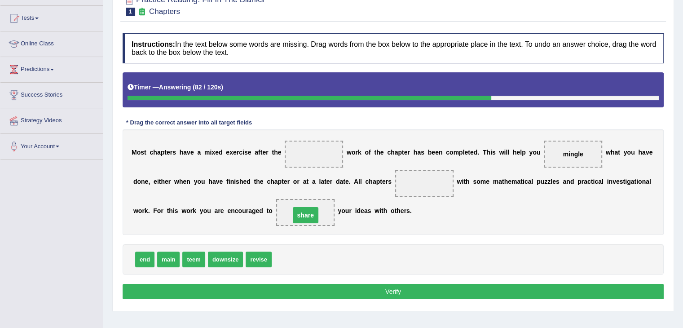
drag, startPoint x: 312, startPoint y: 151, endPoint x: 303, endPoint y: 212, distance: 61.6
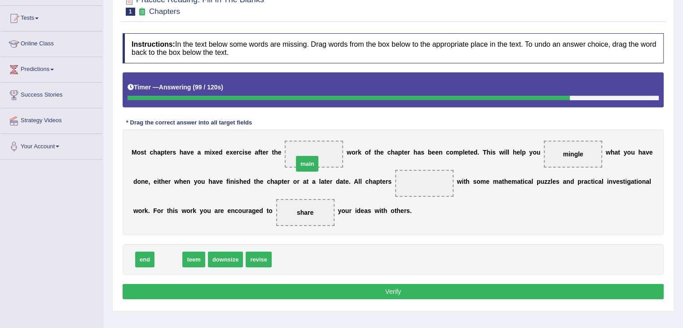
drag, startPoint x: 169, startPoint y: 263, endPoint x: 308, endPoint y: 167, distance: 168.5
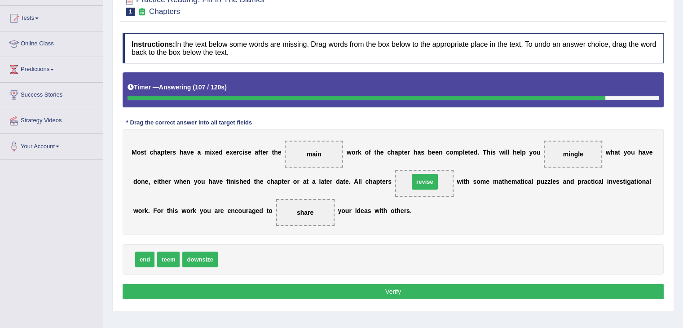
drag, startPoint x: 230, startPoint y: 259, endPoint x: 424, endPoint y: 176, distance: 210.9
click at [361, 290] on button "Verify" at bounding box center [393, 291] width 541 height 15
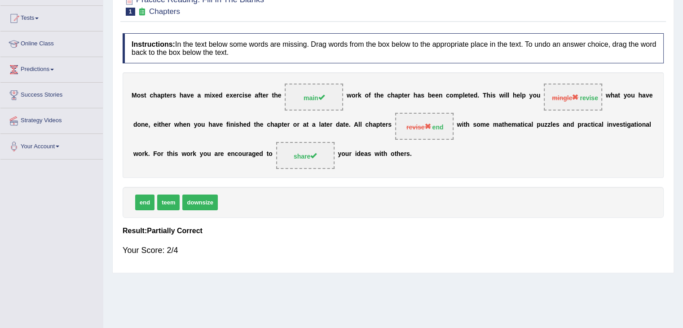
scroll to position [0, 0]
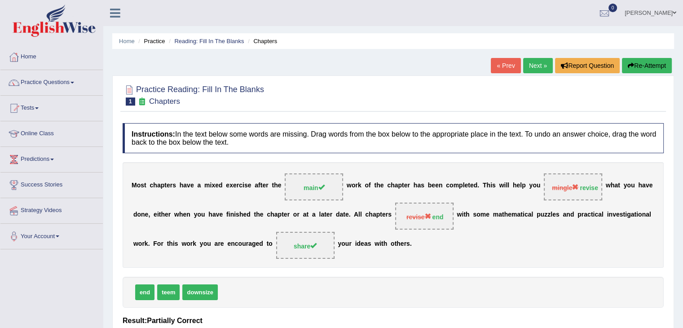
click at [535, 70] on link "Next »" at bounding box center [538, 65] width 30 height 15
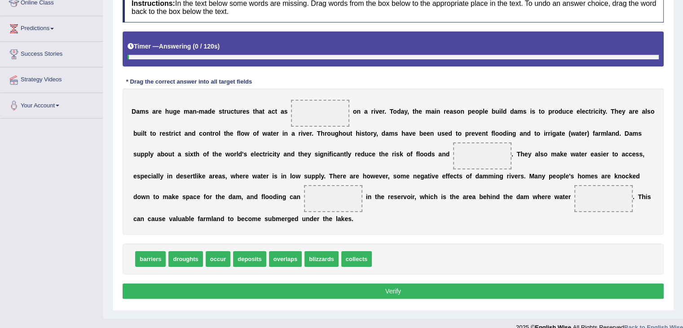
scroll to position [135, 0]
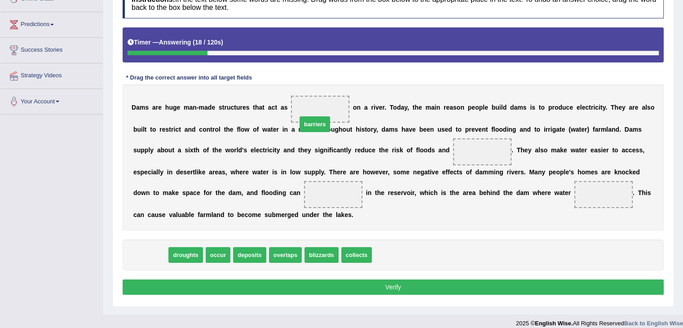
drag, startPoint x: 155, startPoint y: 256, endPoint x: 324, endPoint y: 111, distance: 222.2
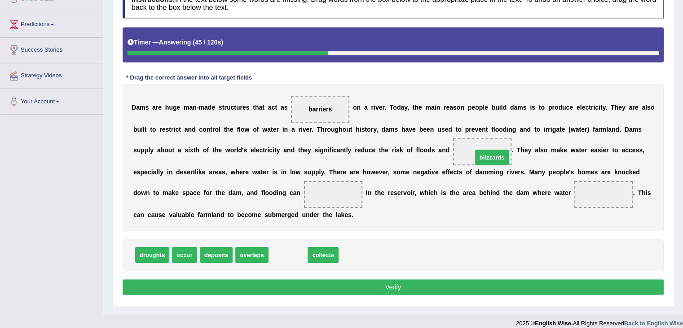
drag, startPoint x: 290, startPoint y: 255, endPoint x: 472, endPoint y: 158, distance: 206.2
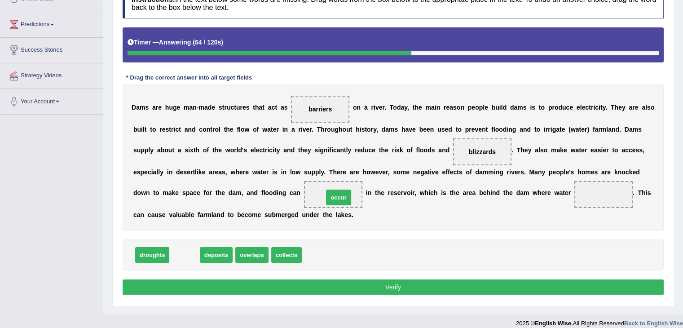
drag, startPoint x: 193, startPoint y: 257, endPoint x: 347, endPoint y: 200, distance: 164.3
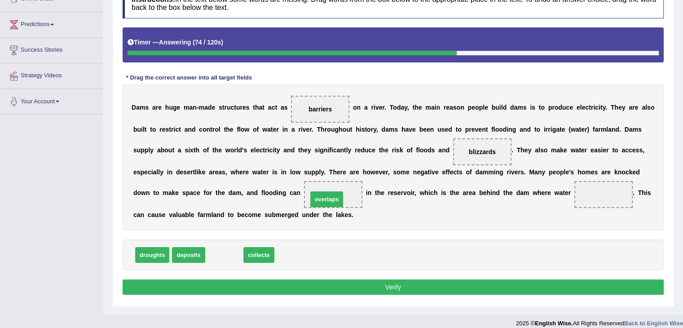
drag, startPoint x: 230, startPoint y: 250, endPoint x: 338, endPoint y: 186, distance: 125.6
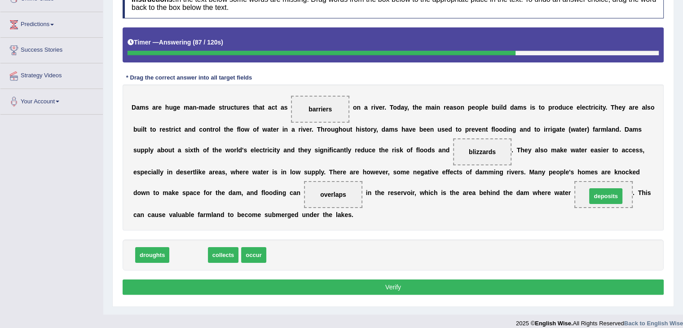
drag, startPoint x: 182, startPoint y: 255, endPoint x: 597, endPoint y: 197, distance: 419.4
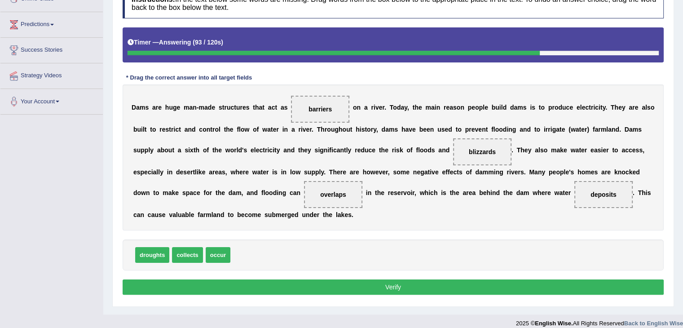
click at [348, 284] on button "Verify" at bounding box center [393, 286] width 541 height 15
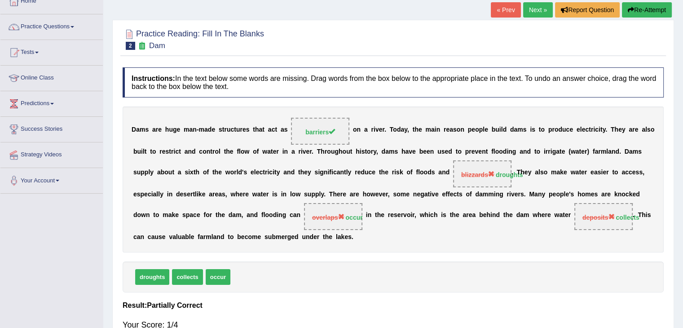
scroll to position [0, 0]
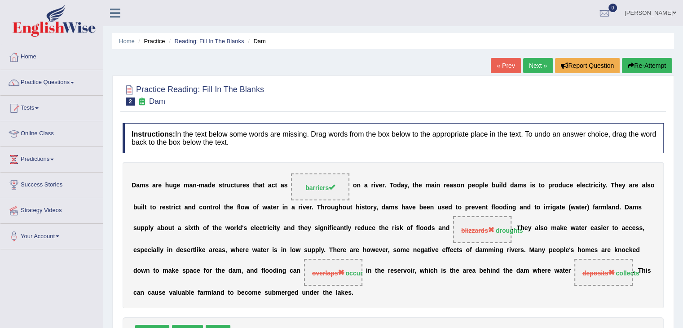
click at [535, 63] on link "Next »" at bounding box center [538, 65] width 30 height 15
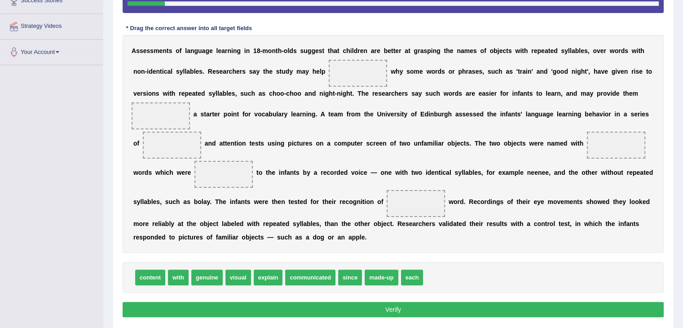
scroll to position [169, 0]
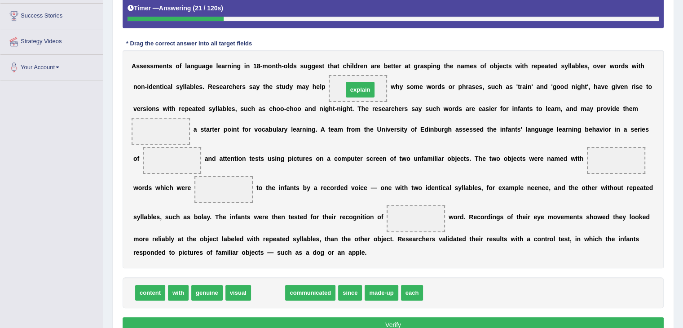
drag, startPoint x: 277, startPoint y: 293, endPoint x: 369, endPoint y: 89, distance: 223.6
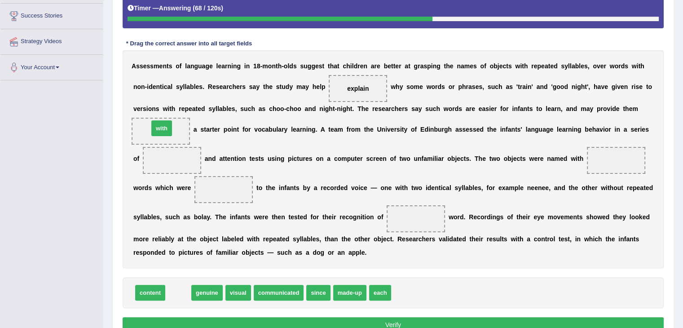
drag, startPoint x: 178, startPoint y: 282, endPoint x: 161, endPoint y: 126, distance: 156.7
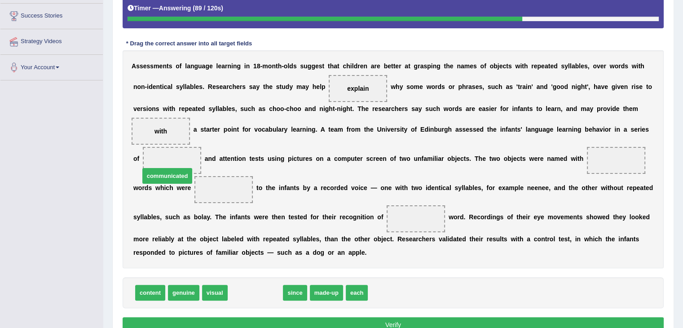
drag, startPoint x: 260, startPoint y: 293, endPoint x: 179, endPoint y: 164, distance: 152.9
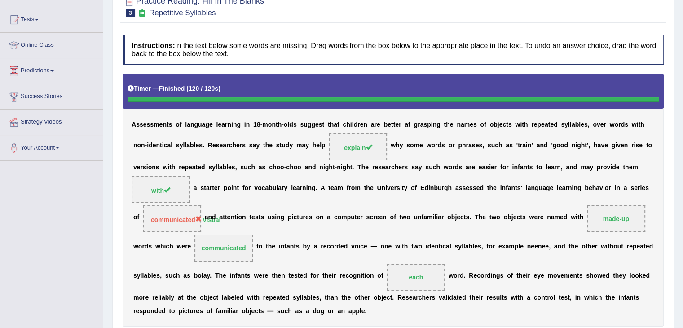
scroll to position [0, 0]
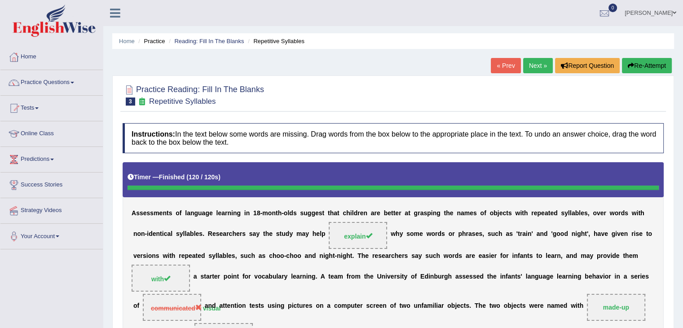
click at [533, 66] on link "Next »" at bounding box center [538, 65] width 30 height 15
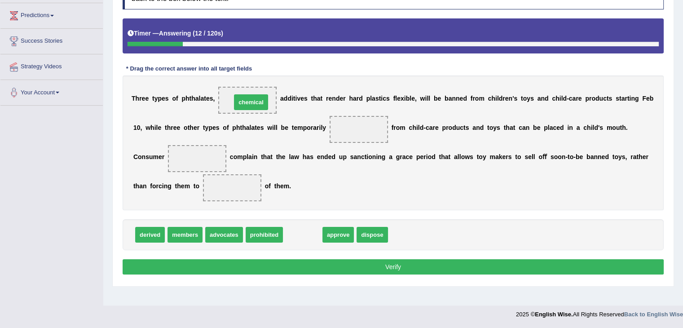
drag, startPoint x: 303, startPoint y: 233, endPoint x: 253, endPoint y: 101, distance: 141.1
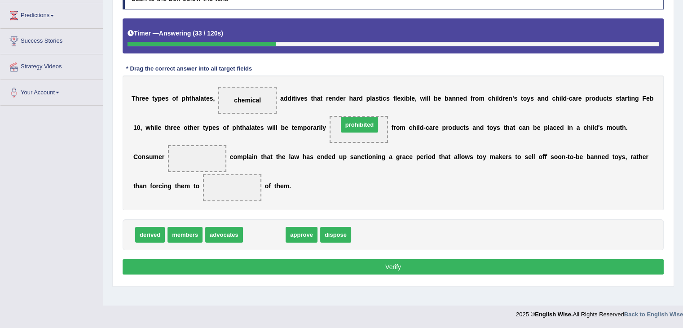
drag, startPoint x: 262, startPoint y: 236, endPoint x: 357, endPoint y: 126, distance: 145.4
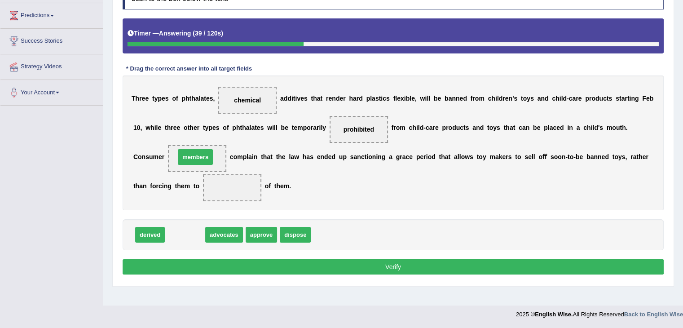
drag, startPoint x: 182, startPoint y: 235, endPoint x: 192, endPoint y: 157, distance: 78.8
drag, startPoint x: 188, startPoint y: 235, endPoint x: 192, endPoint y: 157, distance: 77.8
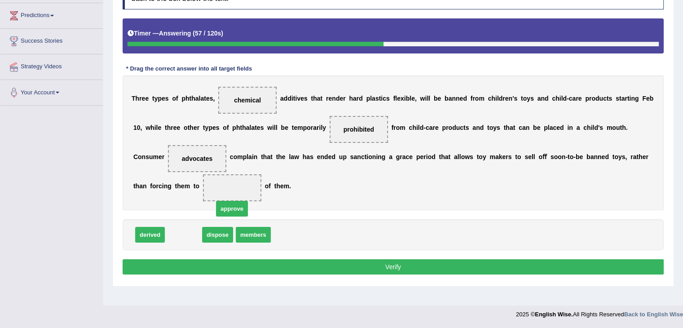
drag, startPoint x: 185, startPoint y: 232, endPoint x: 235, endPoint y: 198, distance: 59.9
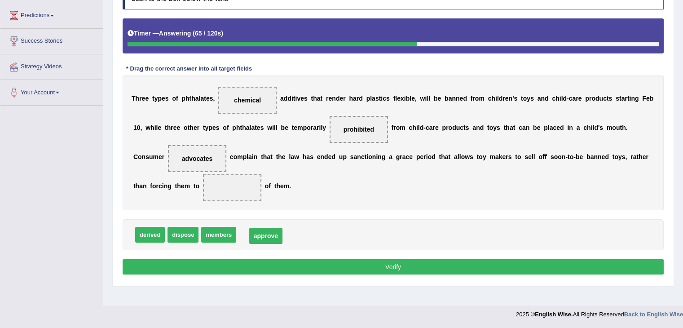
drag, startPoint x: 228, startPoint y: 186, endPoint x: 262, endPoint y: 234, distance: 58.7
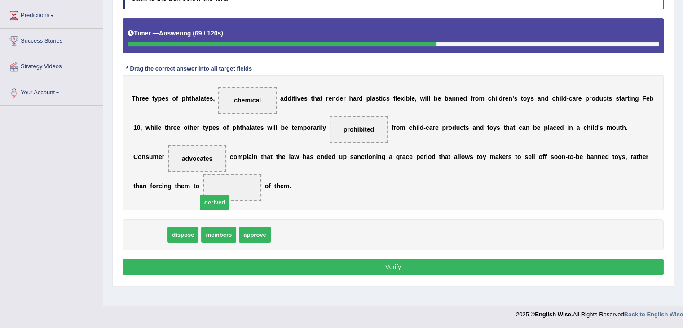
drag, startPoint x: 153, startPoint y: 234, endPoint x: 243, endPoint y: 190, distance: 100.6
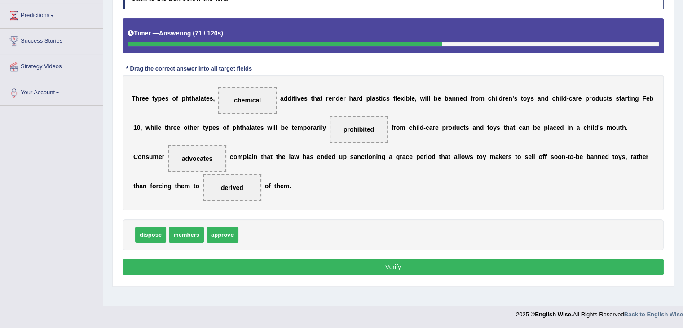
click at [407, 268] on button "Verify" at bounding box center [393, 266] width 541 height 15
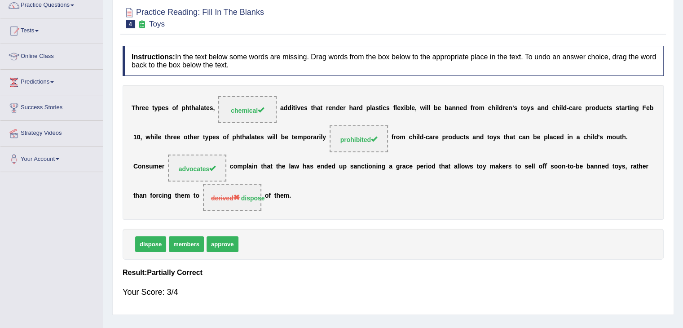
scroll to position [9, 0]
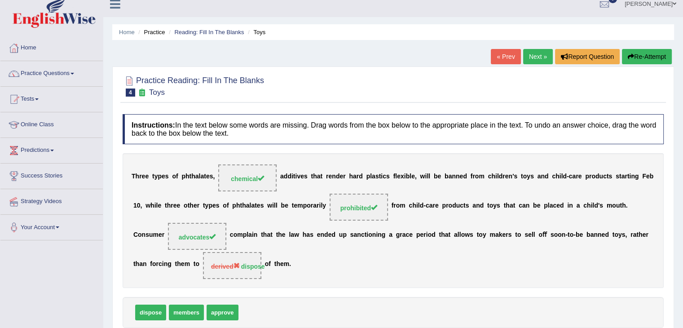
click at [535, 57] on link "Next »" at bounding box center [538, 56] width 30 height 15
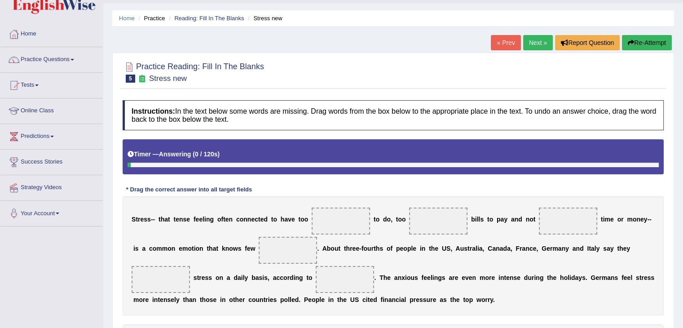
scroll to position [135, 0]
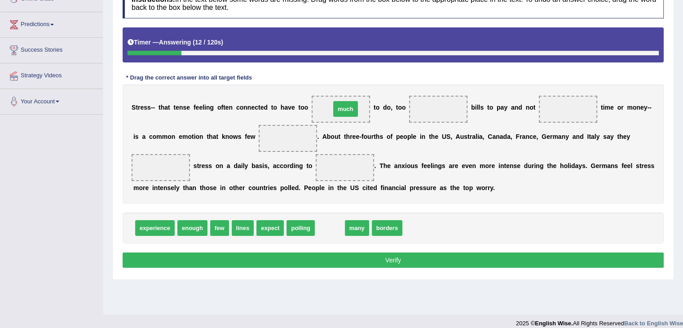
drag, startPoint x: 330, startPoint y: 228, endPoint x: 346, endPoint y: 107, distance: 122.6
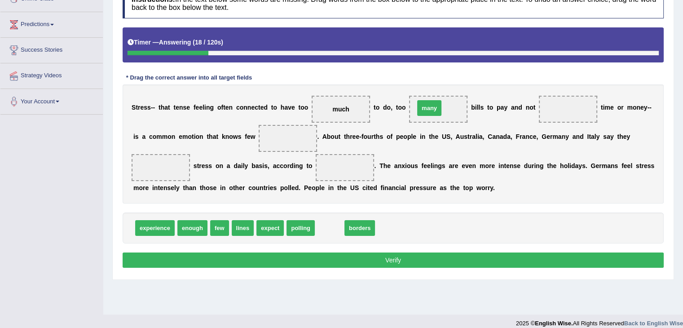
drag, startPoint x: 335, startPoint y: 228, endPoint x: 436, endPoint y: 108, distance: 157.4
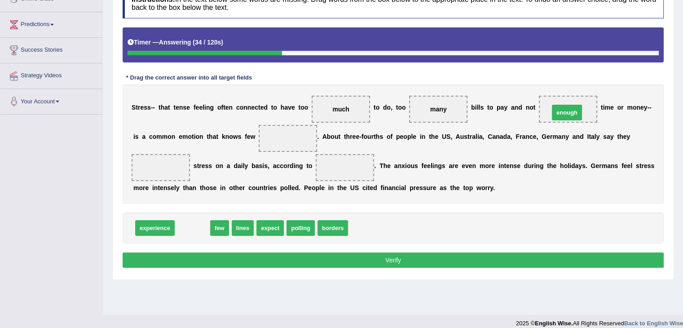
drag, startPoint x: 189, startPoint y: 227, endPoint x: 564, endPoint y: 111, distance: 391.7
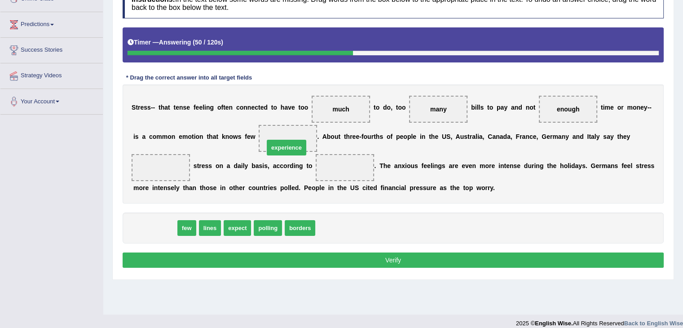
drag, startPoint x: 161, startPoint y: 229, endPoint x: 293, endPoint y: 149, distance: 154.1
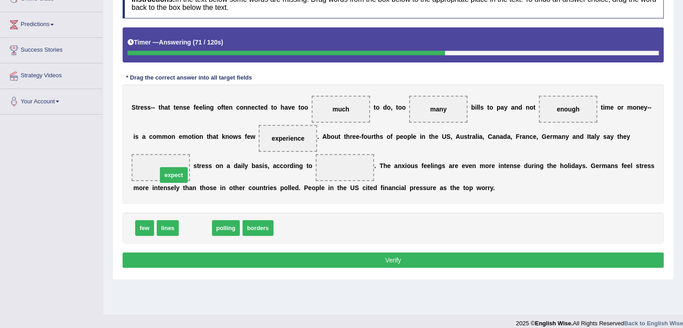
drag, startPoint x: 203, startPoint y: 231, endPoint x: 182, endPoint y: 178, distance: 57.2
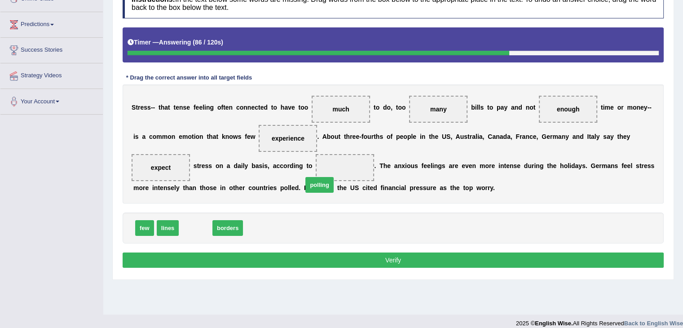
drag, startPoint x: 198, startPoint y: 230, endPoint x: 338, endPoint y: 178, distance: 150.3
click at [363, 257] on button "Verify" at bounding box center [393, 259] width 541 height 15
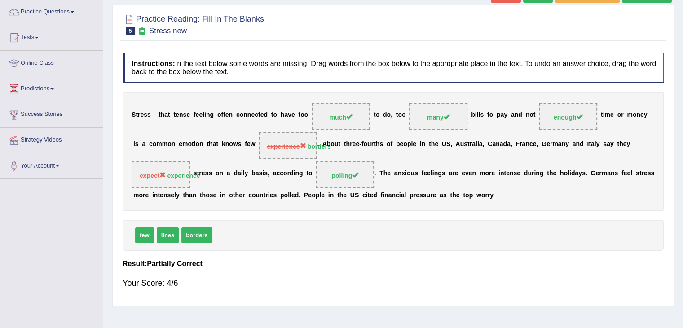
scroll to position [0, 0]
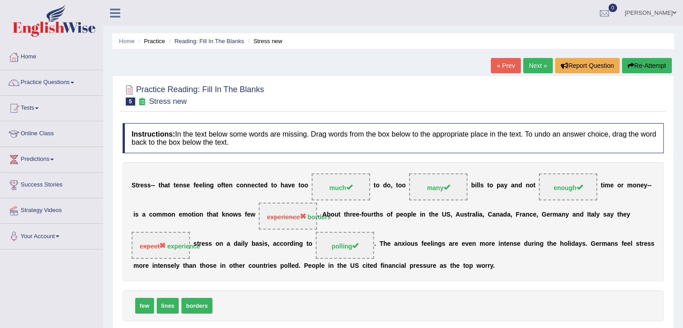
click at [535, 64] on link "Next »" at bounding box center [538, 65] width 30 height 15
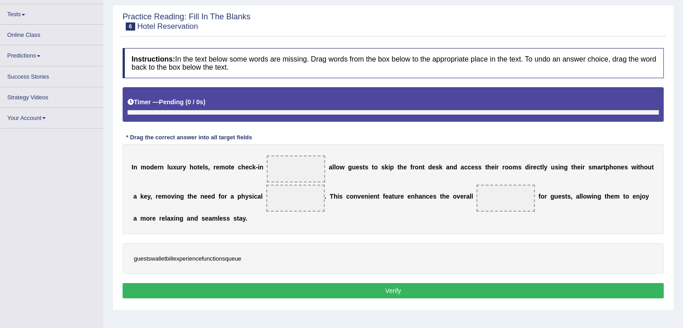
scroll to position [144, 0]
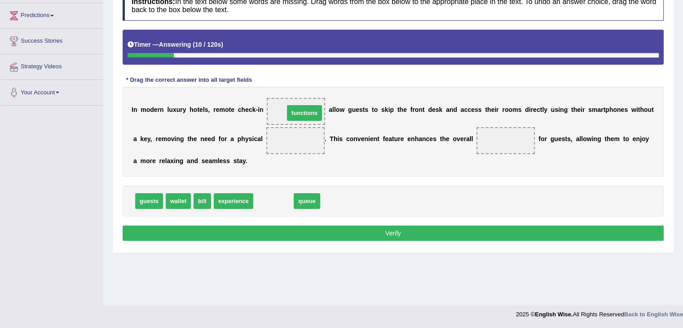
drag, startPoint x: 268, startPoint y: 201, endPoint x: 299, endPoint y: 114, distance: 92.9
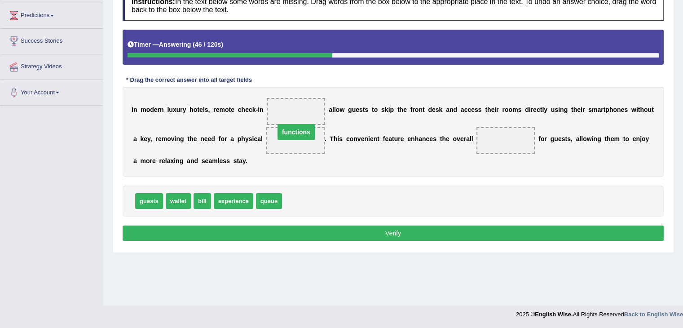
drag, startPoint x: 296, startPoint y: 110, endPoint x: 296, endPoint y: 135, distance: 25.1
drag, startPoint x: 244, startPoint y: 203, endPoint x: 304, endPoint y: 112, distance: 108.9
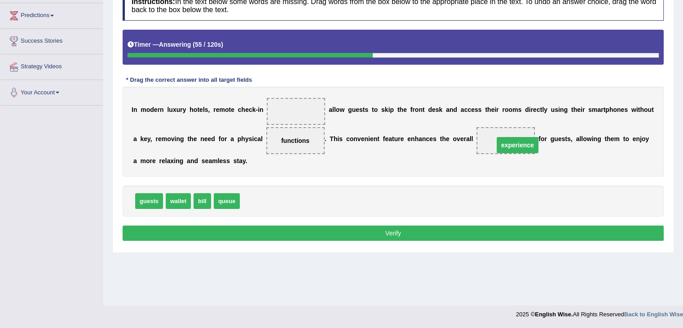
drag, startPoint x: 320, startPoint y: 114, endPoint x: 519, endPoint y: 153, distance: 203.1
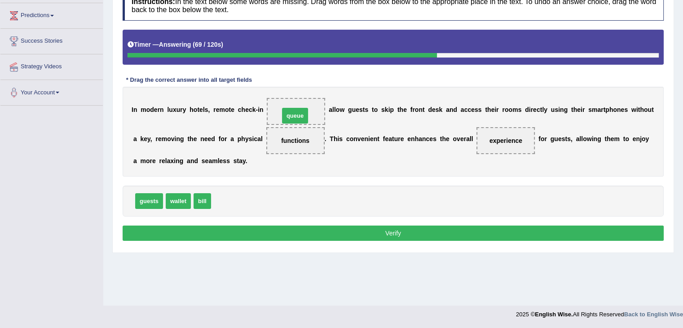
drag, startPoint x: 227, startPoint y: 201, endPoint x: 295, endPoint y: 116, distance: 109.2
click at [313, 230] on button "Verify" at bounding box center [393, 232] width 541 height 15
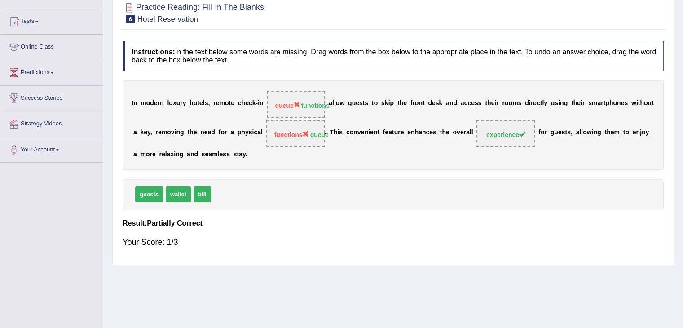
scroll to position [9, 0]
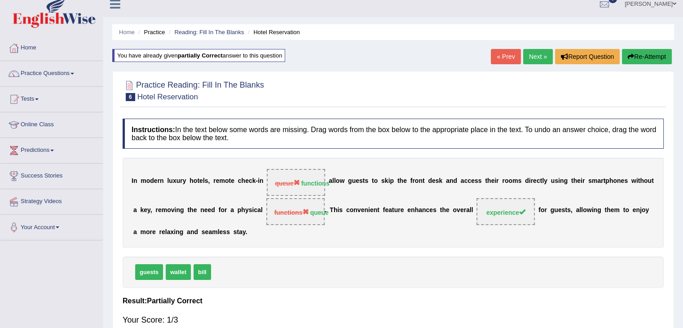
click at [535, 56] on link "Next »" at bounding box center [538, 56] width 30 height 15
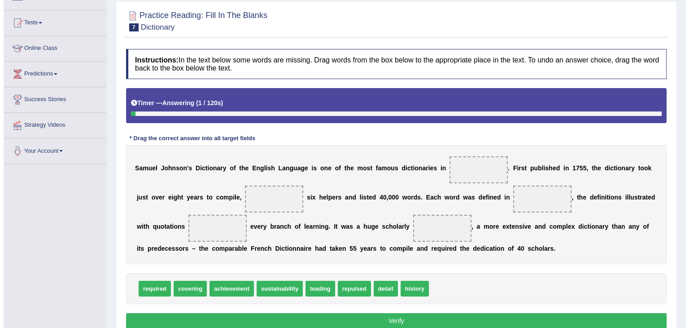
scroll to position [144, 0]
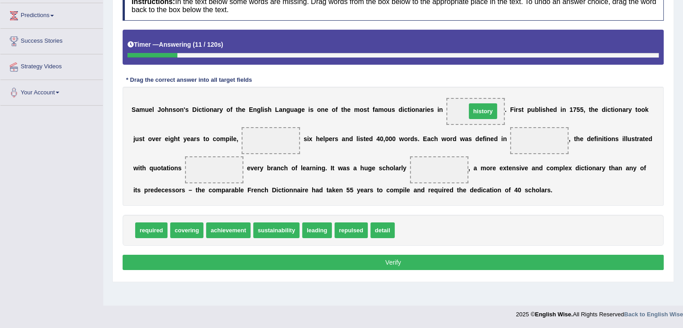
drag, startPoint x: 418, startPoint y: 223, endPoint x: 490, endPoint y: 100, distance: 142.6
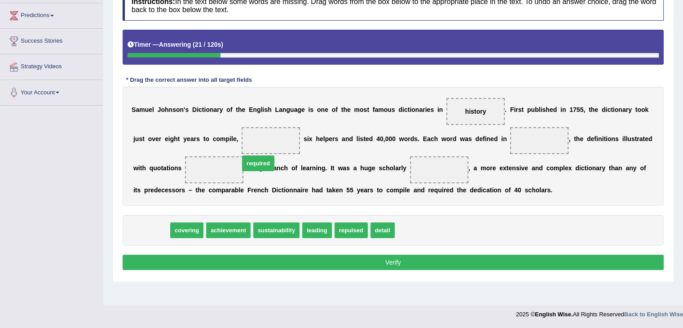
drag, startPoint x: 156, startPoint y: 228, endPoint x: 271, endPoint y: 142, distance: 143.6
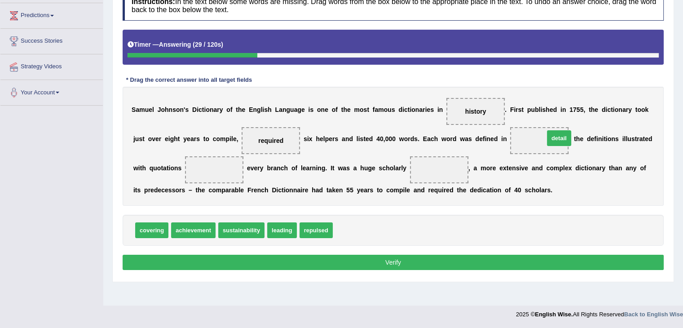
drag, startPoint x: 348, startPoint y: 234, endPoint x: 535, endPoint y: 142, distance: 208.0
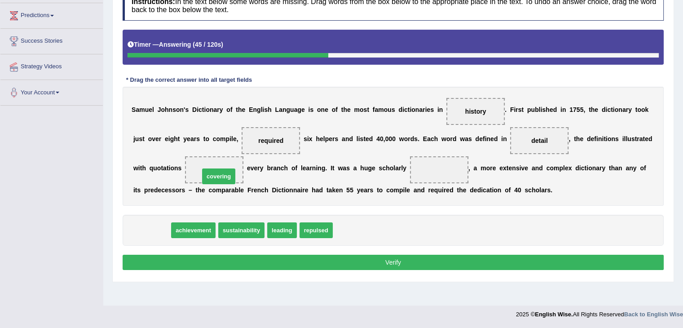
drag, startPoint x: 146, startPoint y: 232, endPoint x: 215, endPoint y: 175, distance: 89.5
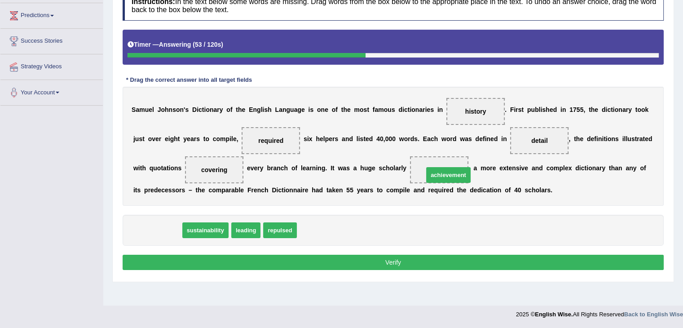
drag, startPoint x: 165, startPoint y: 232, endPoint x: 447, endPoint y: 176, distance: 287.9
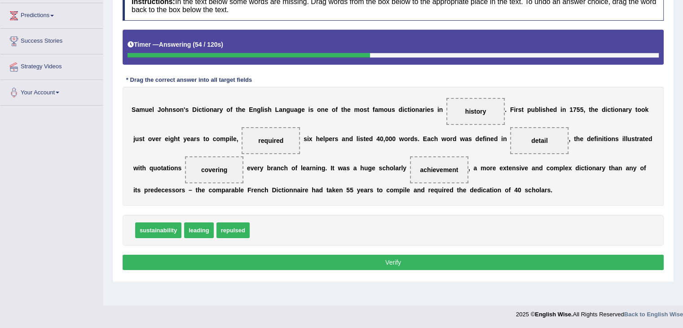
click at [441, 263] on button "Verify" at bounding box center [393, 262] width 541 height 15
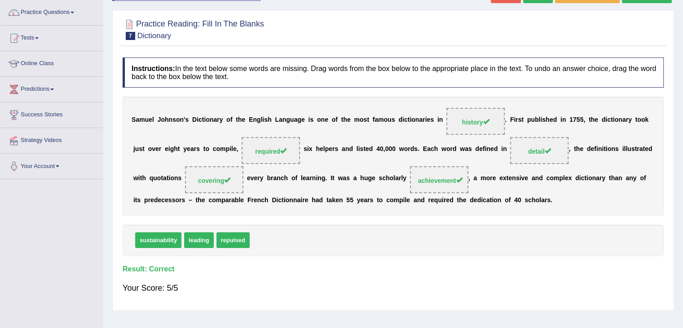
scroll to position [9, 0]
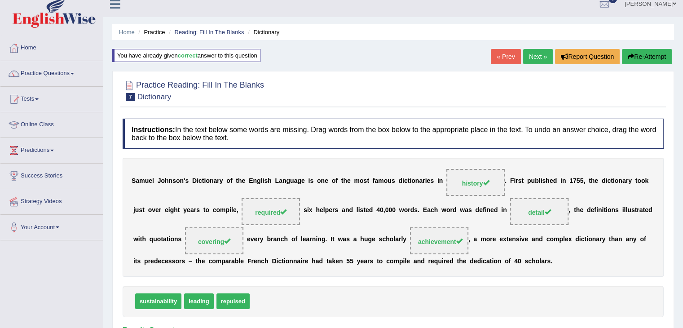
click at [530, 61] on link "Next »" at bounding box center [538, 56] width 30 height 15
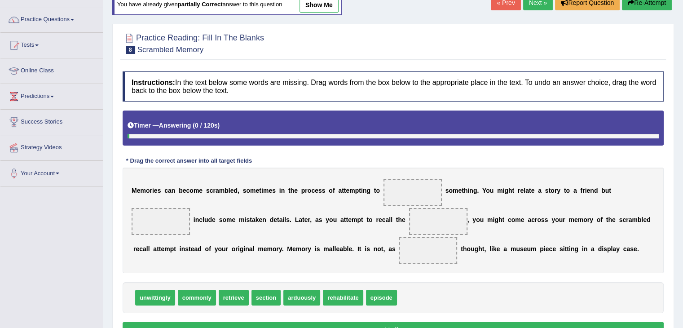
scroll to position [135, 0]
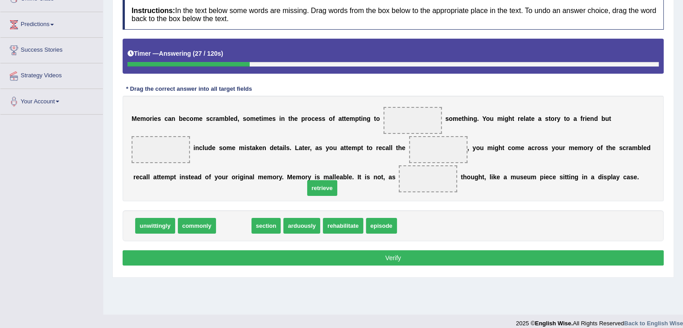
drag, startPoint x: 227, startPoint y: 229, endPoint x: 342, endPoint y: 177, distance: 126.4
click at [331, 184] on span "retrieve" at bounding box center [322, 188] width 30 height 16
drag, startPoint x: 227, startPoint y: 224, endPoint x: 404, endPoint y: 122, distance: 204.7
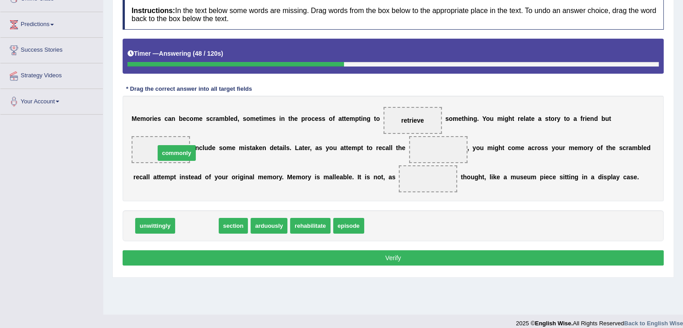
drag, startPoint x: 209, startPoint y: 229, endPoint x: 170, endPoint y: 153, distance: 85.7
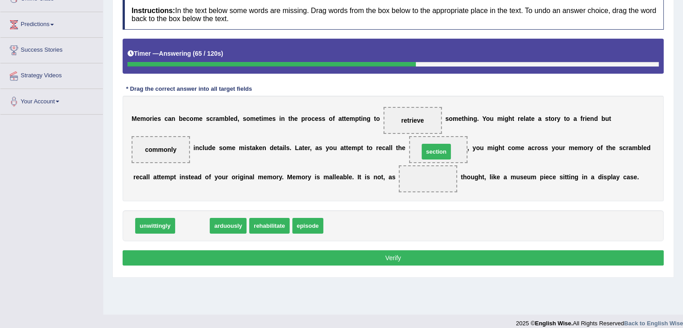
drag, startPoint x: 193, startPoint y: 227, endPoint x: 437, endPoint y: 153, distance: 254.7
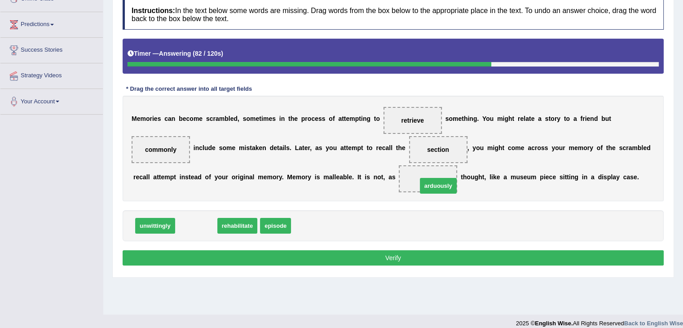
drag, startPoint x: 193, startPoint y: 227, endPoint x: 433, endPoint y: 187, distance: 243.5
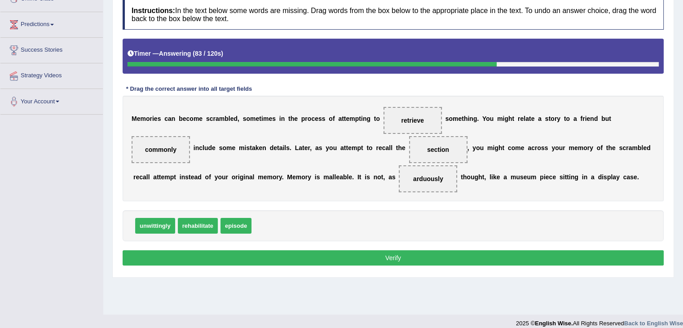
click at [385, 252] on button "Verify" at bounding box center [393, 257] width 541 height 15
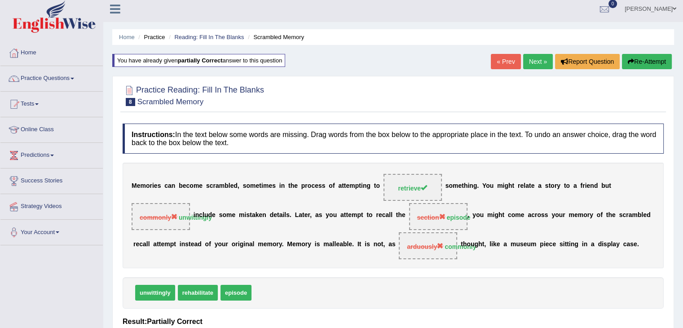
scroll to position [0, 0]
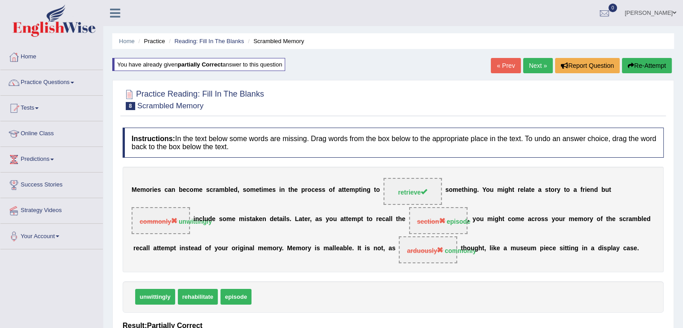
drag, startPoint x: 535, startPoint y: 67, endPoint x: 531, endPoint y: 70, distance: 4.9
click at [535, 68] on link "Next »" at bounding box center [538, 65] width 30 height 15
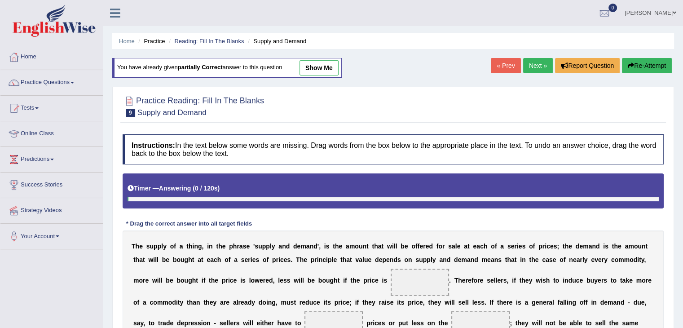
scroll to position [180, 0]
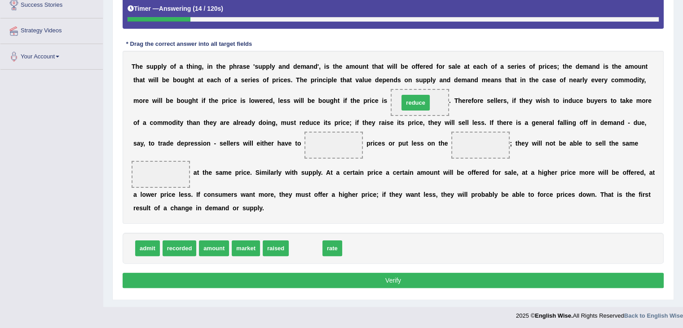
drag, startPoint x: 302, startPoint y: 248, endPoint x: 412, endPoint y: 103, distance: 182.3
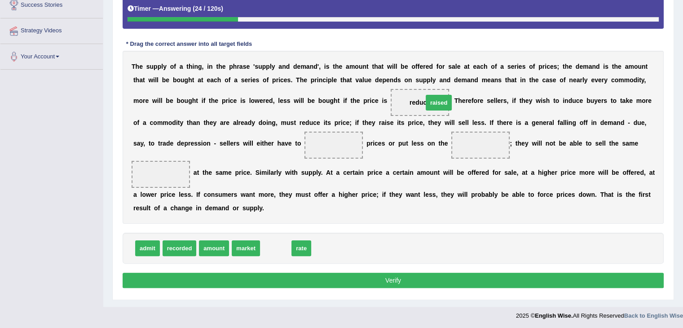
drag, startPoint x: 268, startPoint y: 249, endPoint x: 420, endPoint y: 105, distance: 209.6
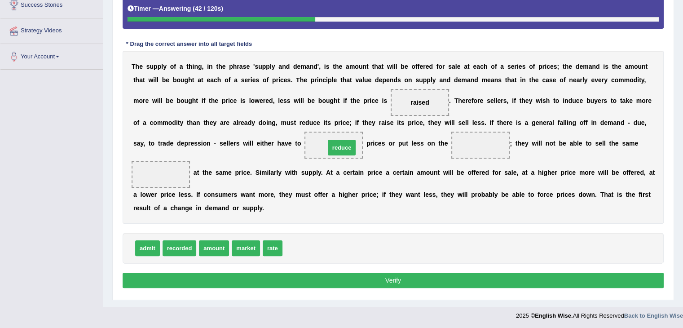
drag, startPoint x: 287, startPoint y: 247, endPoint x: 330, endPoint y: 147, distance: 109.2
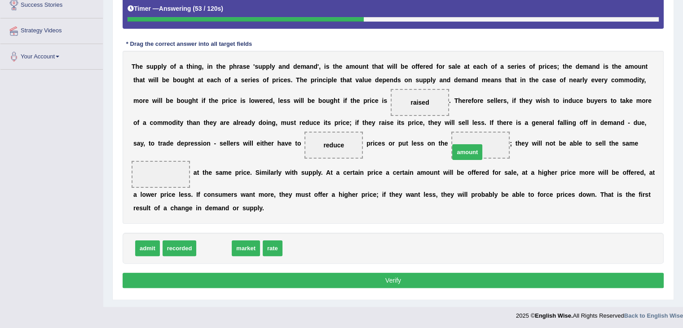
drag, startPoint x: 214, startPoint y: 250, endPoint x: 467, endPoint y: 154, distance: 270.6
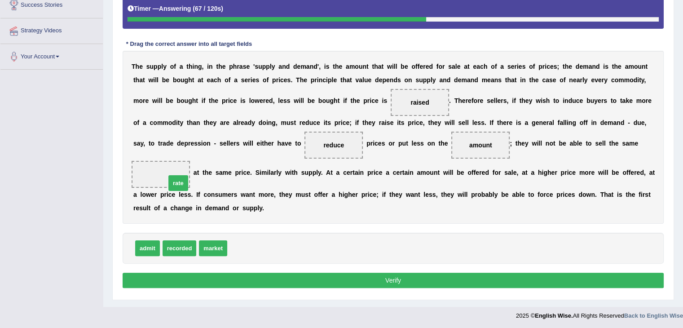
drag, startPoint x: 239, startPoint y: 250, endPoint x: 173, endPoint y: 181, distance: 95.6
click at [404, 277] on button "Verify" at bounding box center [393, 279] width 541 height 15
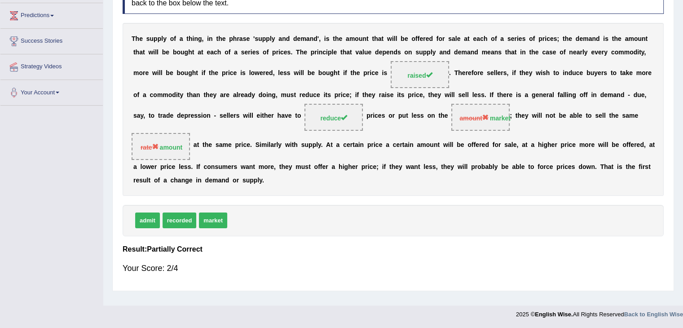
click at [404, 277] on div "Your Score: 2/4" at bounding box center [393, 268] width 541 height 22
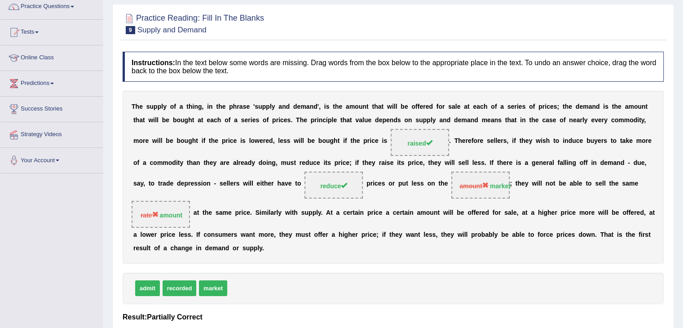
scroll to position [0, 0]
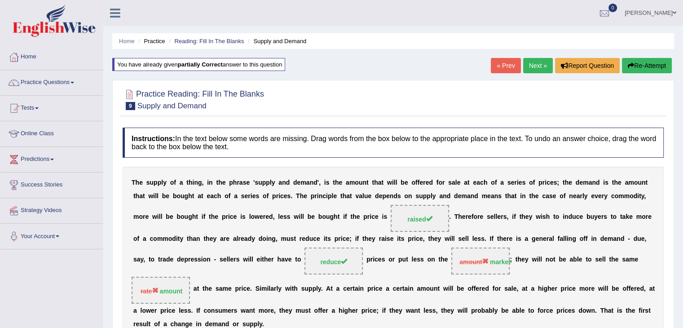
click at [539, 66] on link "Next »" at bounding box center [538, 65] width 30 height 15
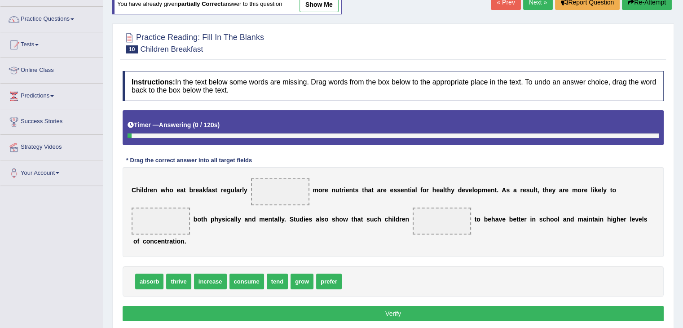
scroll to position [135, 0]
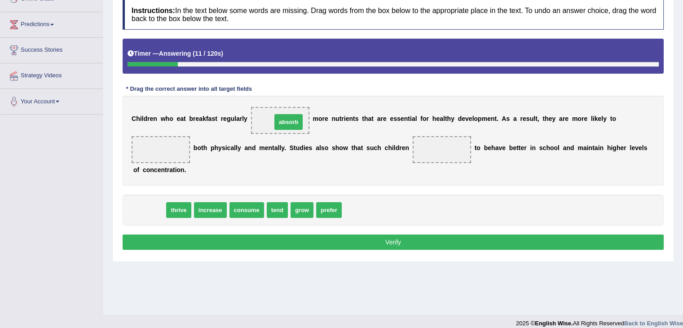
drag, startPoint x: 152, startPoint y: 213, endPoint x: 291, endPoint y: 124, distance: 164.9
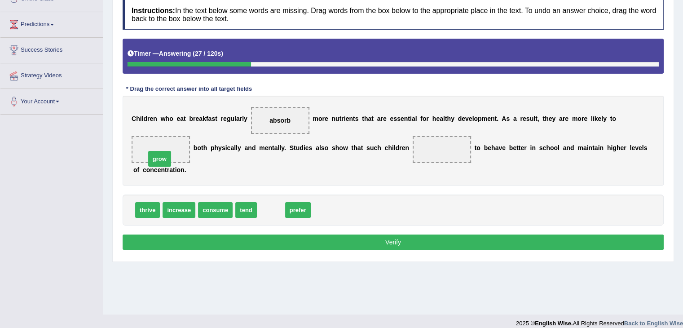
drag, startPoint x: 268, startPoint y: 210, endPoint x: 156, endPoint y: 158, distance: 122.5
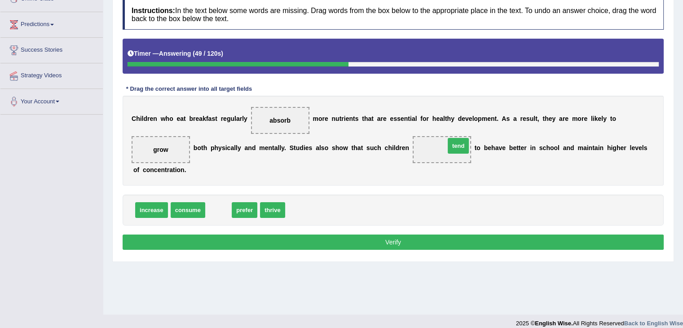
drag, startPoint x: 219, startPoint y: 210, endPoint x: 459, endPoint y: 146, distance: 248.6
click at [396, 236] on button "Verify" at bounding box center [393, 241] width 541 height 15
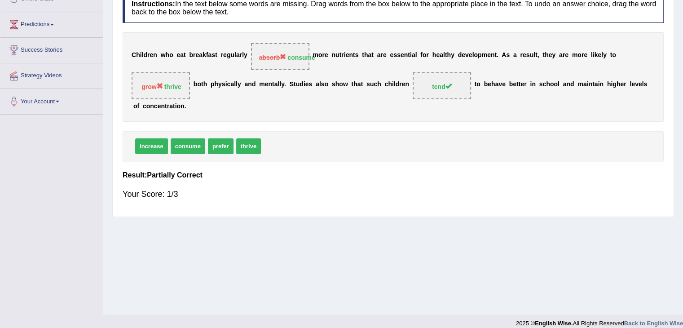
scroll to position [45, 0]
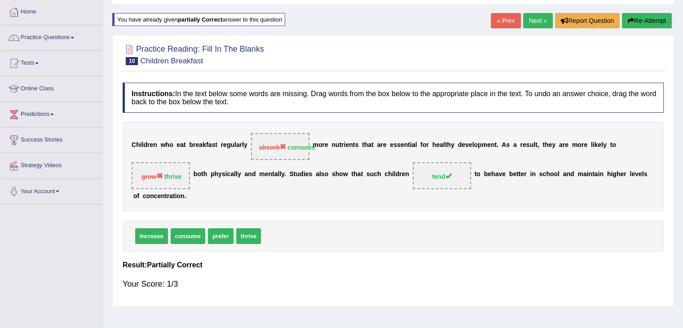
click at [539, 24] on link "Next »" at bounding box center [538, 20] width 30 height 15
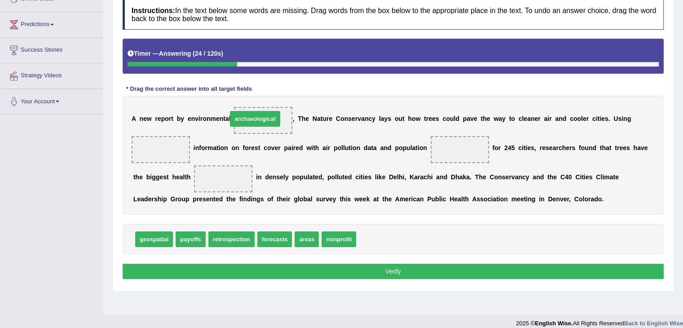
drag, startPoint x: 384, startPoint y: 241, endPoint x: 255, endPoint y: 120, distance: 176.9
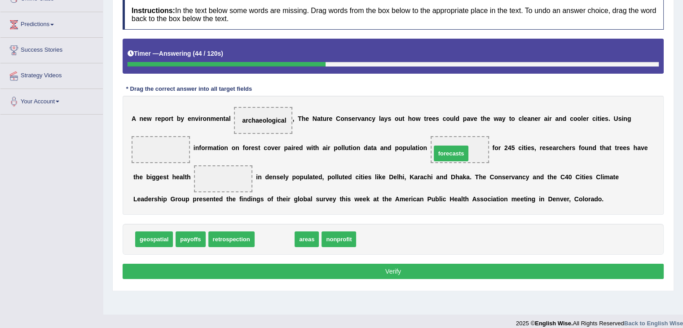
drag, startPoint x: 281, startPoint y: 241, endPoint x: 458, endPoint y: 155, distance: 196.1
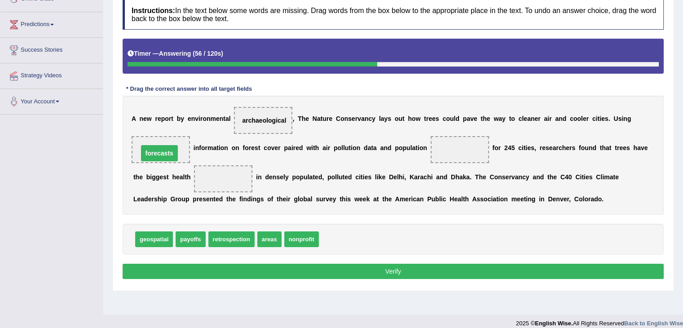
drag, startPoint x: 452, startPoint y: 149, endPoint x: 152, endPoint y: 152, distance: 300.3
drag, startPoint x: 272, startPoint y: 238, endPoint x: 470, endPoint y: 153, distance: 215.8
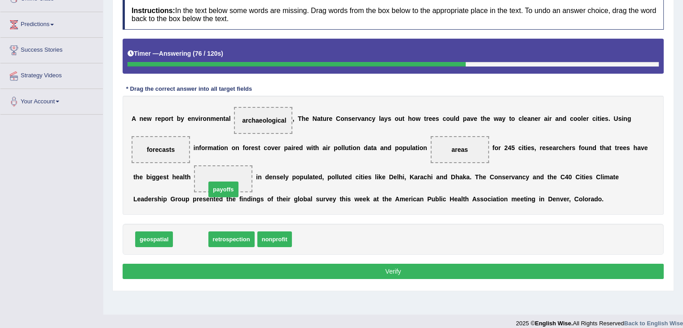
drag, startPoint x: 199, startPoint y: 242, endPoint x: 232, endPoint y: 191, distance: 60.9
click at [338, 264] on button "Verify" at bounding box center [393, 270] width 541 height 15
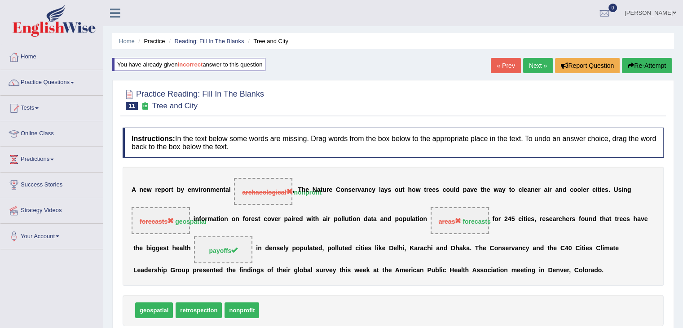
click at [531, 61] on link "Next »" at bounding box center [538, 65] width 30 height 15
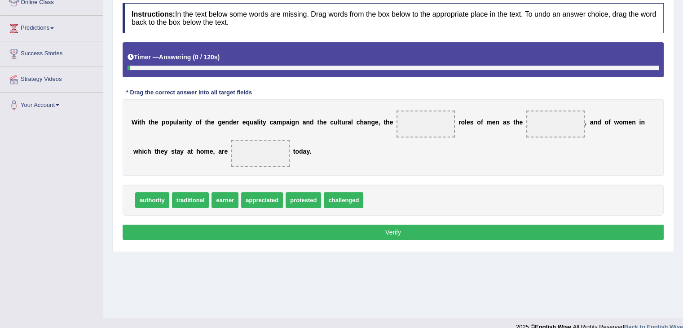
scroll to position [135, 0]
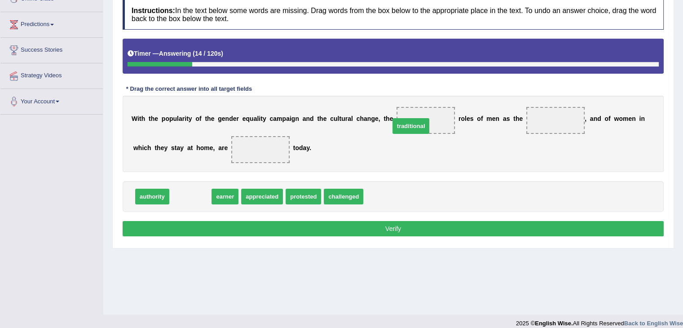
drag, startPoint x: 196, startPoint y: 196, endPoint x: 417, endPoint y: 125, distance: 232.2
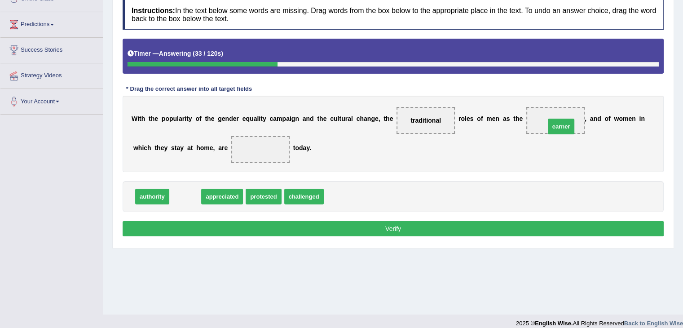
drag, startPoint x: 184, startPoint y: 194, endPoint x: 559, endPoint y: 124, distance: 382.2
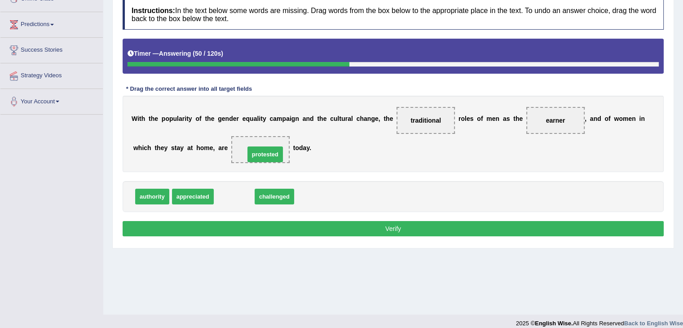
drag, startPoint x: 241, startPoint y: 197, endPoint x: 272, endPoint y: 155, distance: 52.3
drag, startPoint x: 233, startPoint y: 196, endPoint x: 263, endPoint y: 151, distance: 54.0
click at [367, 224] on button "Verify" at bounding box center [393, 228] width 541 height 15
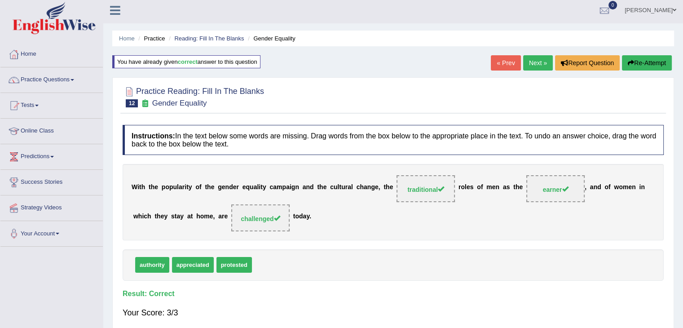
scroll to position [0, 0]
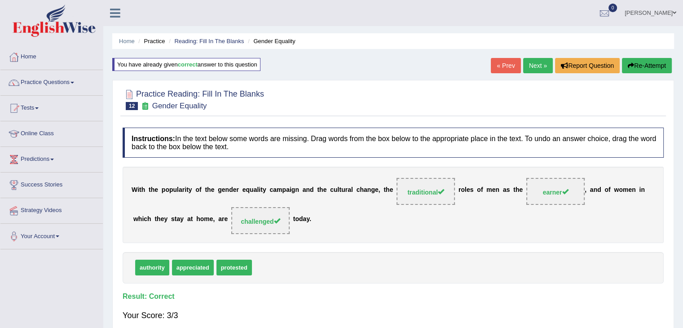
click at [536, 66] on link "Next »" at bounding box center [538, 65] width 30 height 15
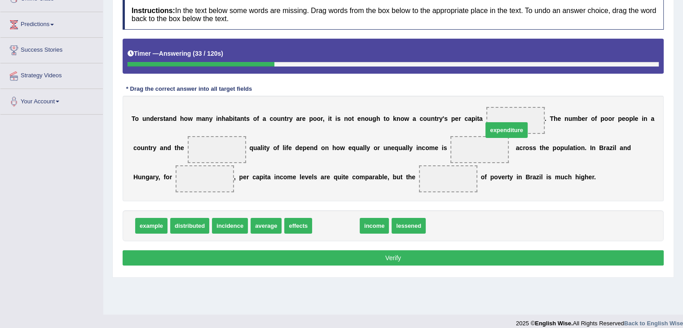
drag, startPoint x: 343, startPoint y: 226, endPoint x: 514, endPoint y: 127, distance: 197.3
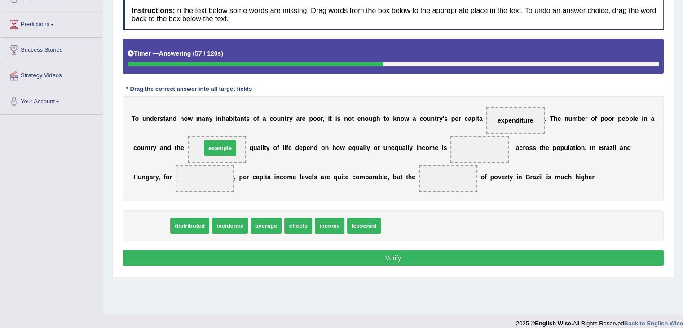
drag, startPoint x: 167, startPoint y: 215, endPoint x: 226, endPoint y: 149, distance: 88.7
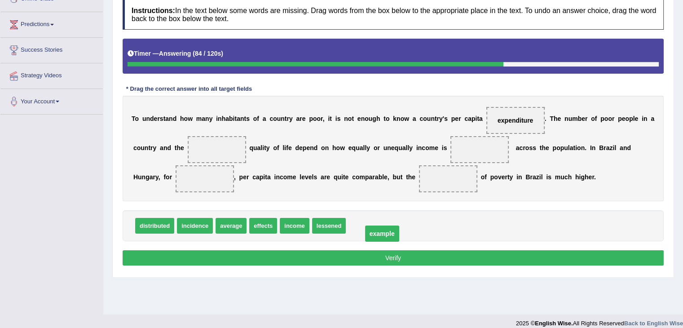
drag, startPoint x: 223, startPoint y: 149, endPoint x: 388, endPoint y: 233, distance: 185.3
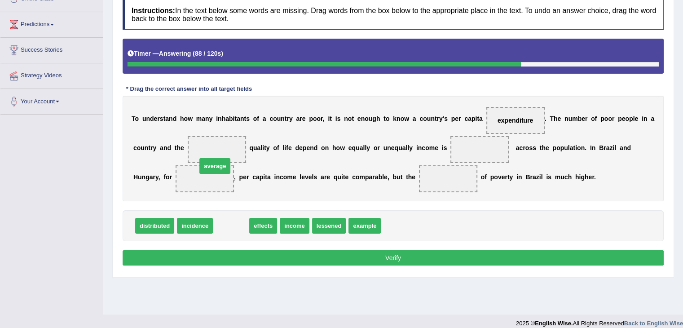
drag, startPoint x: 224, startPoint y: 227, endPoint x: 205, endPoint y: 156, distance: 73.1
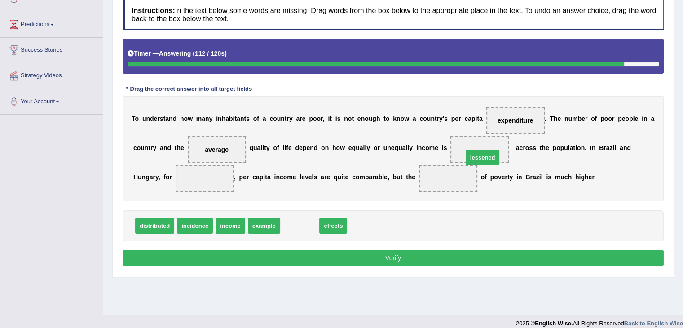
drag, startPoint x: 296, startPoint y: 225, endPoint x: 477, endPoint y: 153, distance: 194.6
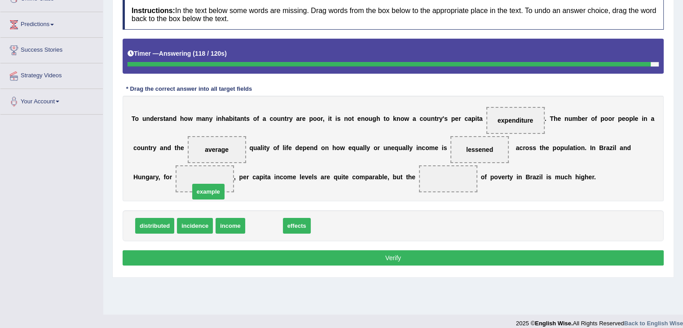
drag, startPoint x: 271, startPoint y: 224, endPoint x: 199, endPoint y: 177, distance: 85.9
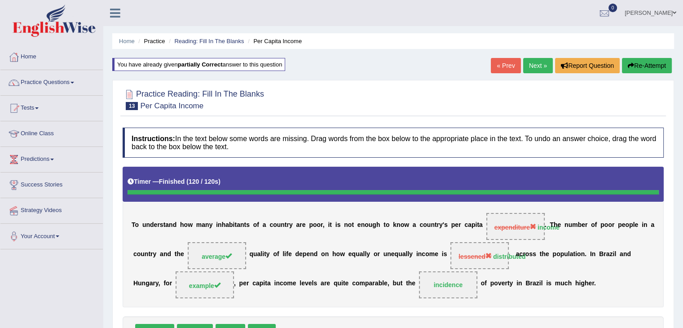
click at [529, 65] on link "Next »" at bounding box center [538, 65] width 30 height 15
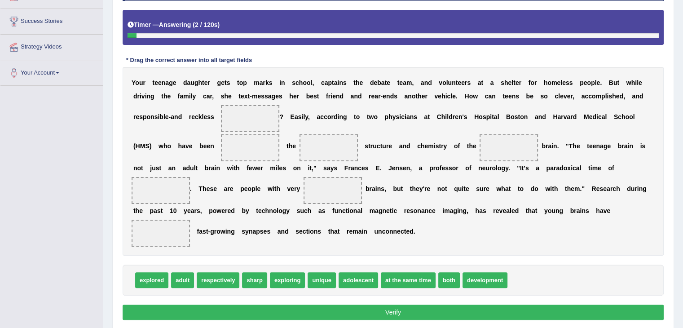
scroll to position [180, 0]
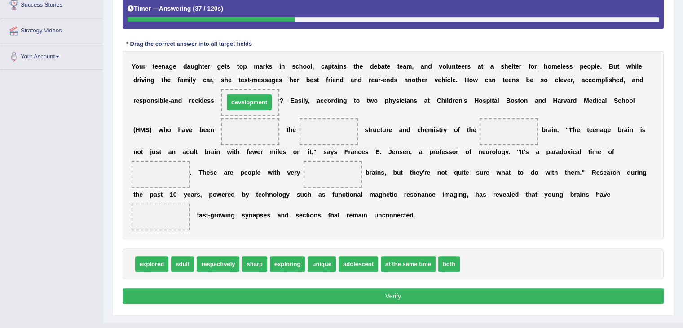
drag, startPoint x: 500, startPoint y: 264, endPoint x: 264, endPoint y: 103, distance: 285.5
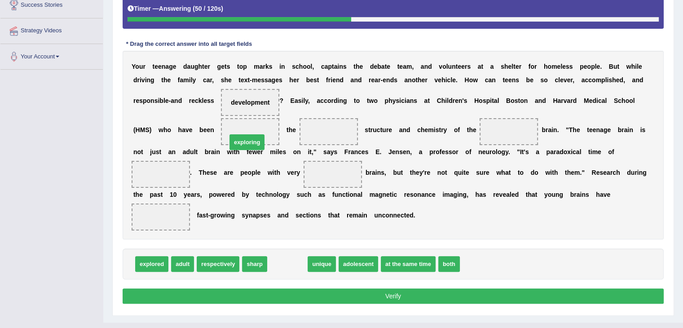
drag, startPoint x: 298, startPoint y: 263, endPoint x: 259, endPoint y: 136, distance: 133.0
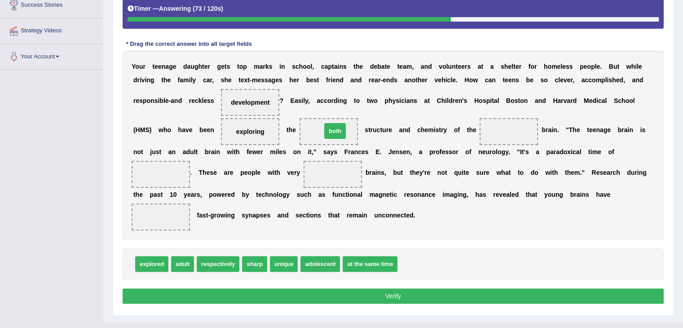
drag, startPoint x: 413, startPoint y: 263, endPoint x: 337, endPoint y: 131, distance: 152.2
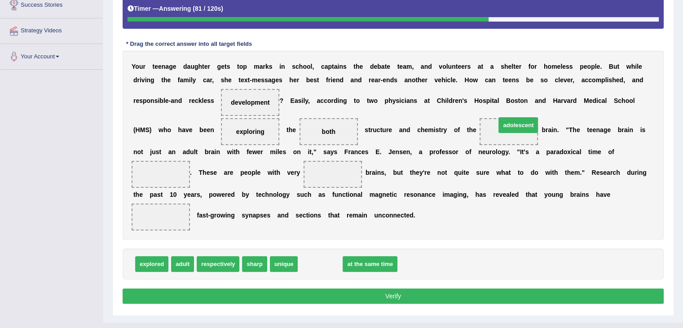
drag, startPoint x: 422, startPoint y: 212, endPoint x: 495, endPoint y: 129, distance: 110.7
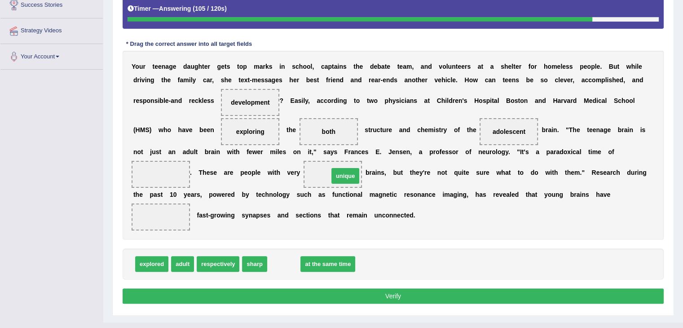
drag, startPoint x: 287, startPoint y: 264, endPoint x: 347, endPoint y: 178, distance: 105.2
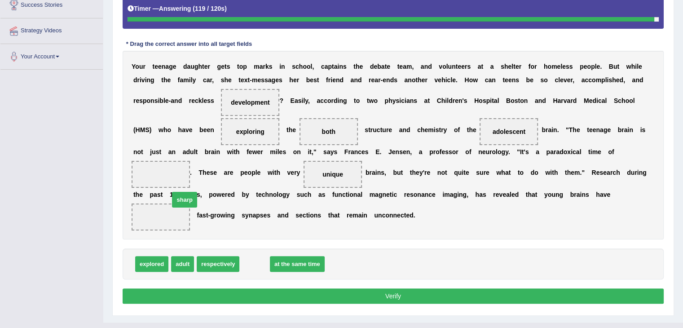
drag, startPoint x: 257, startPoint y: 266, endPoint x: 166, endPoint y: 175, distance: 128.6
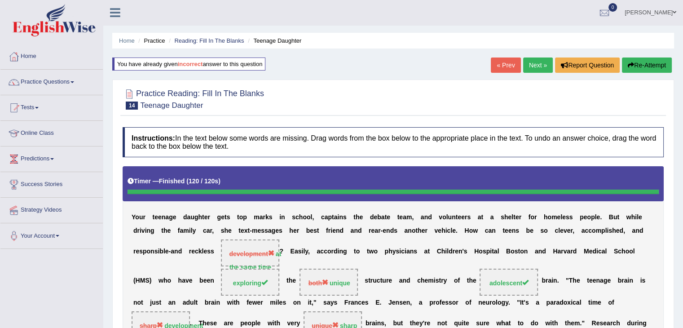
scroll to position [0, 0]
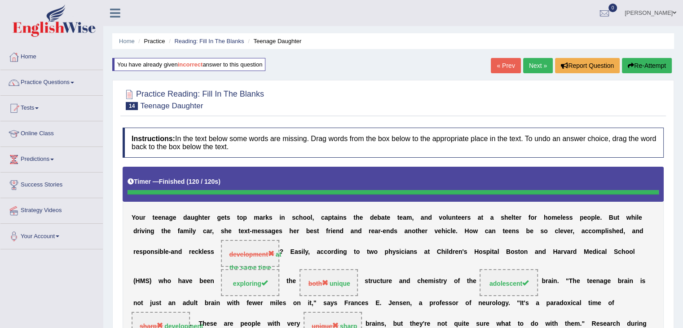
click at [535, 64] on link "Next »" at bounding box center [538, 65] width 30 height 15
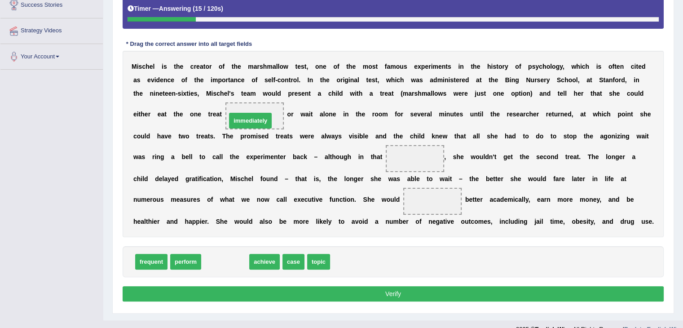
drag, startPoint x: 227, startPoint y: 260, endPoint x: 252, endPoint y: 119, distance: 143.2
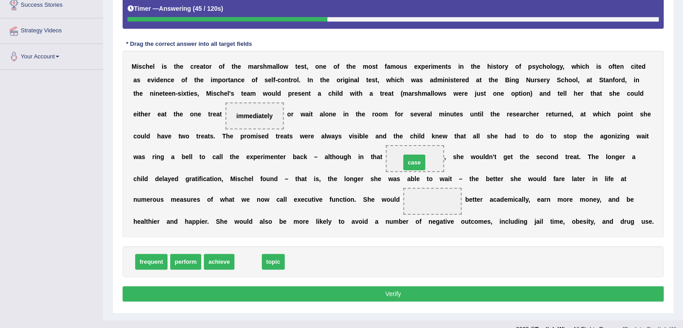
drag, startPoint x: 248, startPoint y: 263, endPoint x: 414, endPoint y: 164, distance: 193.5
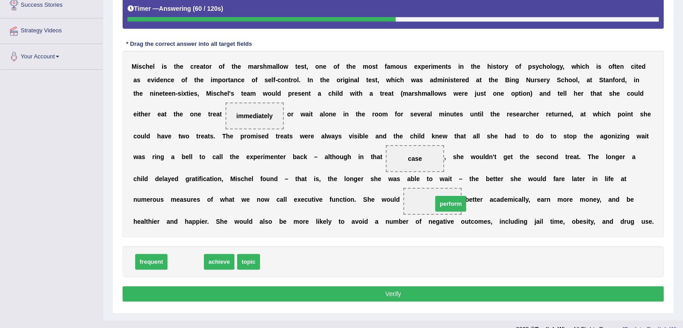
drag, startPoint x: 173, startPoint y: 259, endPoint x: 434, endPoint y: 202, distance: 266.6
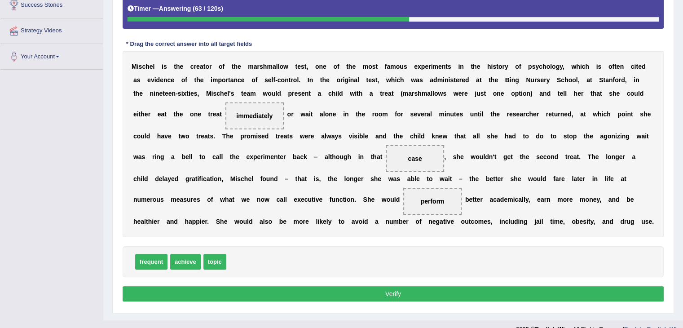
click at [425, 292] on button "Verify" at bounding box center [393, 293] width 541 height 15
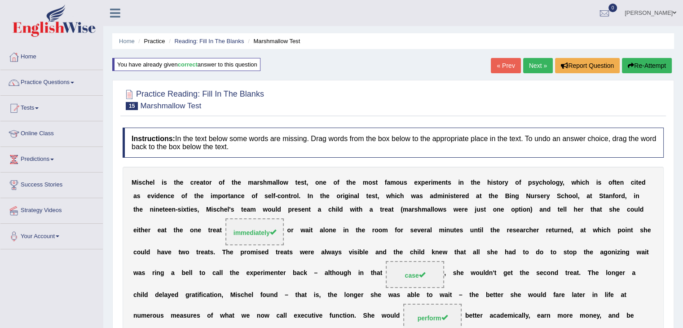
click at [537, 70] on link "Next »" at bounding box center [538, 65] width 30 height 15
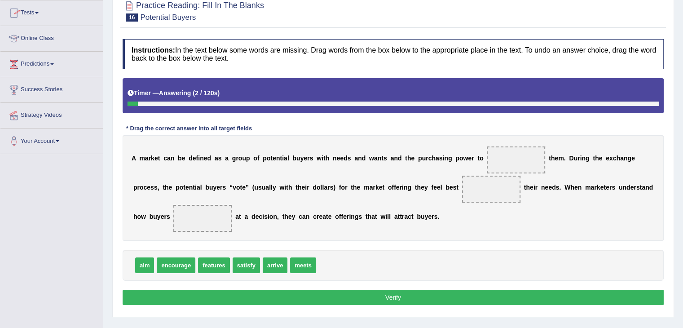
scroll to position [135, 0]
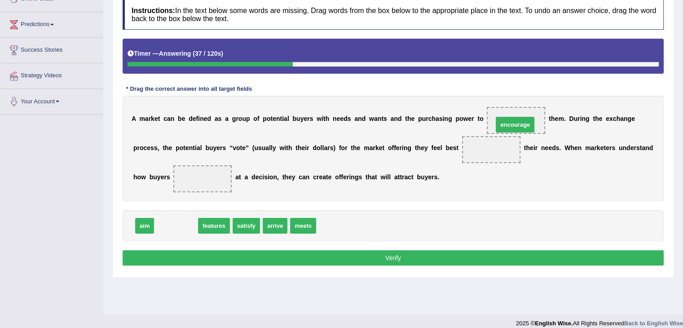
drag, startPoint x: 185, startPoint y: 225, endPoint x: 524, endPoint y: 124, distance: 353.6
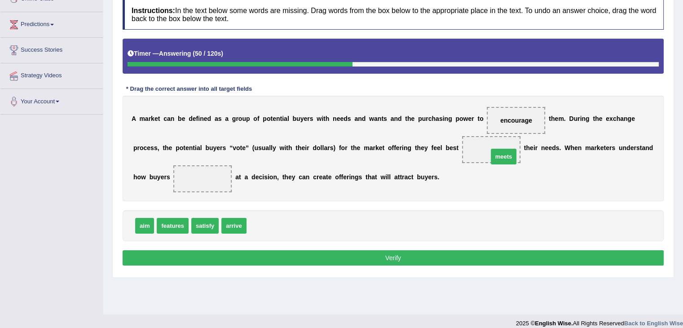
drag, startPoint x: 267, startPoint y: 226, endPoint x: 508, endPoint y: 157, distance: 251.2
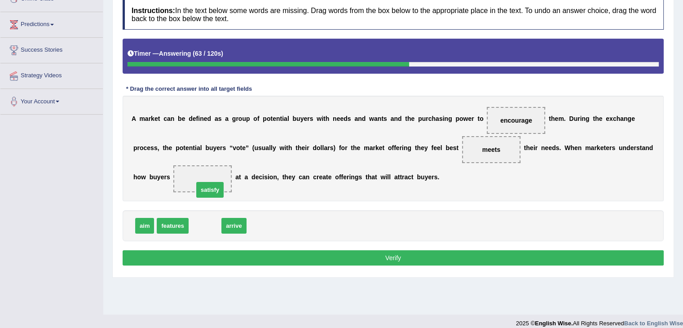
drag, startPoint x: 205, startPoint y: 226, endPoint x: 210, endPoint y: 187, distance: 39.0
drag, startPoint x: 201, startPoint y: 227, endPoint x: 207, endPoint y: 171, distance: 56.0
click at [376, 257] on button "Verify" at bounding box center [393, 257] width 541 height 15
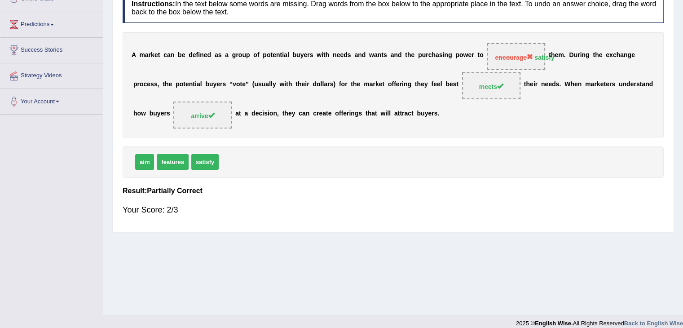
scroll to position [0, 0]
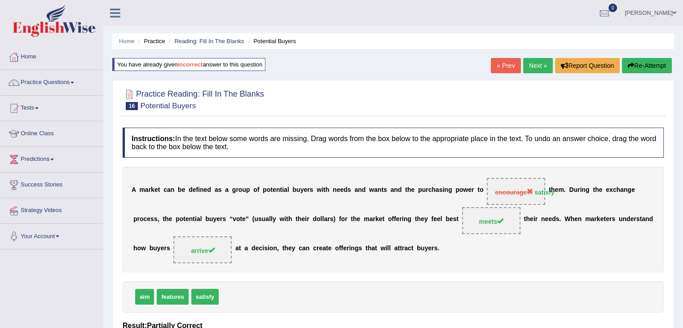
click at [543, 64] on link "Next »" at bounding box center [538, 65] width 30 height 15
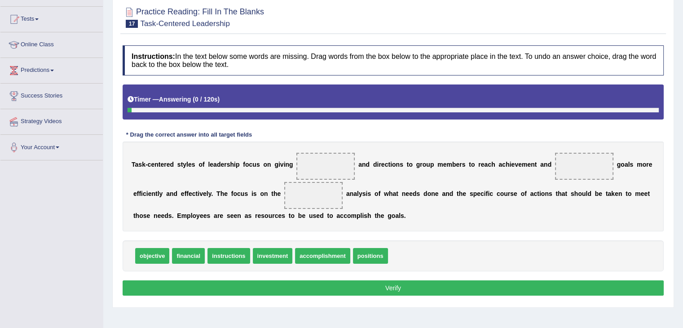
scroll to position [90, 0]
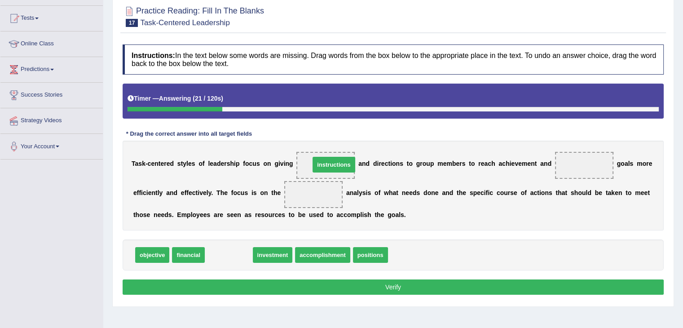
drag, startPoint x: 243, startPoint y: 258, endPoint x: 345, endPoint y: 169, distance: 134.9
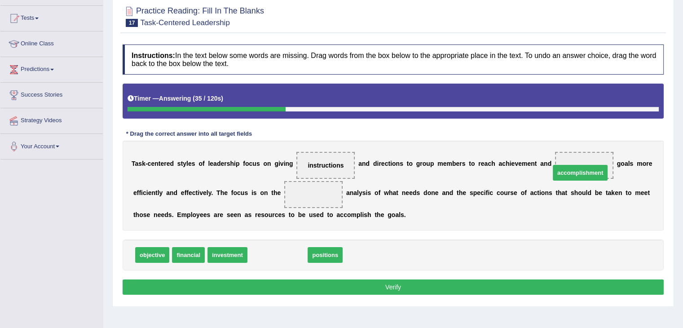
drag, startPoint x: 287, startPoint y: 256, endPoint x: 590, endPoint y: 173, distance: 314.2
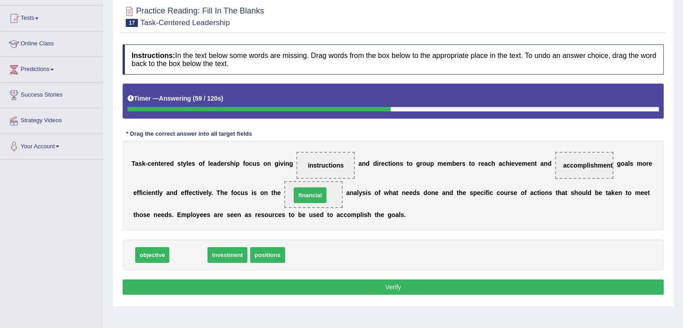
drag, startPoint x: 187, startPoint y: 258, endPoint x: 308, endPoint y: 198, distance: 135.5
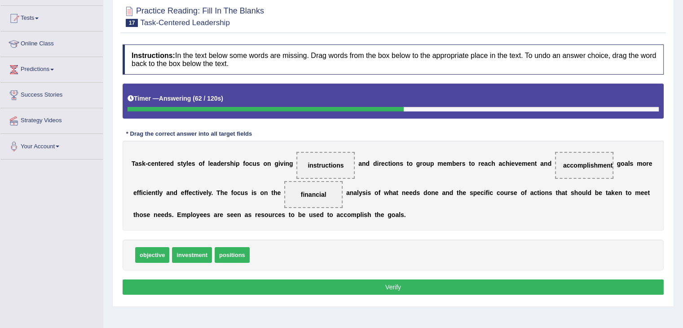
click at [336, 279] on button "Verify" at bounding box center [393, 286] width 541 height 15
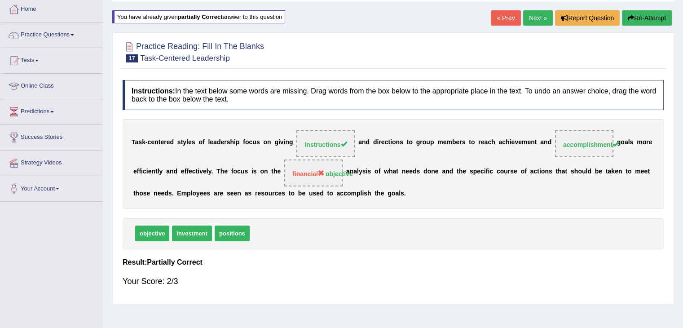
scroll to position [0, 0]
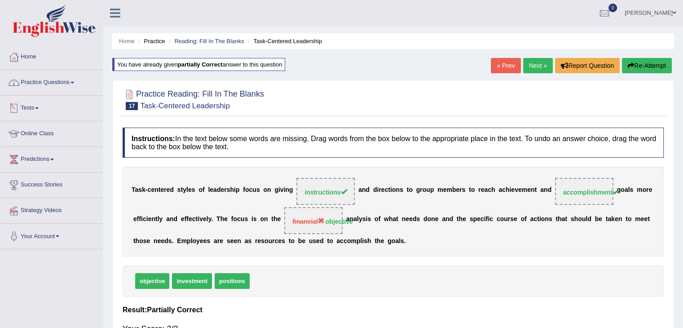
click at [79, 82] on link "Practice Questions" at bounding box center [51, 81] width 102 height 22
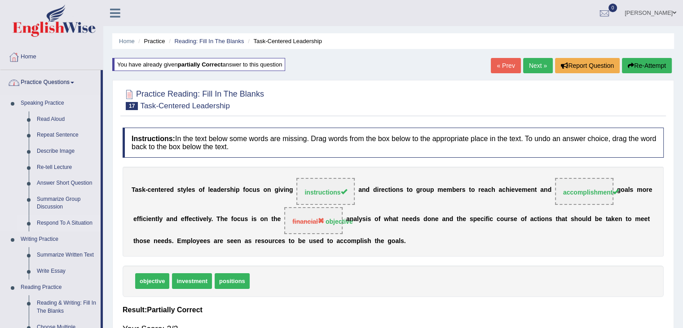
scroll to position [135, 0]
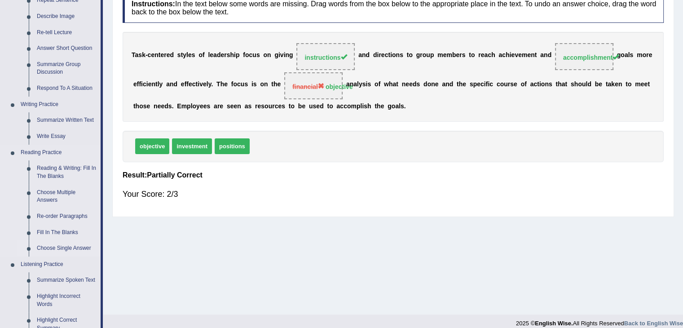
click at [77, 248] on link "Choose Single Answer" at bounding box center [67, 248] width 68 height 16
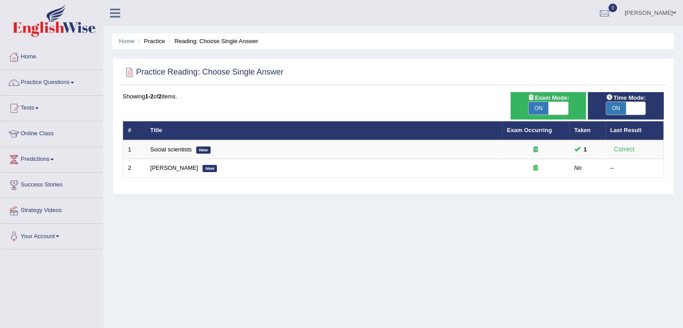
click at [540, 108] on span "ON" at bounding box center [538, 108] width 20 height 13
checkbox input "false"
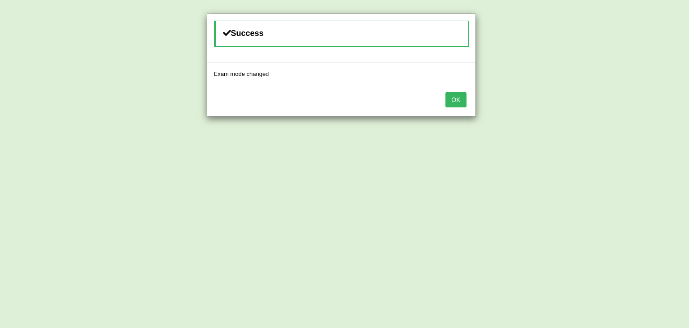
click at [454, 97] on button "OK" at bounding box center [456, 99] width 21 height 15
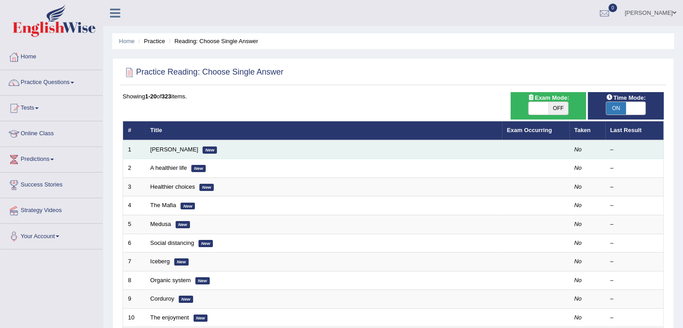
click at [295, 154] on td "Clark New" at bounding box center [323, 149] width 356 height 19
click at [161, 151] on link "[PERSON_NAME]" at bounding box center [174, 149] width 48 height 7
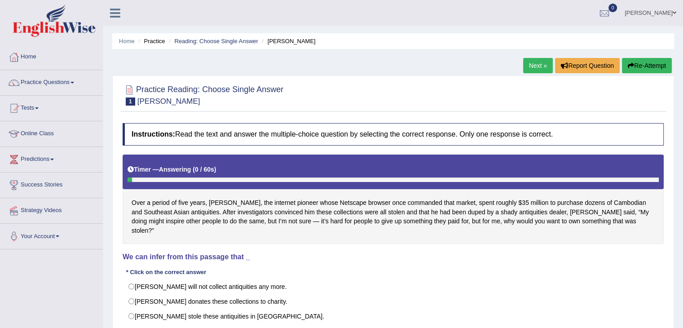
scroll to position [90, 0]
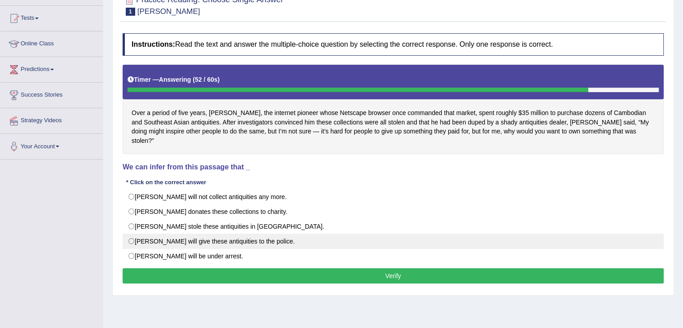
click at [134, 233] on label "[PERSON_NAME] will give these antiquities to the police." at bounding box center [393, 240] width 541 height 15
radio input "true"
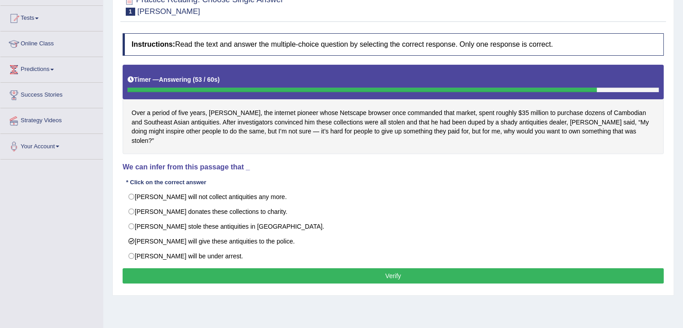
click at [445, 268] on button "Verify" at bounding box center [393, 275] width 541 height 15
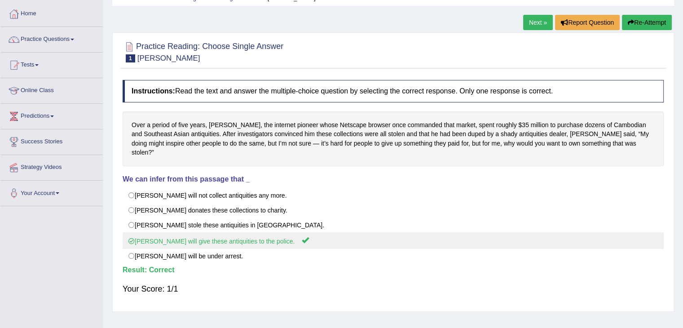
scroll to position [0, 0]
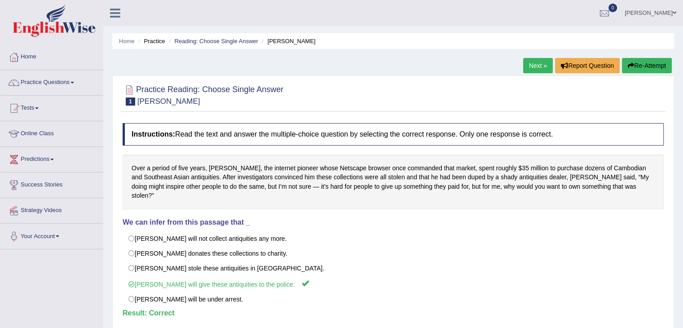
click at [535, 68] on link "Next »" at bounding box center [538, 65] width 30 height 15
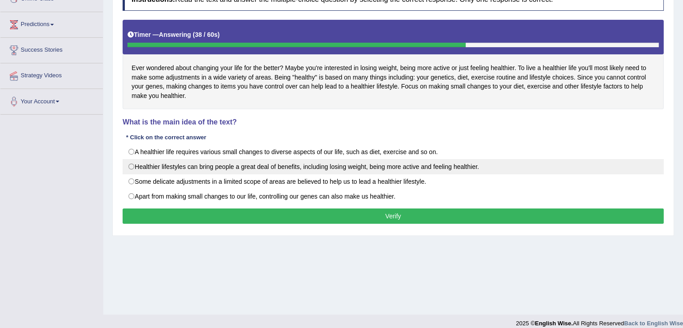
click at [127, 168] on label "Healthier lifestyles can bring people a great deal of benefits, including losin…" at bounding box center [393, 166] width 541 height 15
radio input "true"
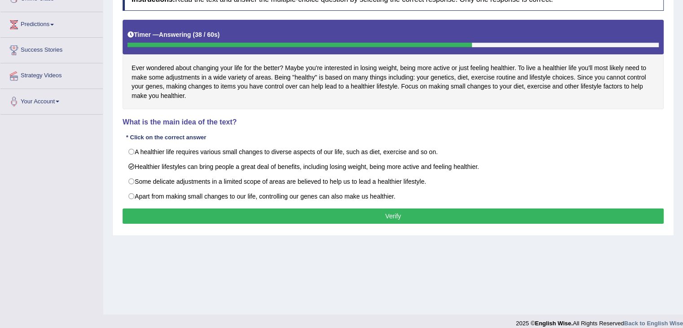
click at [215, 214] on button "Verify" at bounding box center [393, 215] width 541 height 15
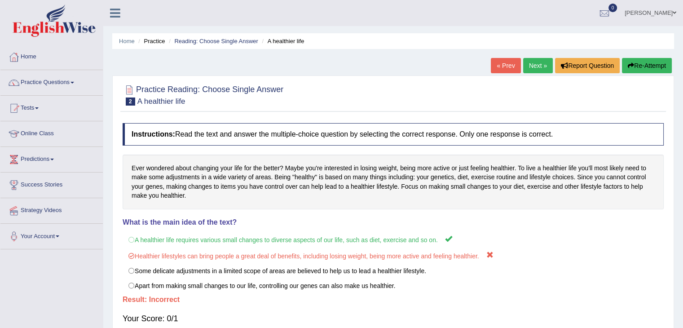
click at [525, 69] on link "Next »" at bounding box center [538, 65] width 30 height 15
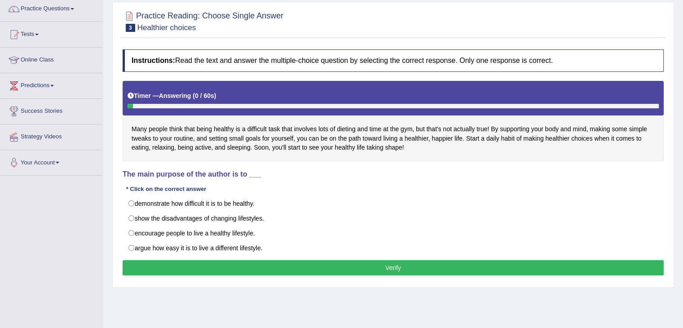
scroll to position [135, 0]
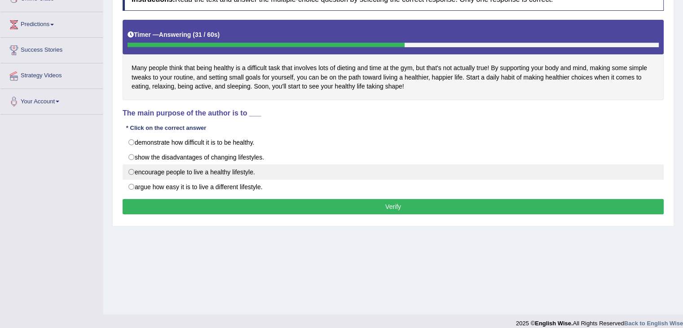
click at [129, 173] on label "encourage people to live a healthy lifestyle." at bounding box center [393, 171] width 541 height 15
radio input "true"
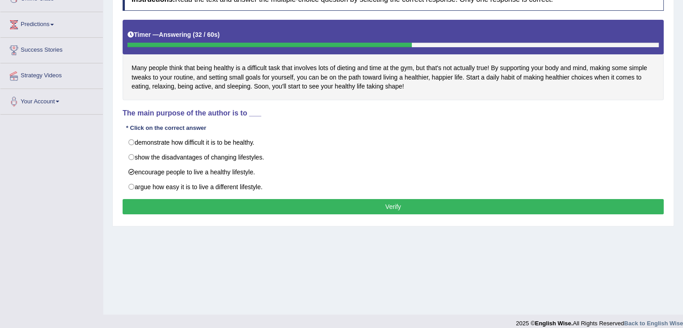
click at [357, 207] on button "Verify" at bounding box center [393, 206] width 541 height 15
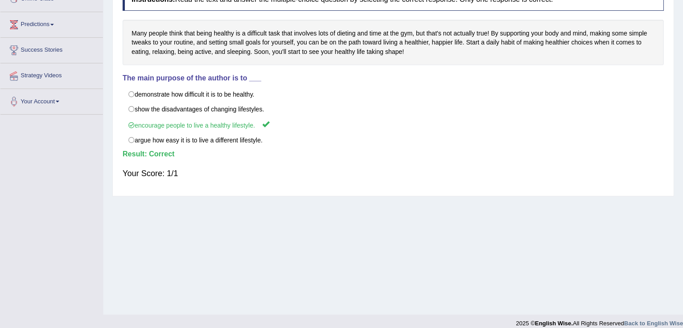
click at [414, 190] on div "Instructions: Read the text and answer the multiple-choice question by selectin…" at bounding box center [392, 87] width 545 height 207
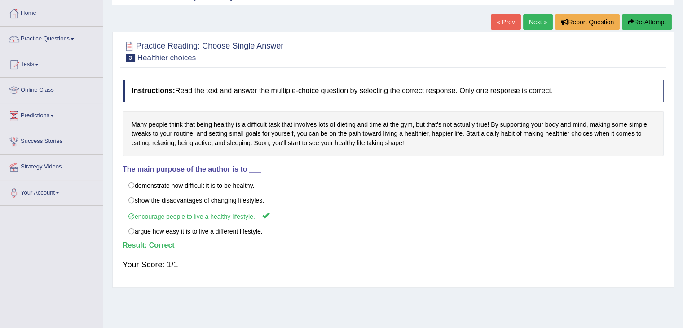
scroll to position [0, 0]
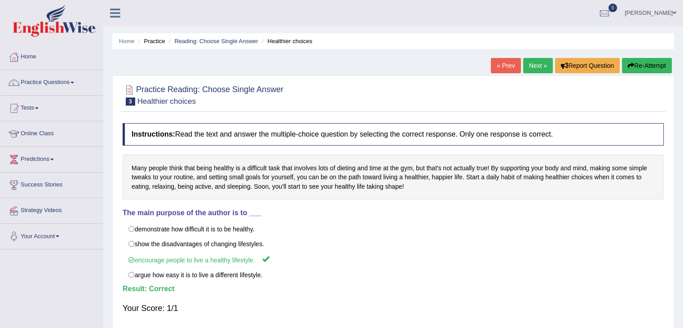
click at [535, 66] on link "Next »" at bounding box center [538, 65] width 30 height 15
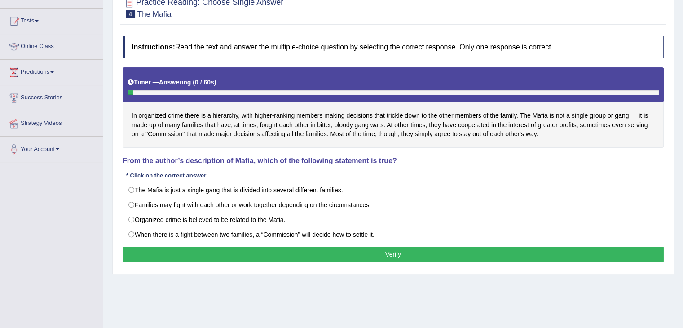
scroll to position [135, 0]
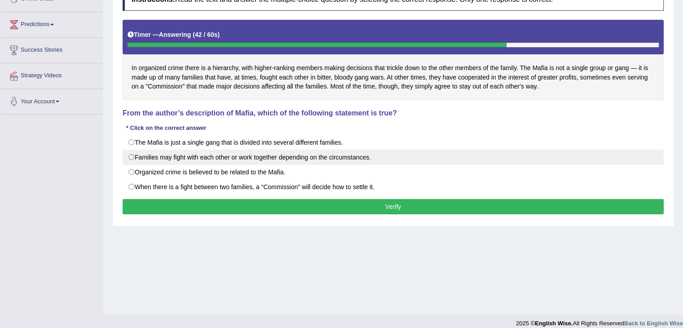
click at [373, 159] on label "Families may fight with each other or work together depending on the circumstan…" at bounding box center [393, 156] width 541 height 15
radio input "true"
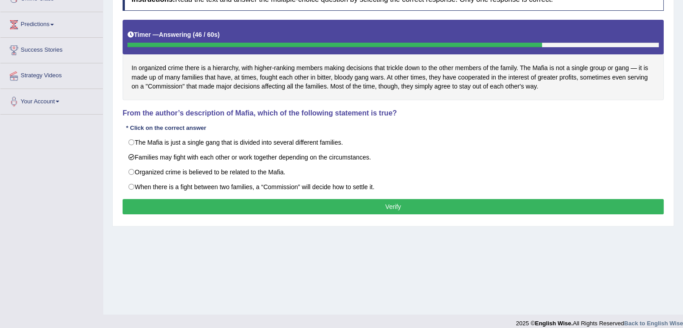
click at [474, 205] on button "Verify" at bounding box center [393, 206] width 541 height 15
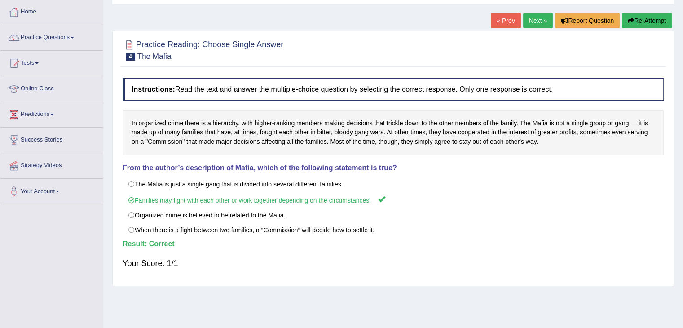
scroll to position [0, 0]
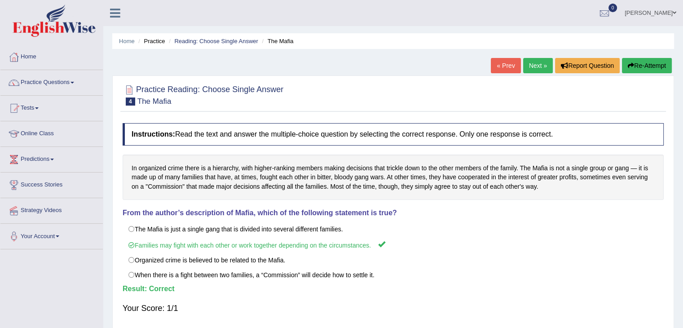
click at [531, 69] on link "Next »" at bounding box center [538, 65] width 30 height 15
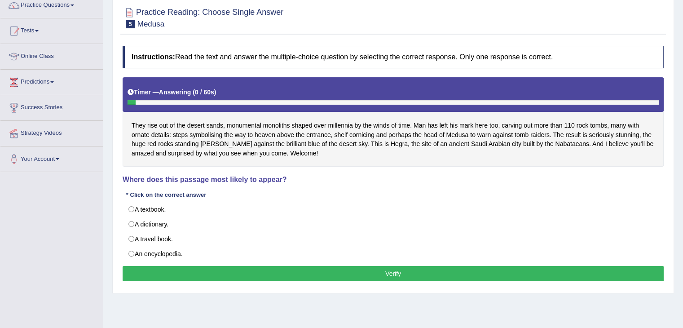
scroll to position [135, 0]
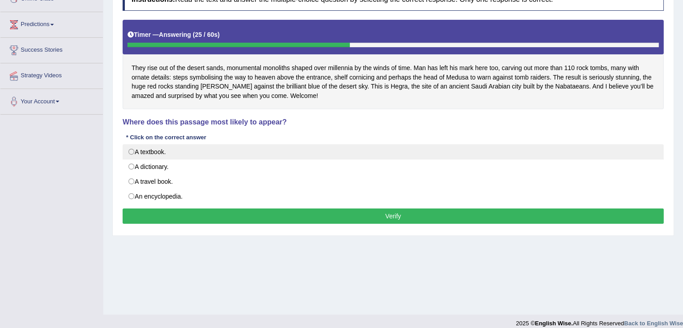
click at [131, 154] on label "A textbook." at bounding box center [393, 151] width 541 height 15
radio input "true"
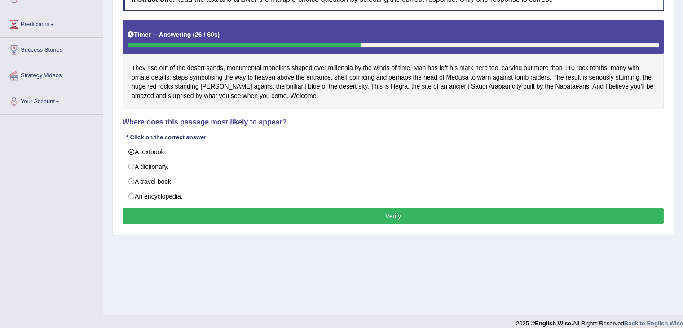
click at [342, 220] on button "Verify" at bounding box center [393, 215] width 541 height 15
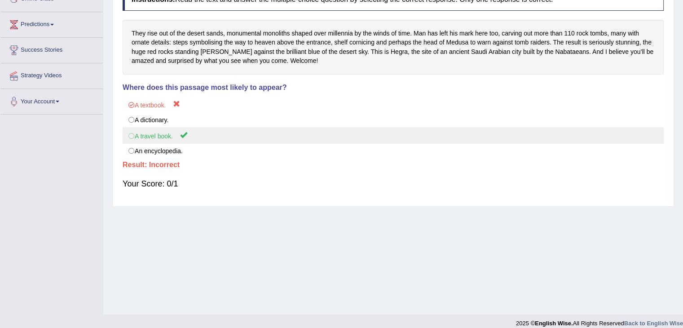
click at [603, 133] on label "A travel book." at bounding box center [393, 135] width 541 height 17
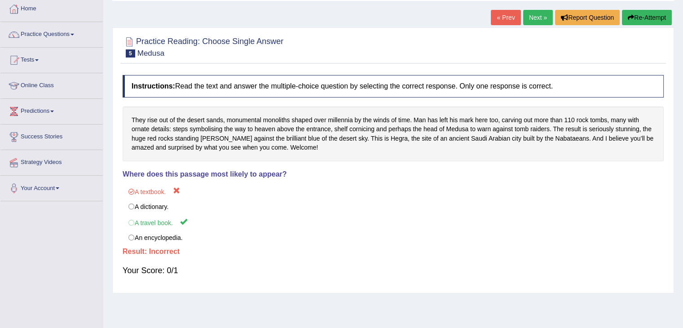
scroll to position [0, 0]
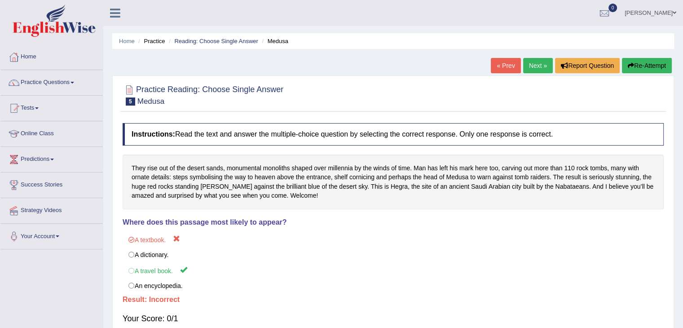
click at [537, 65] on link "Next »" at bounding box center [538, 65] width 30 height 15
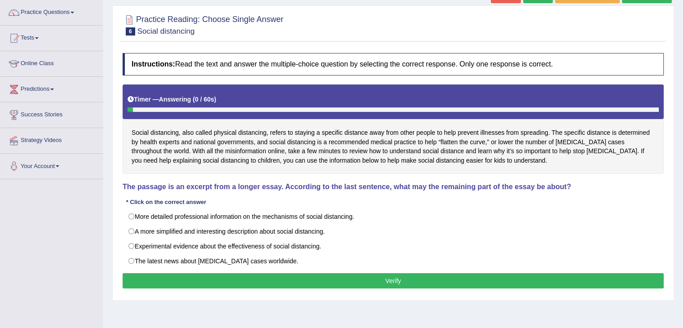
scroll to position [135, 0]
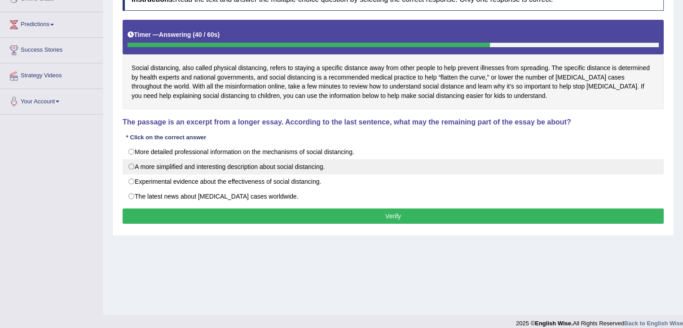
drag, startPoint x: 132, startPoint y: 166, endPoint x: 138, endPoint y: 170, distance: 7.4
click at [132, 165] on label "A more simplified and interesting description about social distancing." at bounding box center [393, 166] width 541 height 15
radio input "true"
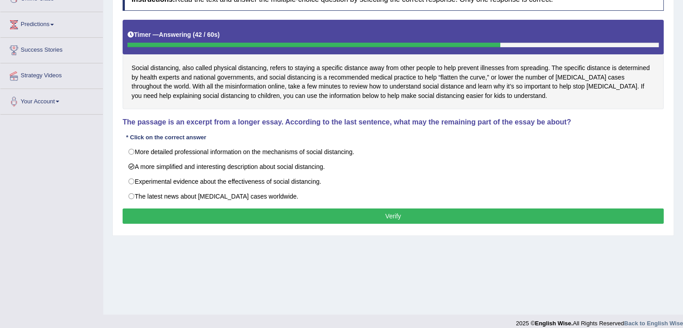
click at [307, 215] on button "Verify" at bounding box center [393, 215] width 541 height 15
